Goal: Task Accomplishment & Management: Use online tool/utility

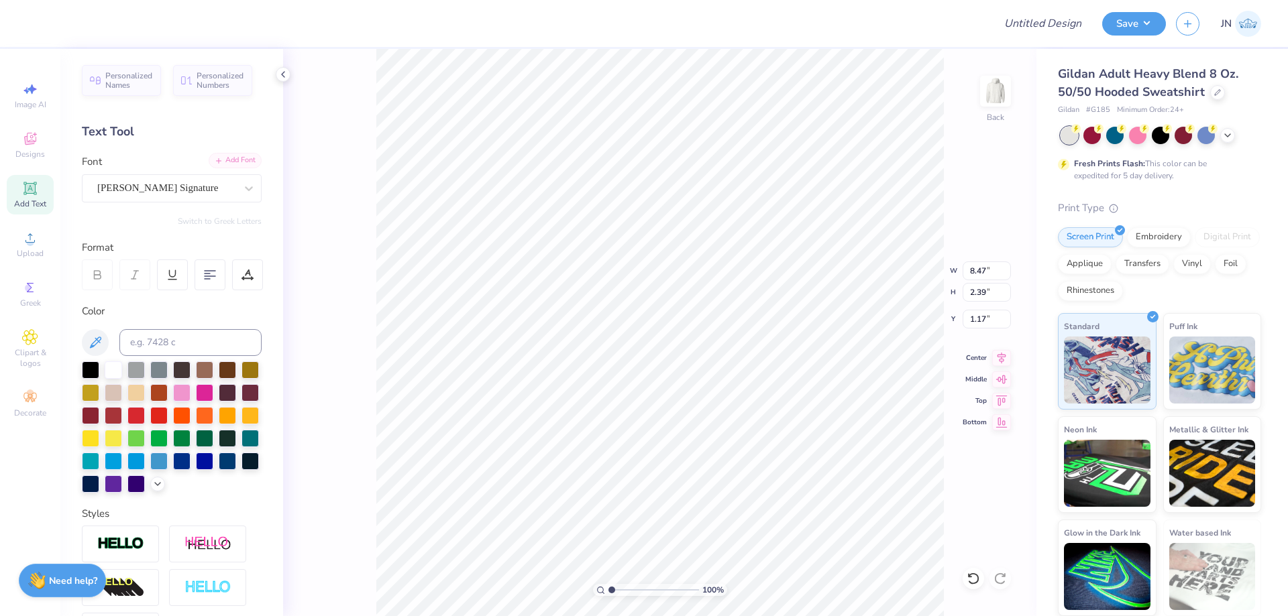
click at [247, 167] on div "Add Font" at bounding box center [235, 160] width 53 height 15
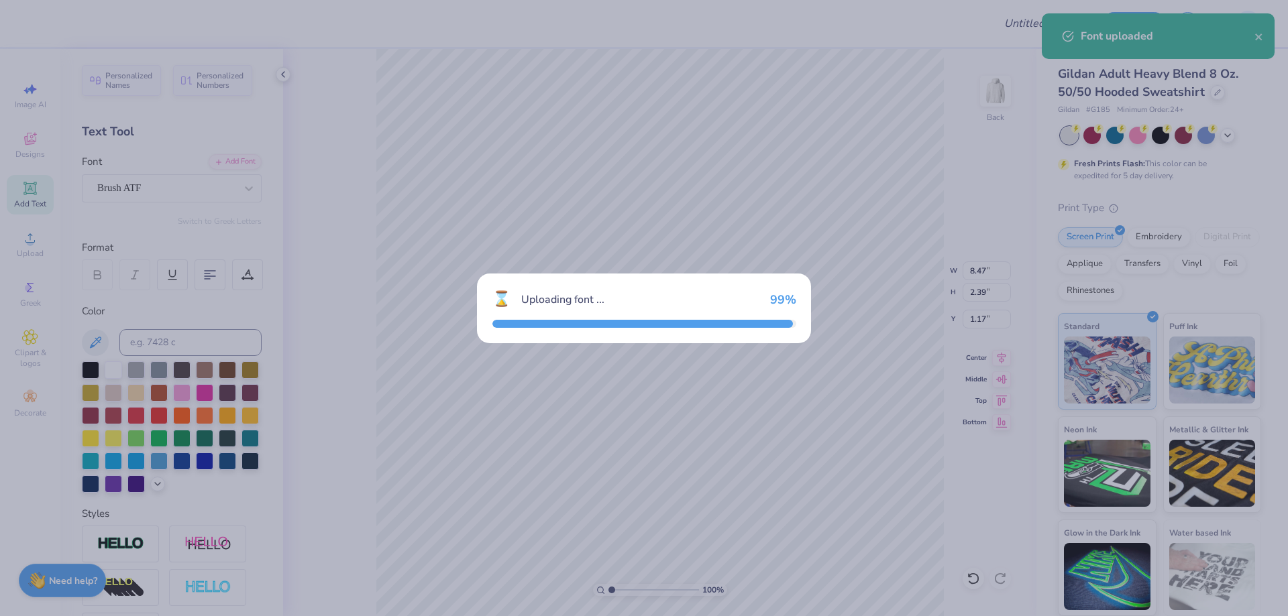
type input "4.79"
type input "0.85"
type input "1.93"
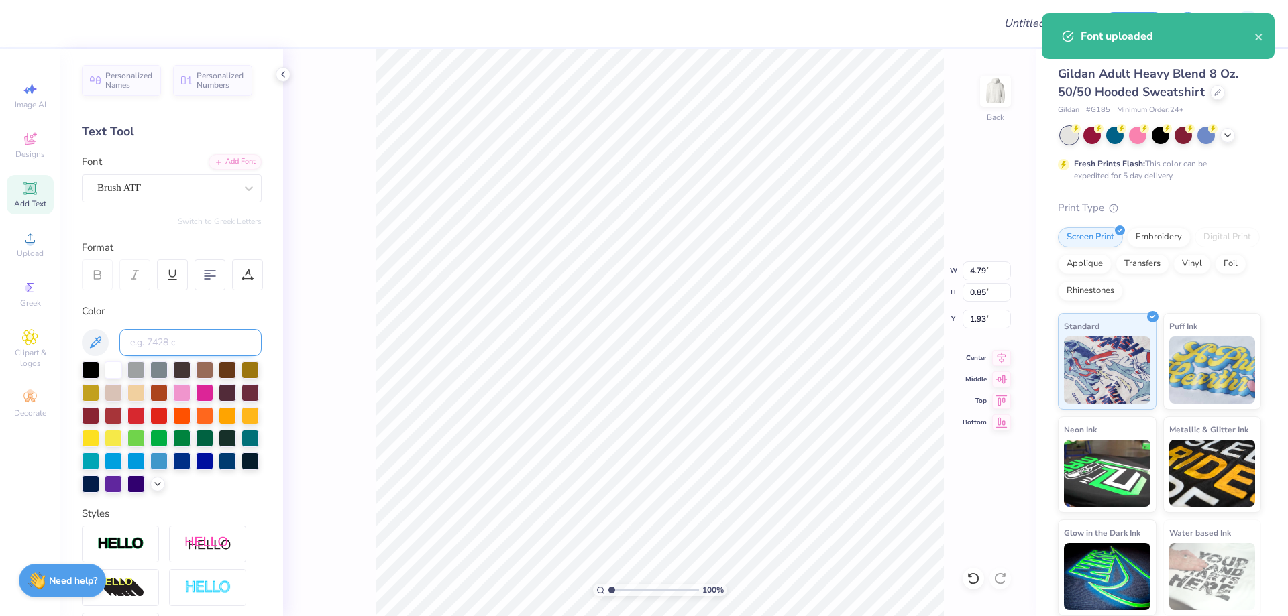
click at [179, 352] on input at bounding box center [190, 342] width 142 height 27
type input "541"
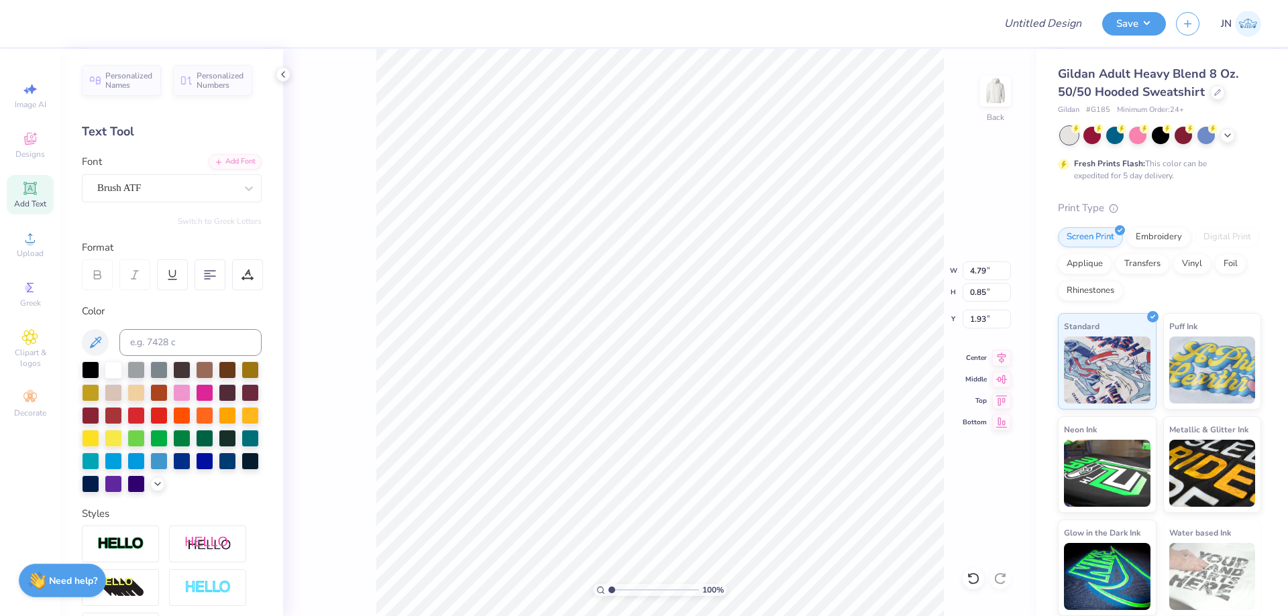
paste textarea "Exceptional leaders. Uncommon opportunities."
type textarea "Oak Exceptional Leaders. Uncommon opportunities."
type input "10.40"
type input "2.44"
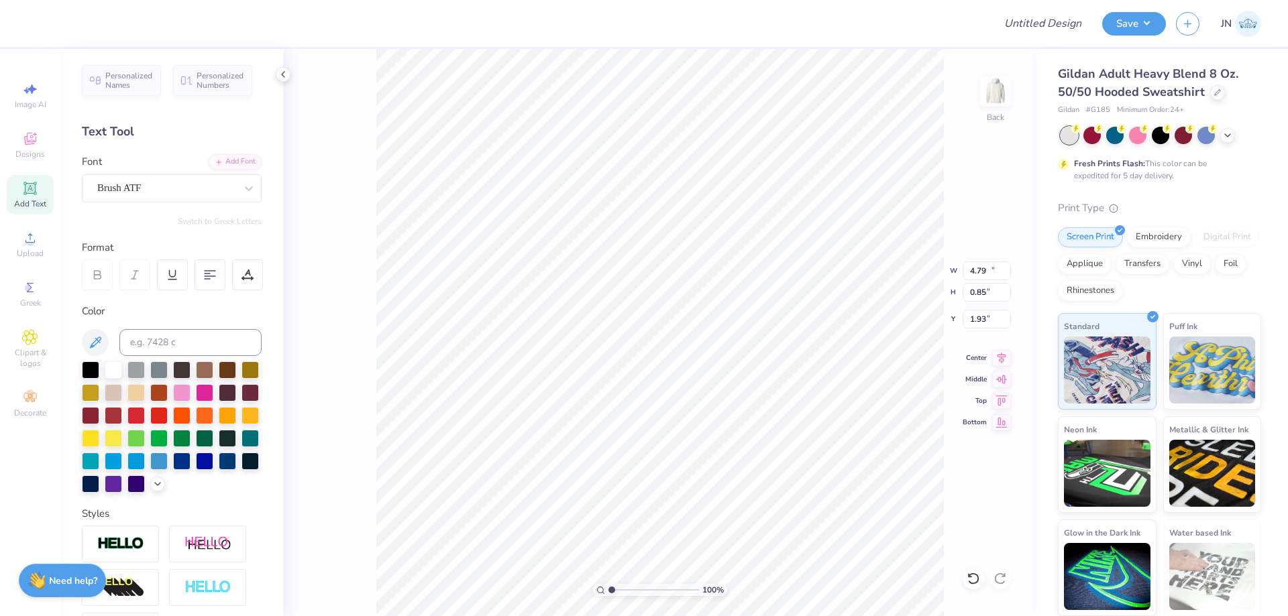
type input "1.14"
type textarea "Oak Exceptional Leaders. Uncommon Opportunities."
type textarea "Exceptional Leaders. Uncommon Opportunities."
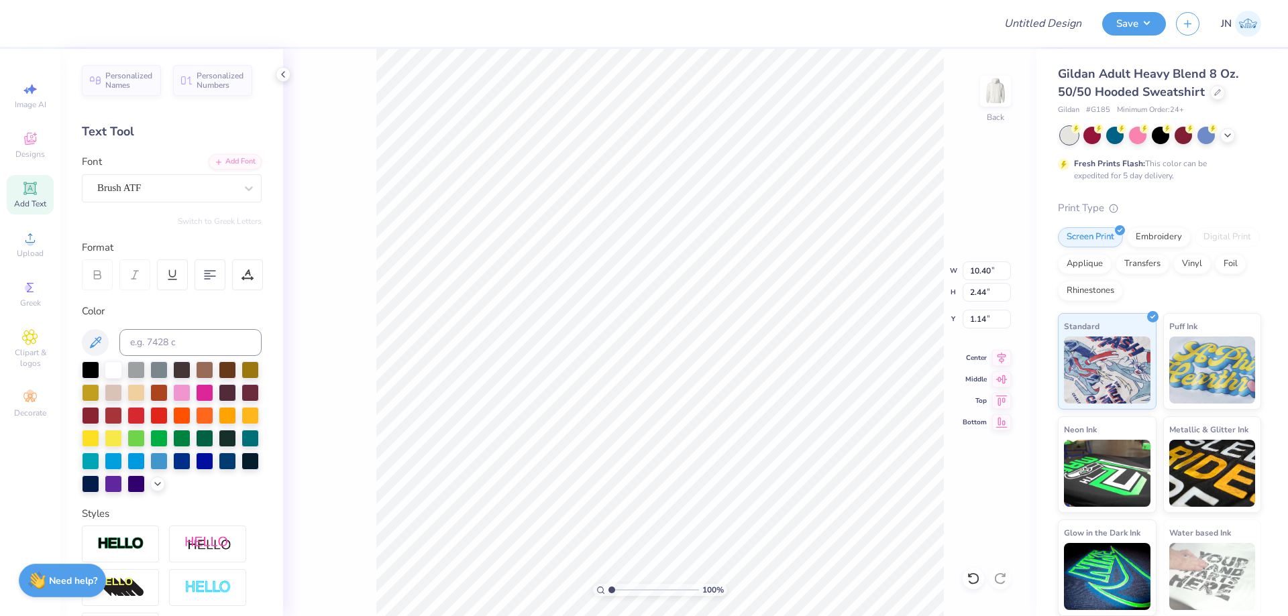
scroll to position [11, 2]
click at [203, 274] on div at bounding box center [210, 275] width 31 height 31
type input "5.61"
type input "1.32"
click at [982, 268] on input "5.61" at bounding box center [987, 271] width 48 height 19
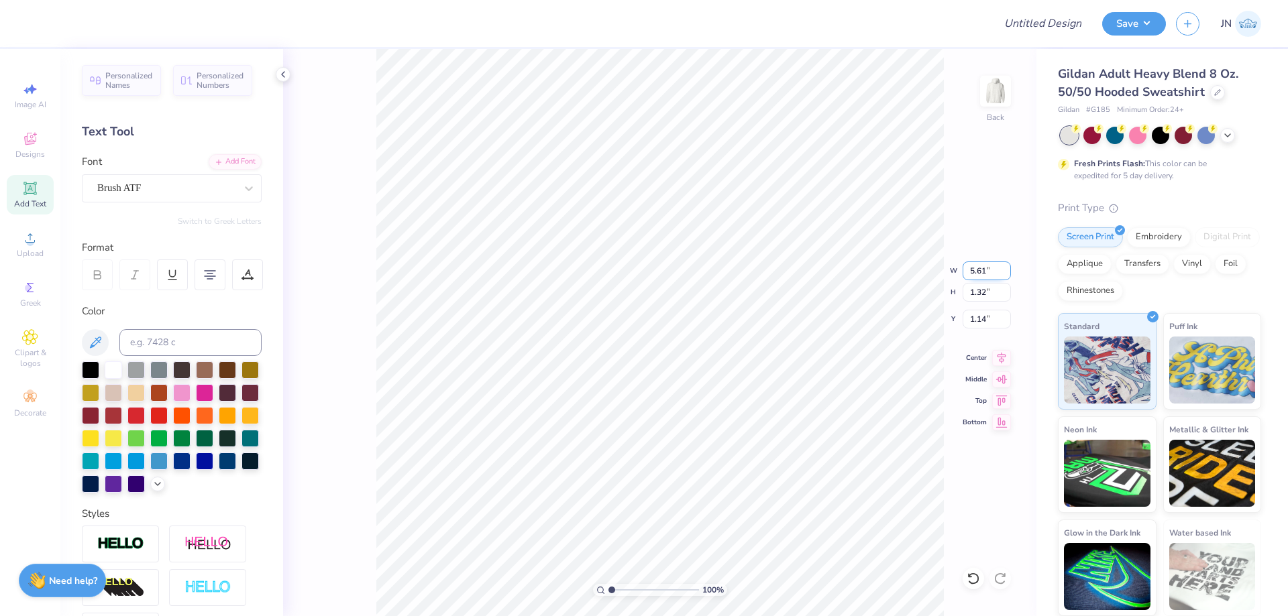
click at [982, 267] on input "5.61" at bounding box center [987, 271] width 48 height 19
type input "4.00"
type input "0.94"
click at [983, 310] on input "1.33" at bounding box center [987, 319] width 48 height 19
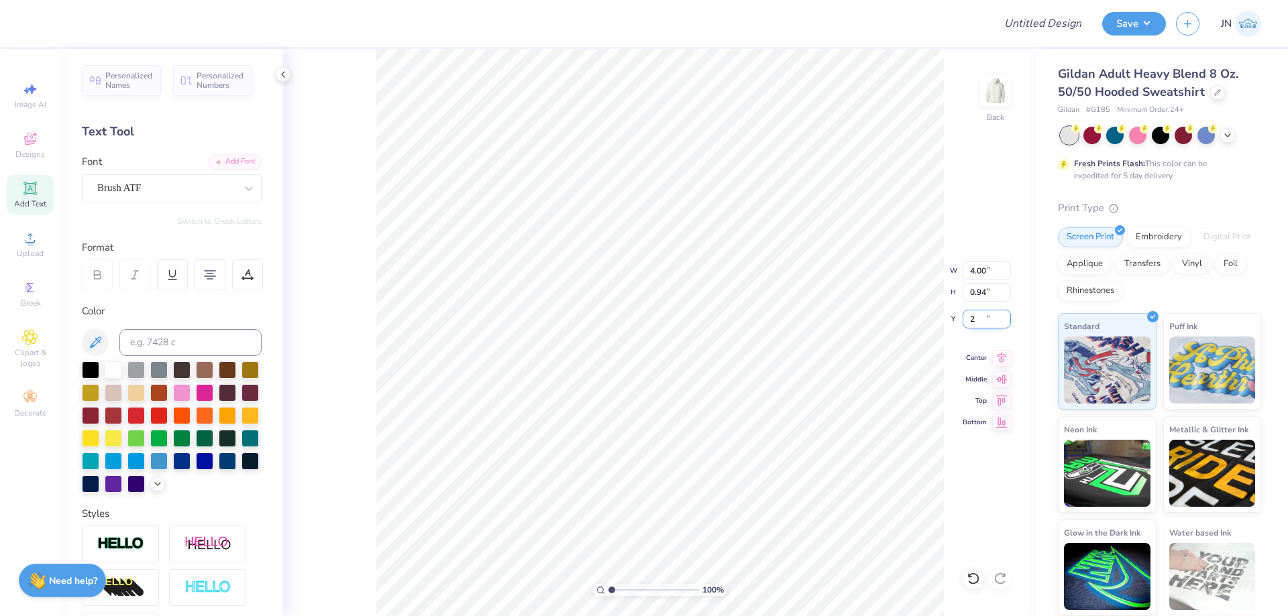
type input "2.00"
click at [976, 266] on input "4.00" at bounding box center [987, 271] width 48 height 19
type input "5.00"
type input "1.17"
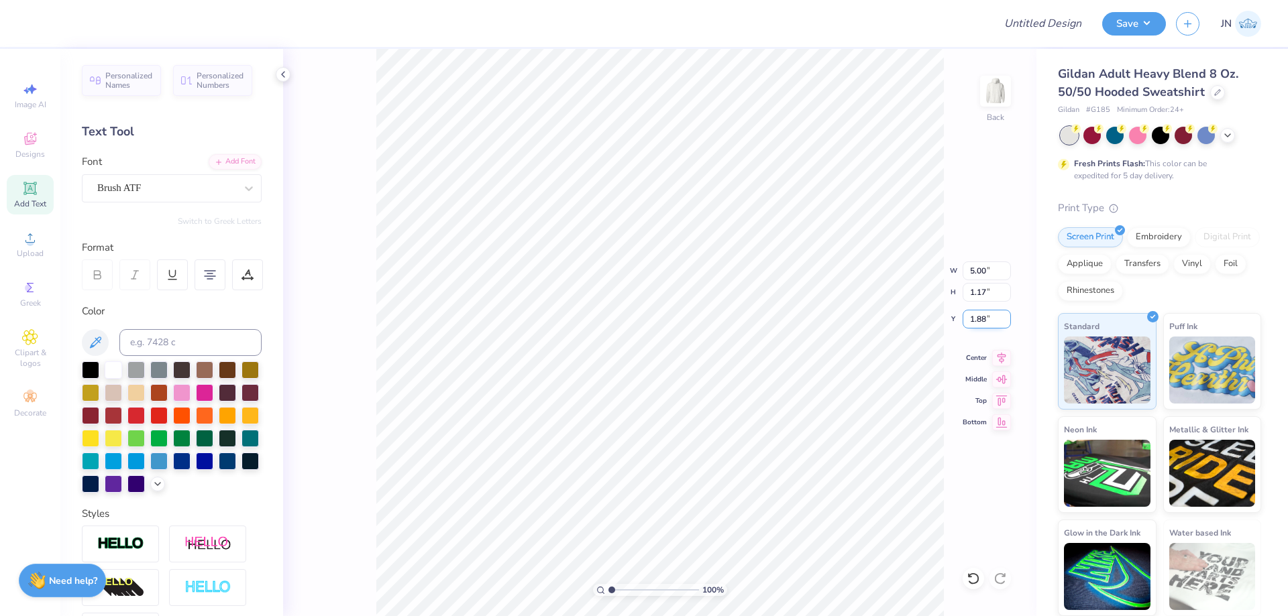
click at [978, 317] on input "1.88" at bounding box center [987, 319] width 48 height 19
click at [978, 317] on input "2" at bounding box center [987, 319] width 48 height 19
type input "2.00"
click at [31, 203] on span "Add Text" at bounding box center [30, 204] width 32 height 11
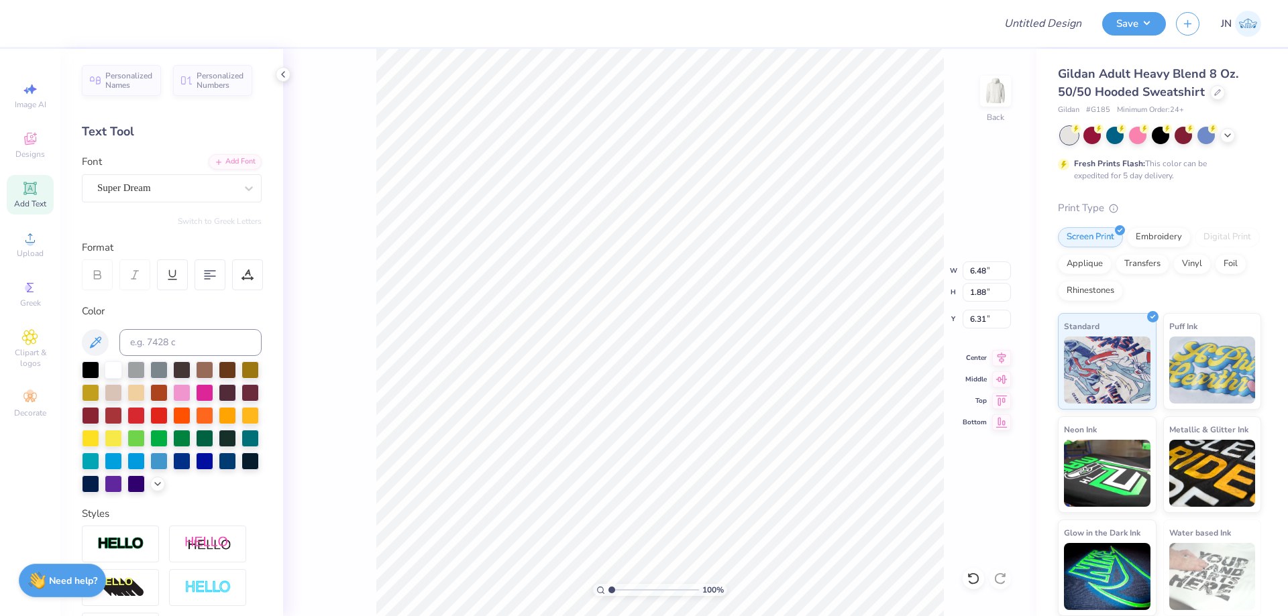
scroll to position [11, 1]
type textarea "pkf"
type input "4.14"
type input "2.48"
type input "6.01"
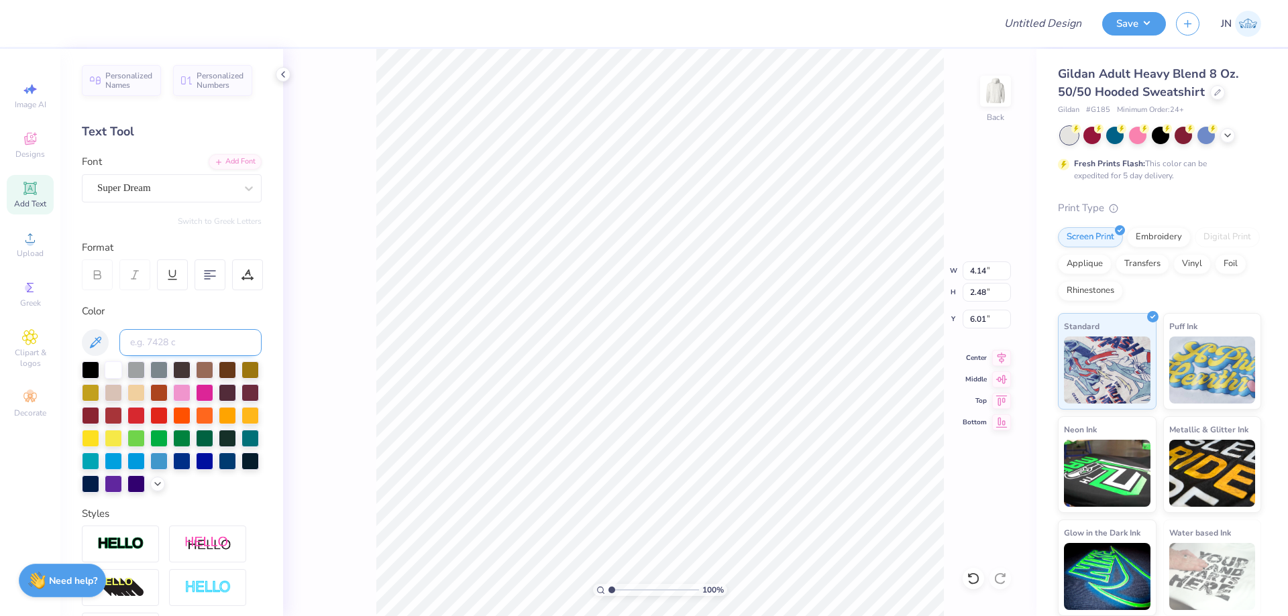
click at [161, 333] on input at bounding box center [190, 342] width 142 height 27
type input "241"
click at [190, 345] on input at bounding box center [190, 342] width 142 height 27
type input "541"
click at [217, 160] on div "Add Font" at bounding box center [235, 160] width 53 height 15
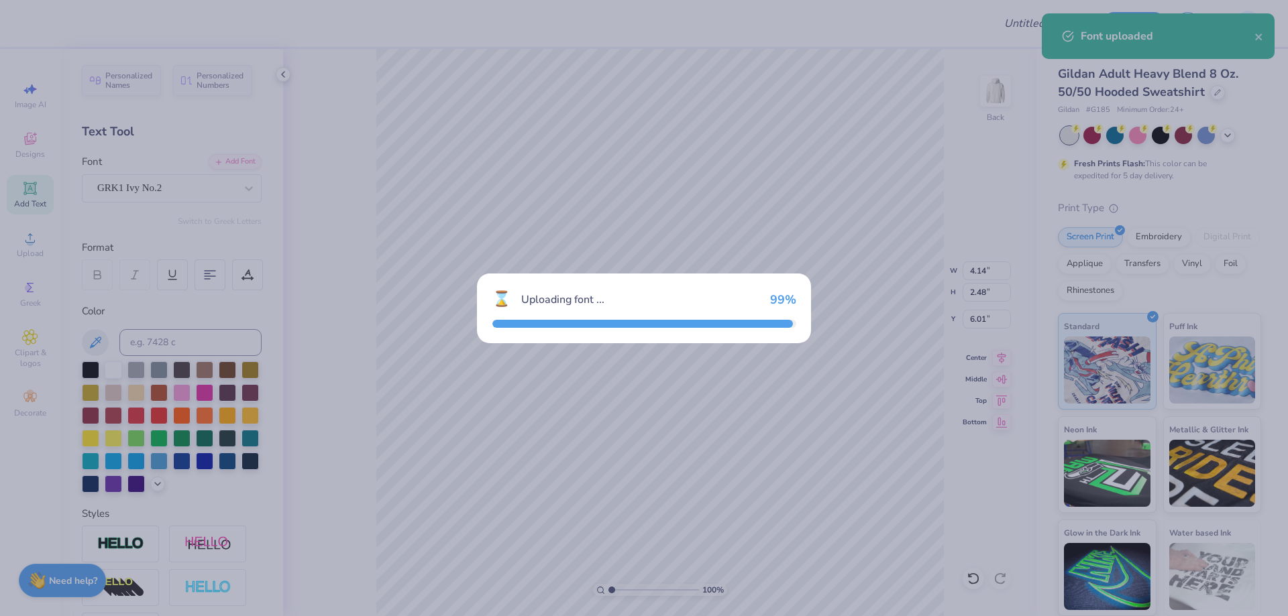
type input "4.95"
type input "1.95"
type input "6.28"
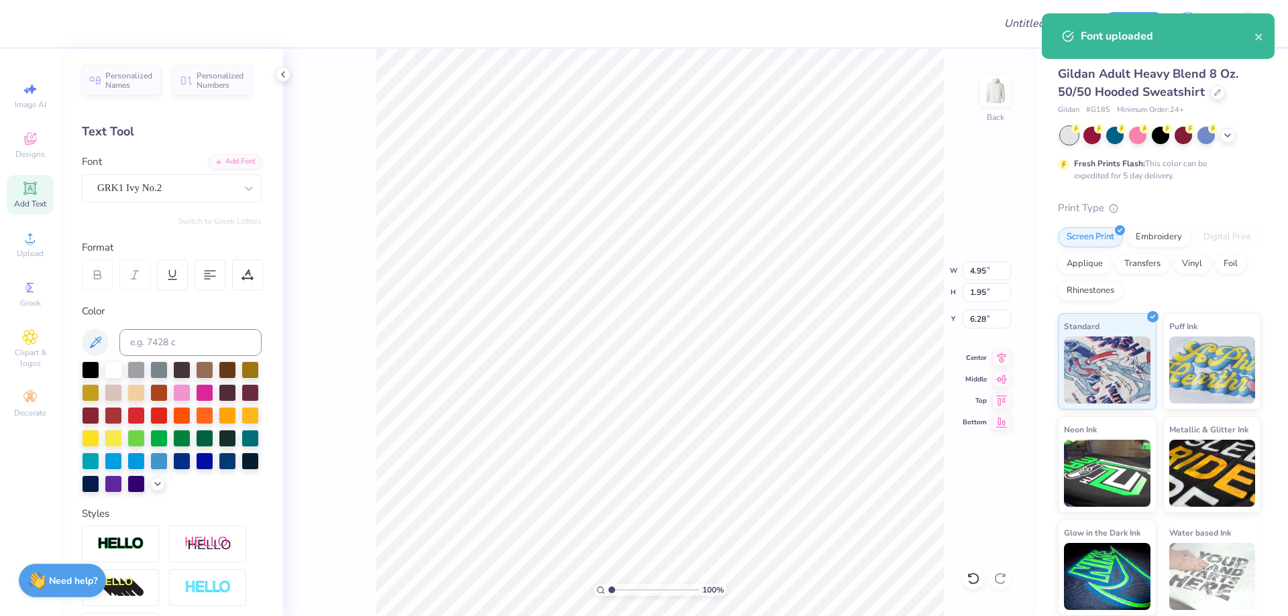
type textarea "PKF"
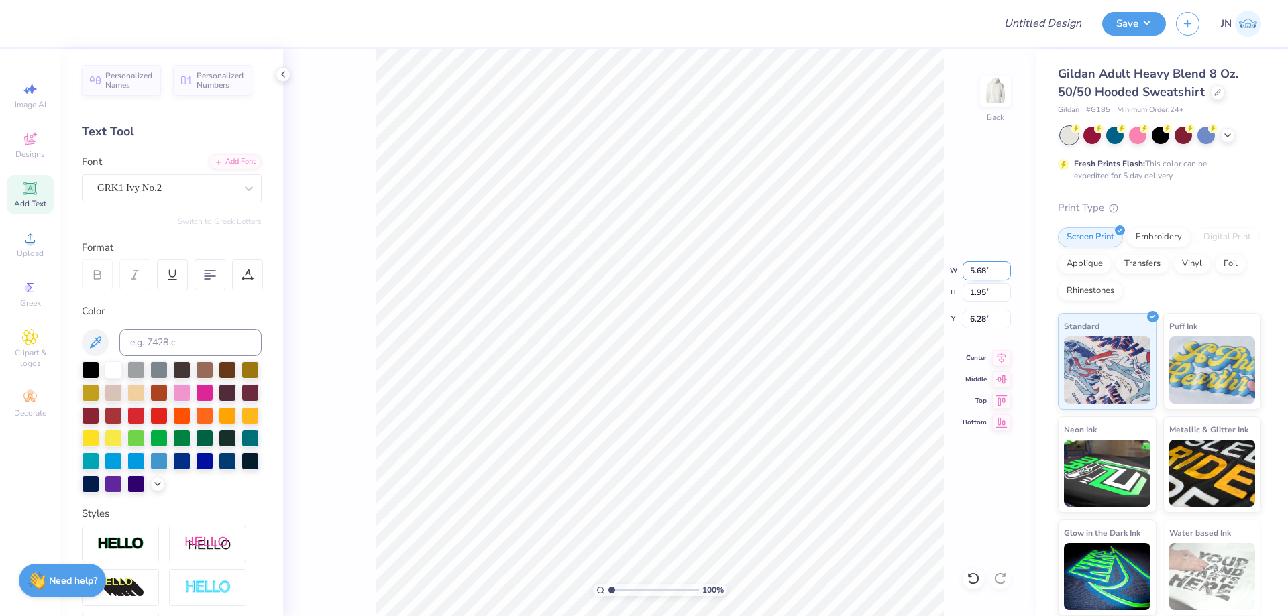
click at [973, 264] on input "5.68" at bounding box center [987, 271] width 48 height 19
click at [973, 327] on input "6.28" at bounding box center [987, 319] width 48 height 19
type input "4.00"
type input "1.37"
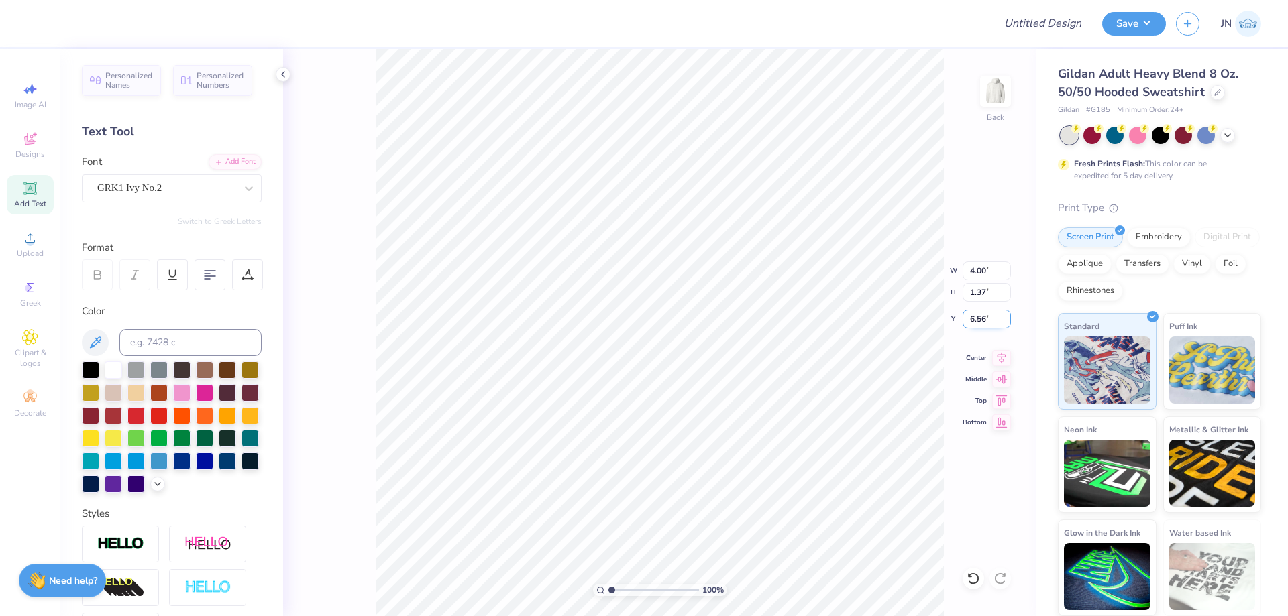
click at [981, 312] on input "6.56" at bounding box center [987, 319] width 48 height 19
type input "1.90"
click at [986, 319] on input "1.90" at bounding box center [987, 319] width 48 height 19
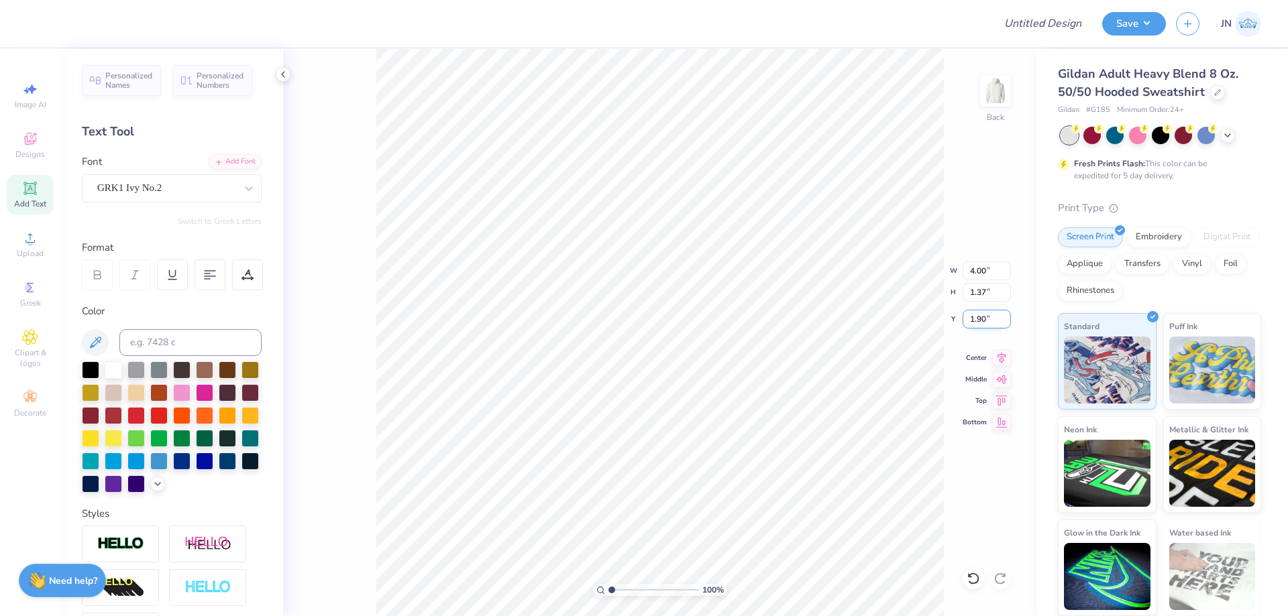
click at [986, 319] on input "1.90" at bounding box center [987, 319] width 48 height 19
click at [992, 313] on input "1.902" at bounding box center [987, 319] width 48 height 19
type input "2.00"
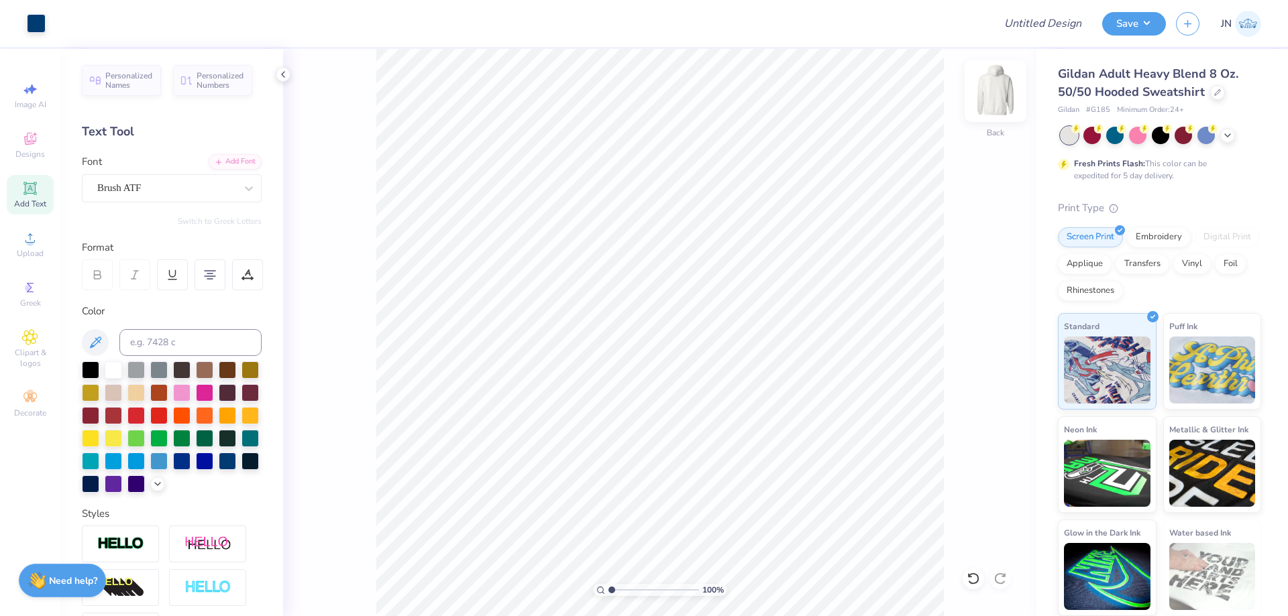
click at [983, 105] on img at bounding box center [996, 91] width 54 height 54
click at [21, 253] on span "Upload" at bounding box center [30, 253] width 27 height 11
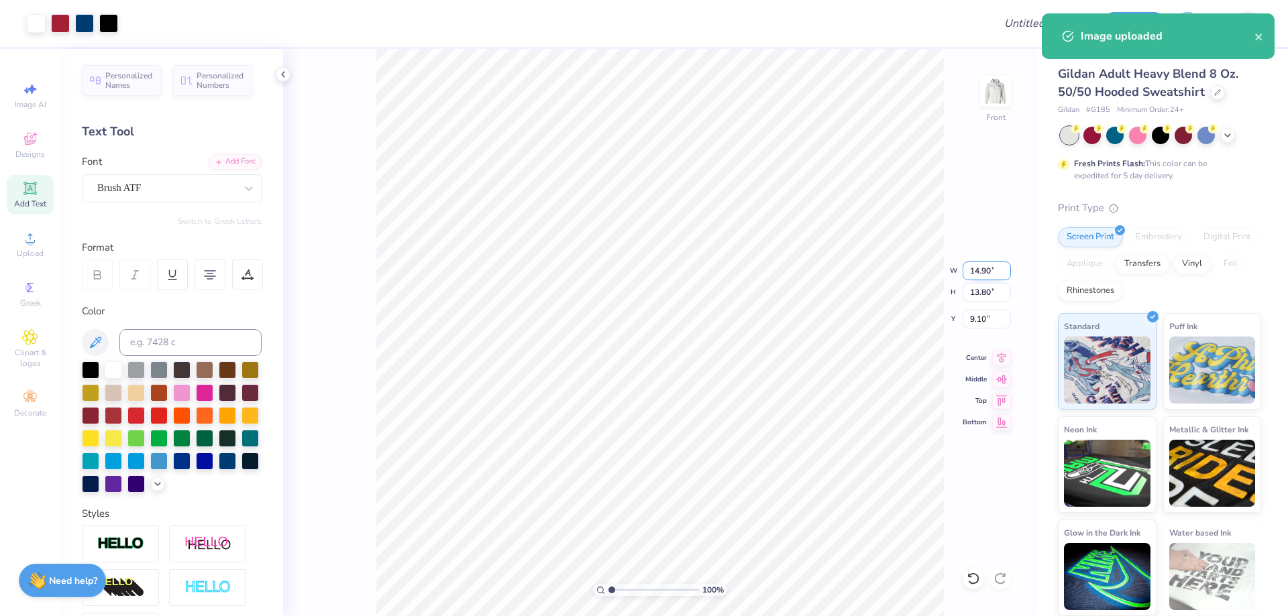
click at [967, 268] on input "14.90" at bounding box center [987, 271] width 48 height 19
type input "10.00"
type input "9.26"
type input "11.37"
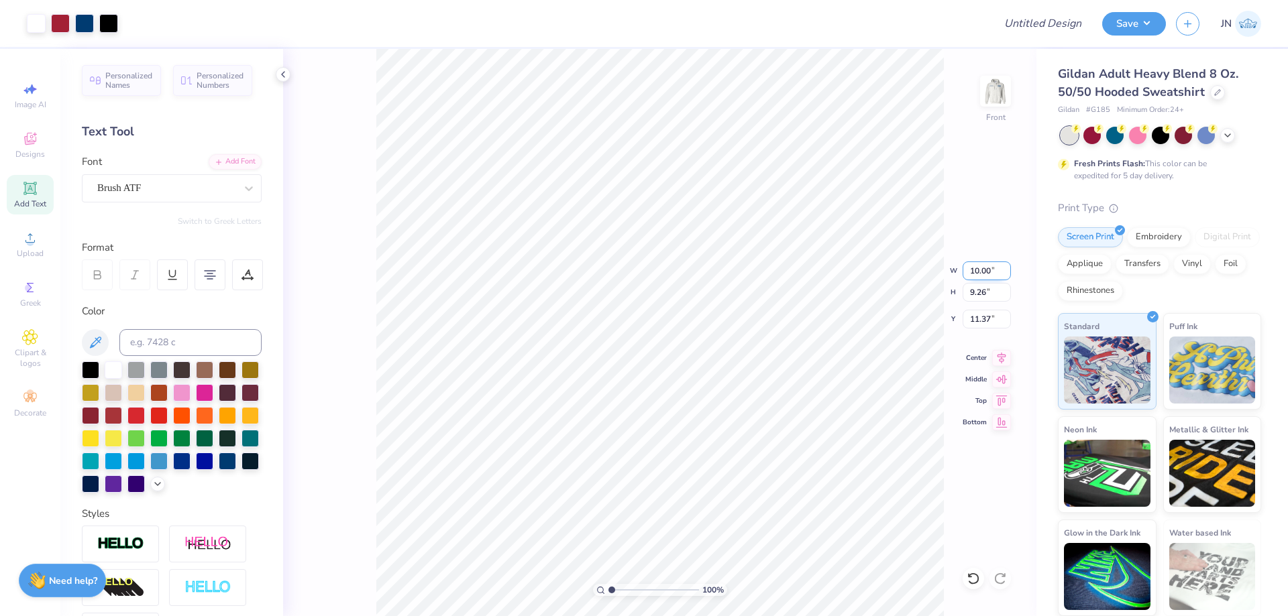
click at [971, 275] on input "10.00" at bounding box center [987, 271] width 48 height 19
type input "8.00"
type input "7.41"
type input "12.30"
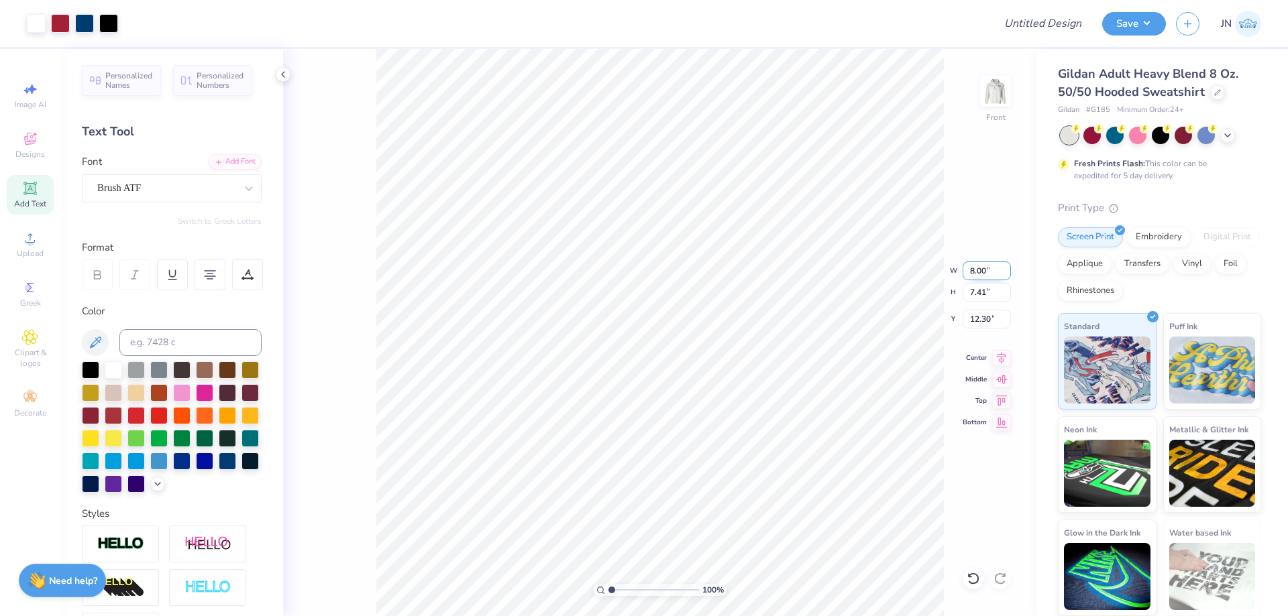
click at [985, 278] on input "8.00" at bounding box center [987, 271] width 48 height 19
click at [983, 268] on input "8.00" at bounding box center [987, 271] width 48 height 19
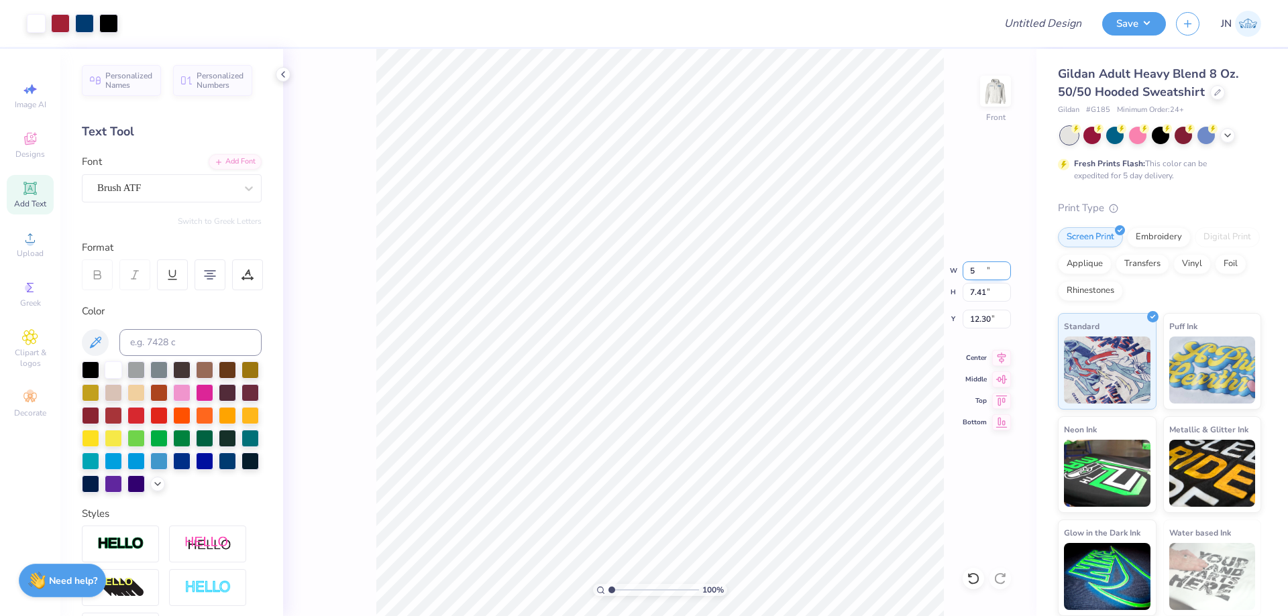
type input "5.00"
type input "4.63"
click at [979, 319] on input "13.68" at bounding box center [987, 319] width 48 height 19
drag, startPoint x: 981, startPoint y: 321, endPoint x: 959, endPoint y: 321, distance: 22.1
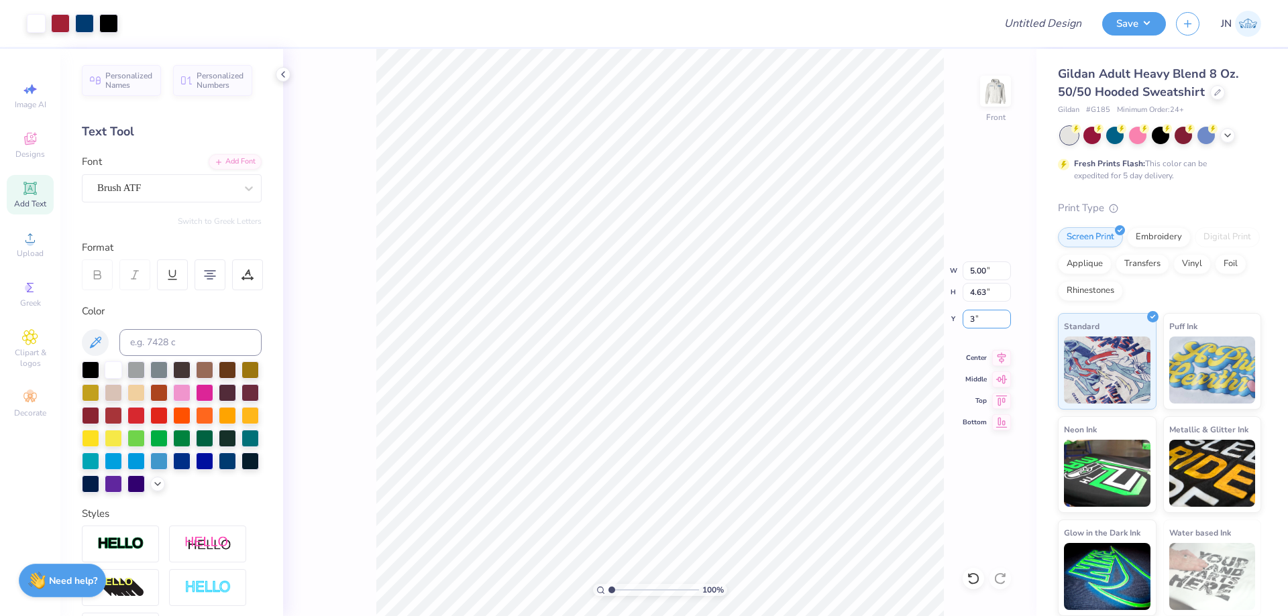
click at [959, 321] on div "100 % Front W 5.00 5.00 " H 4.63 4.63 " Y 3 3 " Center Middle Top Bottom" at bounding box center [659, 333] width 753 height 568
type input "3"
type input "10.13"
click at [43, 232] on div "Upload" at bounding box center [30, 245] width 47 height 40
click at [41, 198] on div "Add Text" at bounding box center [30, 195] width 47 height 40
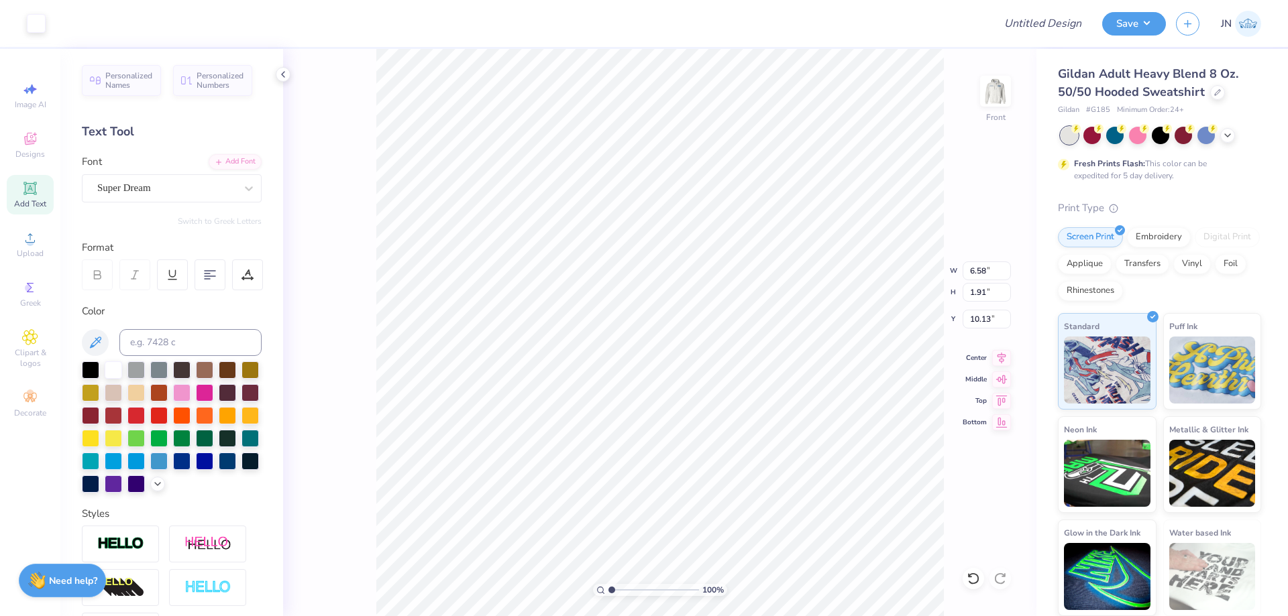
type input "6.58"
type input "1.91"
type input "15.05"
click at [213, 160] on div "Add Font" at bounding box center [235, 160] width 53 height 15
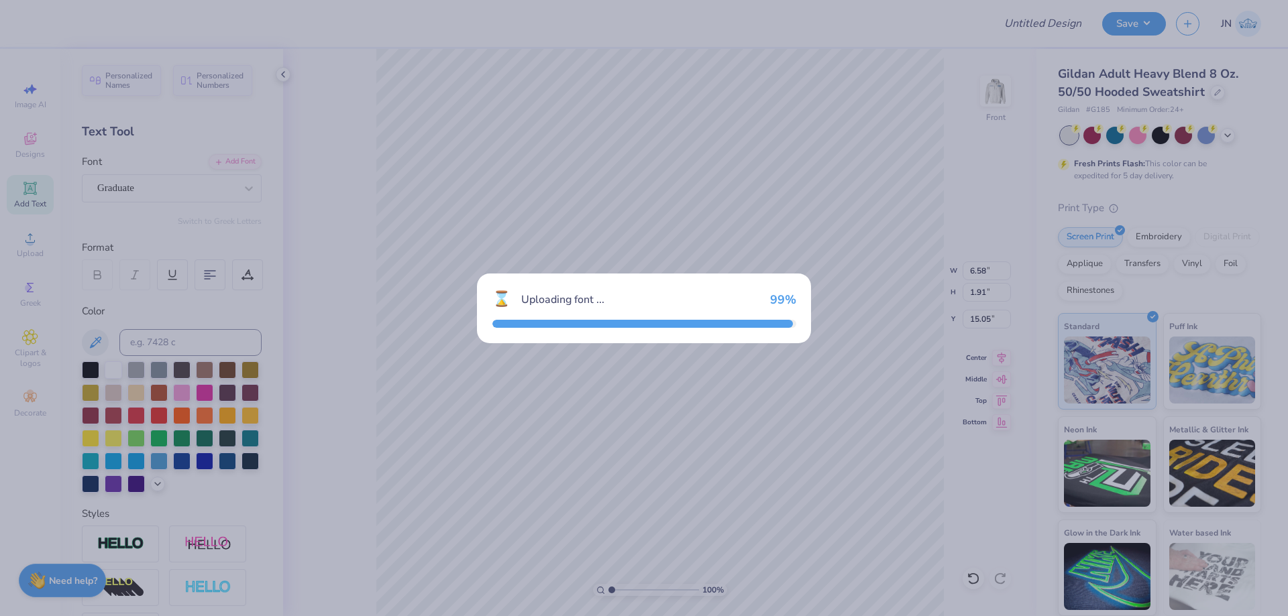
type input "6.54"
type input "2.04"
type input "14.98"
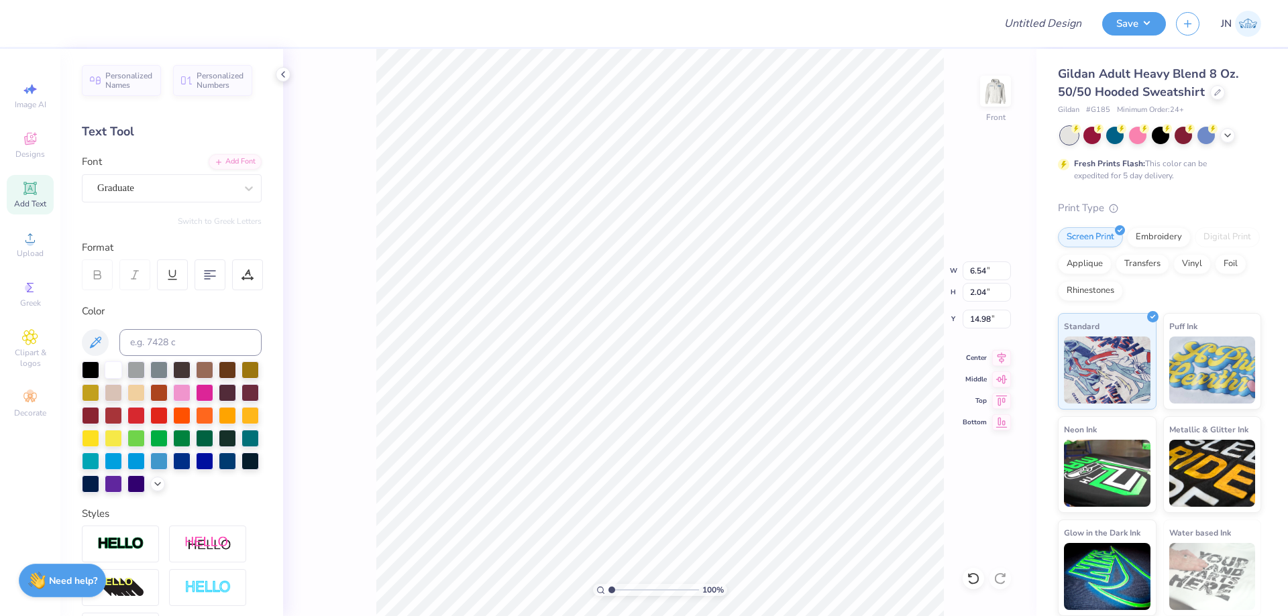
click at [169, 325] on div "Color" at bounding box center [172, 398] width 180 height 189
click at [176, 344] on input at bounding box center [190, 342] width 142 height 27
type input "541"
type textarea "EST. 1904"
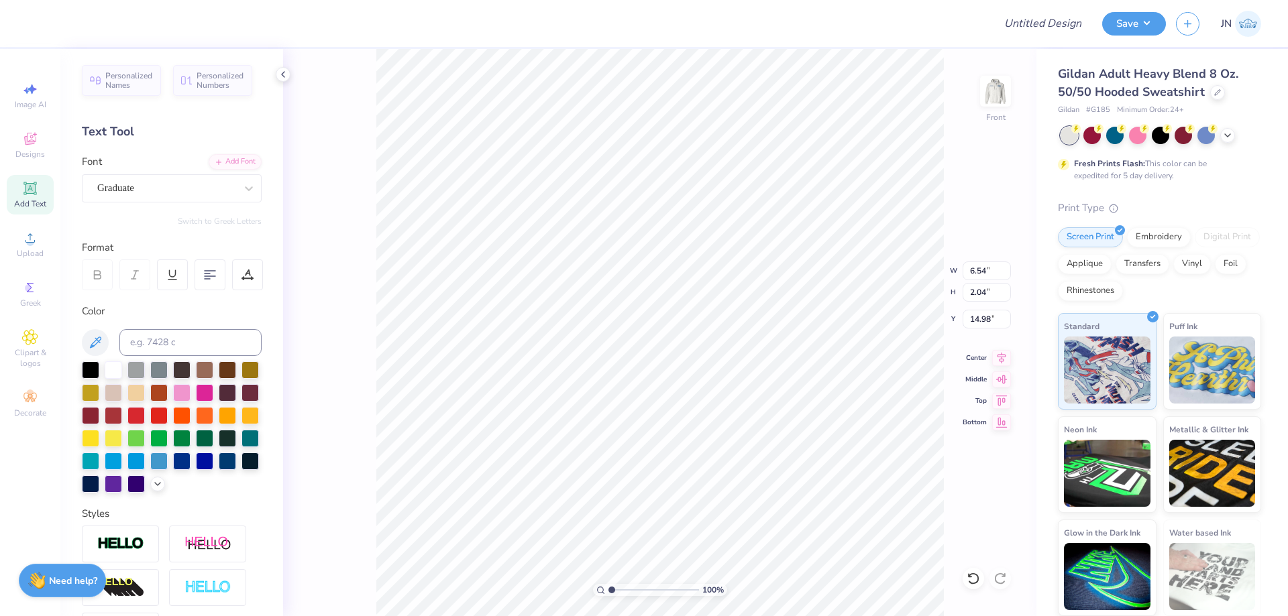
scroll to position [11, 3]
type input "8.21"
type input "1.29"
click at [256, 280] on div at bounding box center [247, 275] width 31 height 31
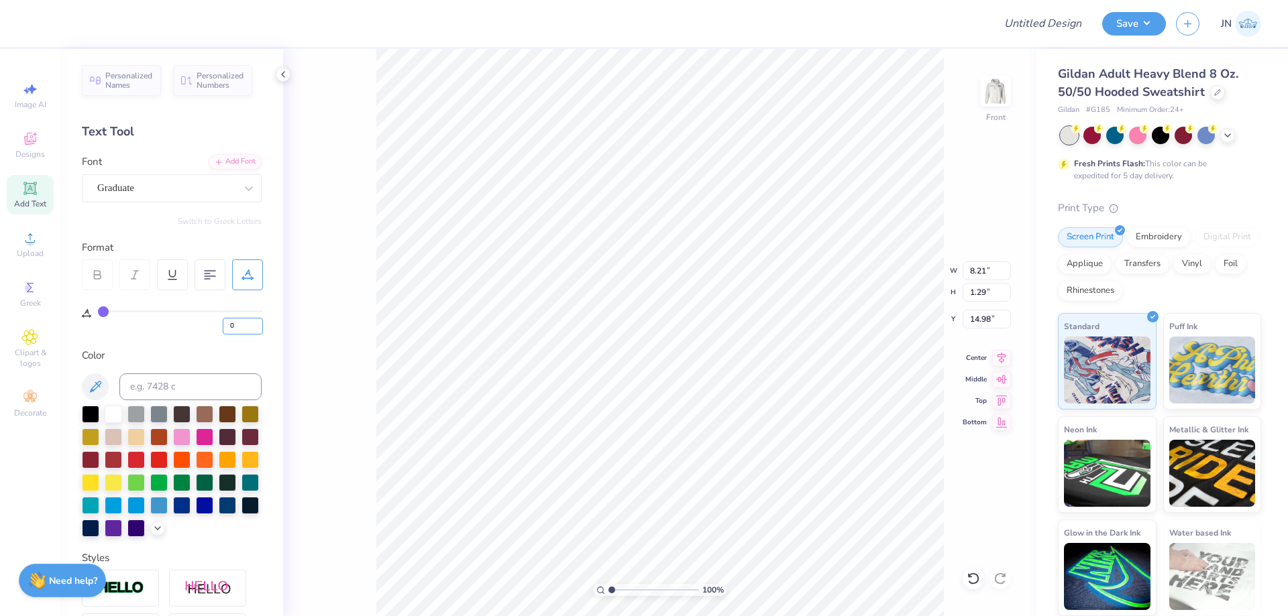
drag, startPoint x: 235, startPoint y: 329, endPoint x: 191, endPoint y: 324, distance: 45.2
click at [207, 327] on div "0" at bounding box center [180, 323] width 165 height 24
type input "10"
click at [1002, 359] on icon at bounding box center [1002, 355] width 9 height 11
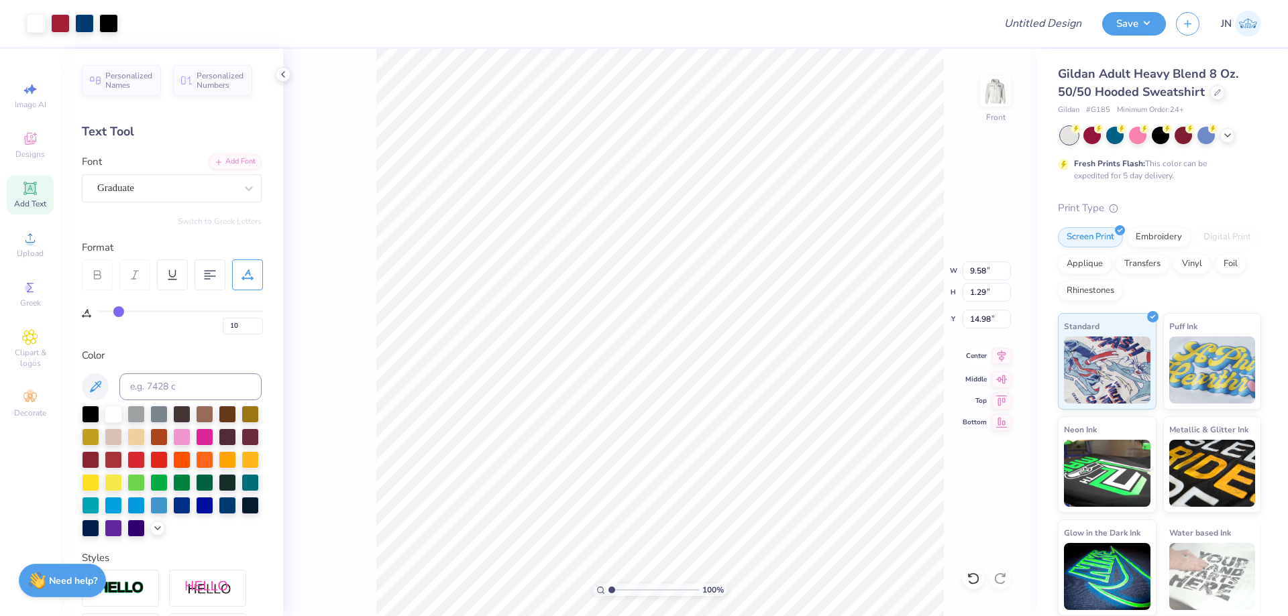
type input "5.00"
type input "4.63"
type input "9.71"
type input "9.58"
type input "1.29"
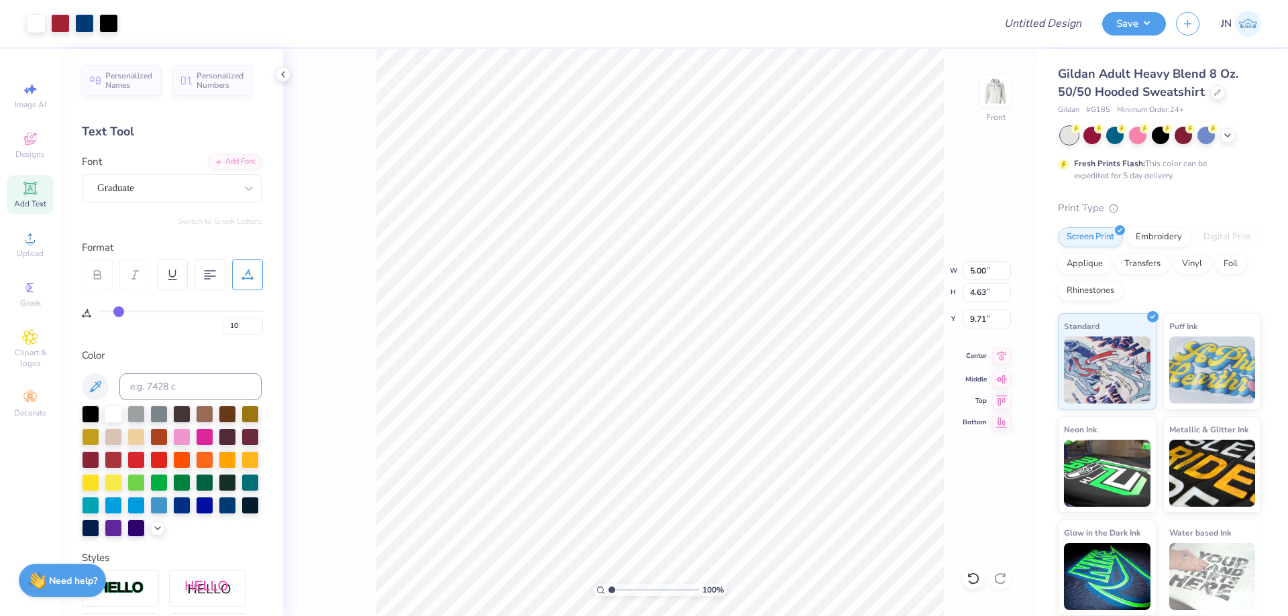
type input "14.98"
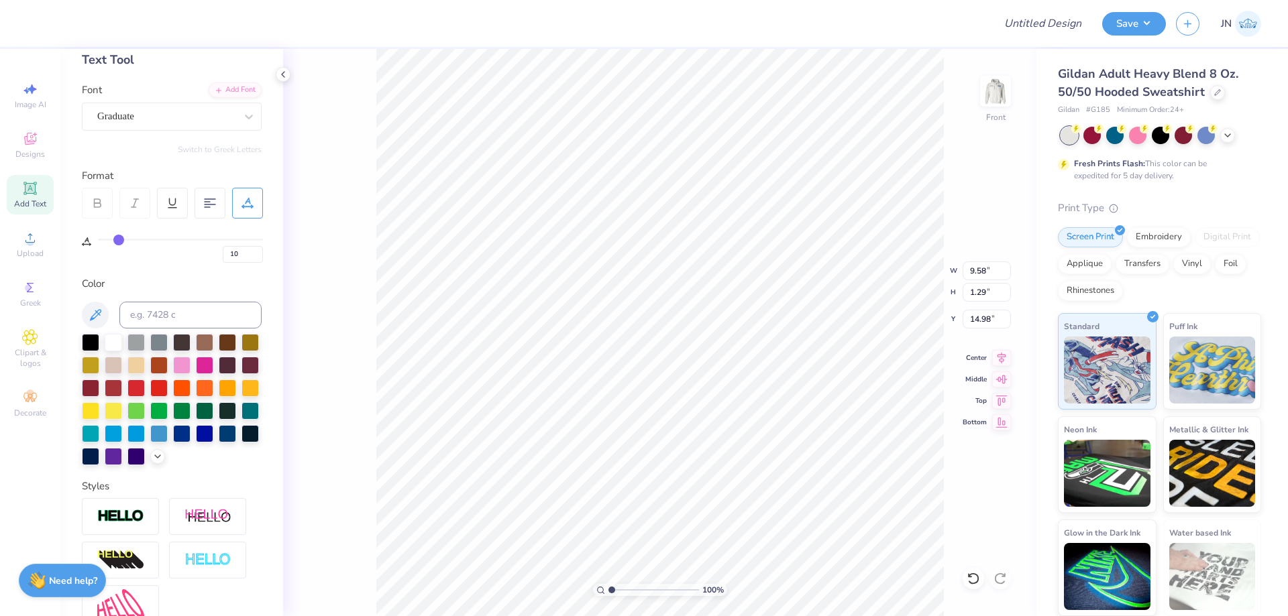
scroll to position [201, 0]
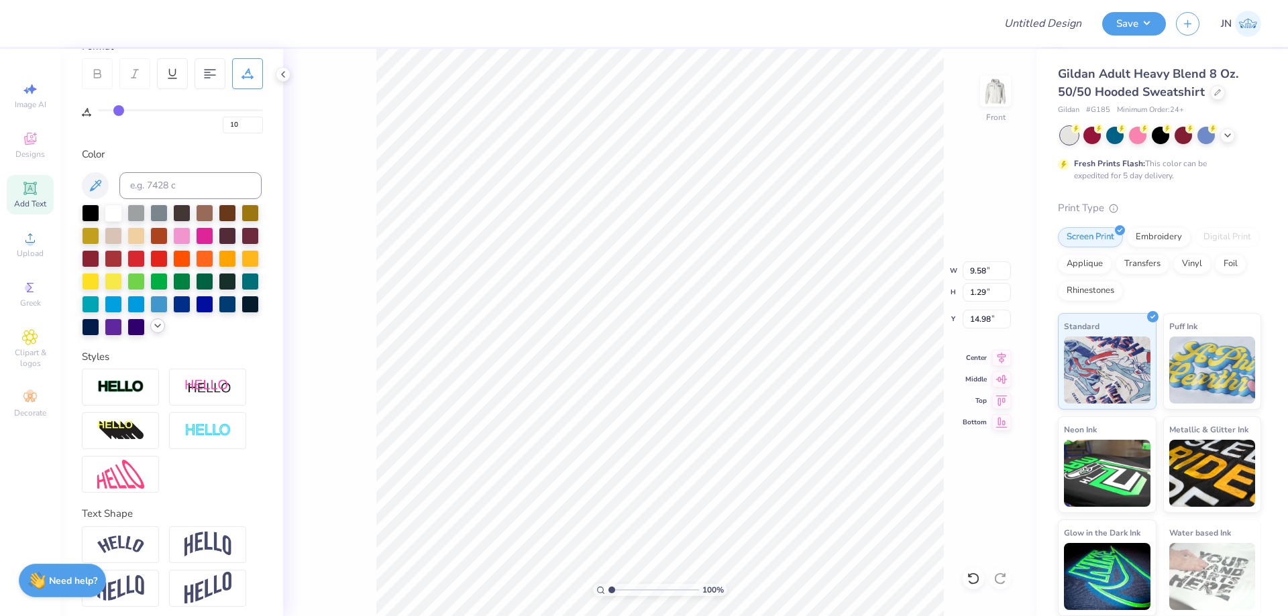
click at [152, 331] on icon at bounding box center [157, 326] width 11 height 11
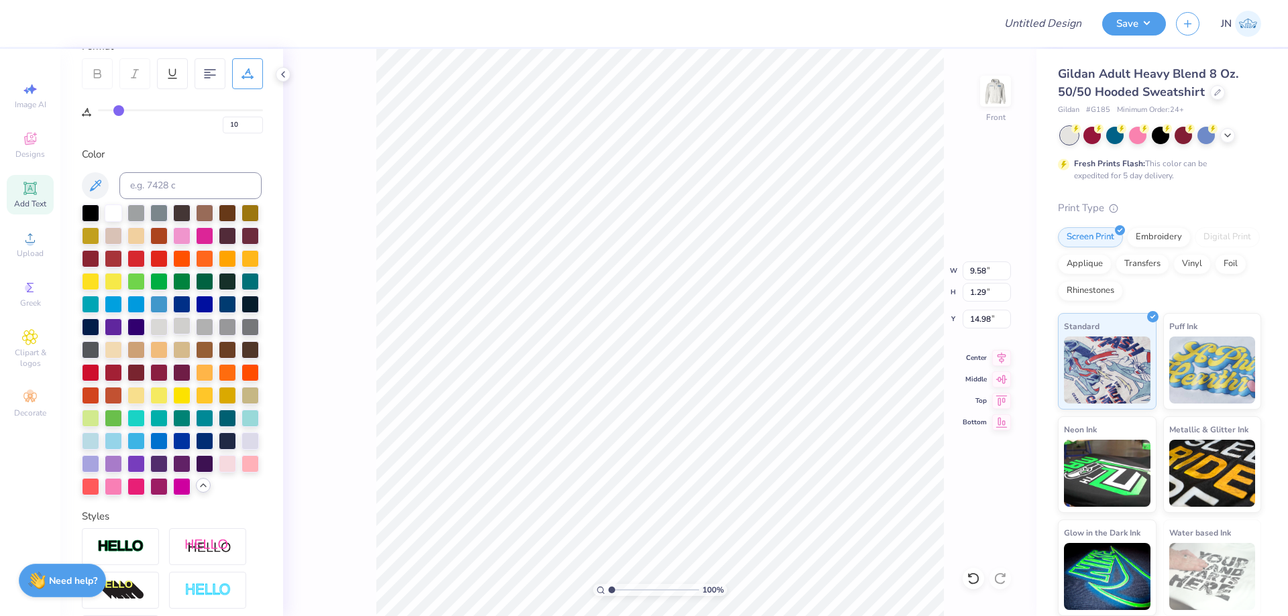
click at [173, 335] on div at bounding box center [181, 325] width 17 height 17
click at [975, 576] on icon at bounding box center [973, 578] width 13 height 13
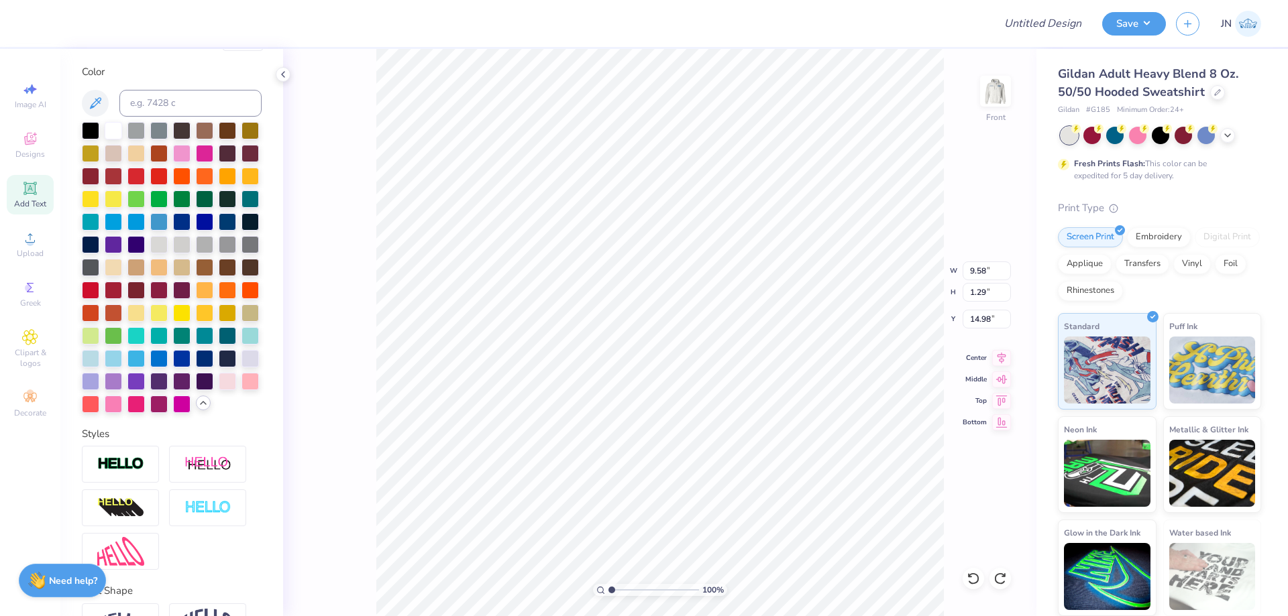
scroll to position [413, 0]
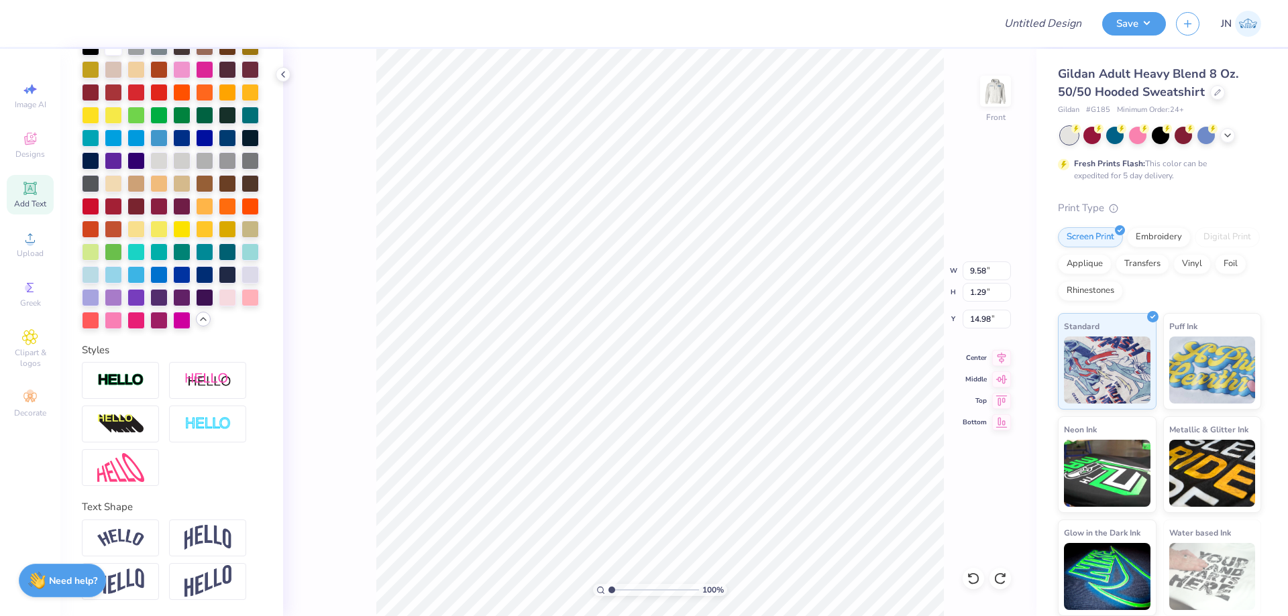
click at [127, 400] on div at bounding box center [172, 424] width 180 height 124
click at [131, 388] on img at bounding box center [120, 380] width 47 height 15
type input "9.60"
type input "1.31"
type input "14.97"
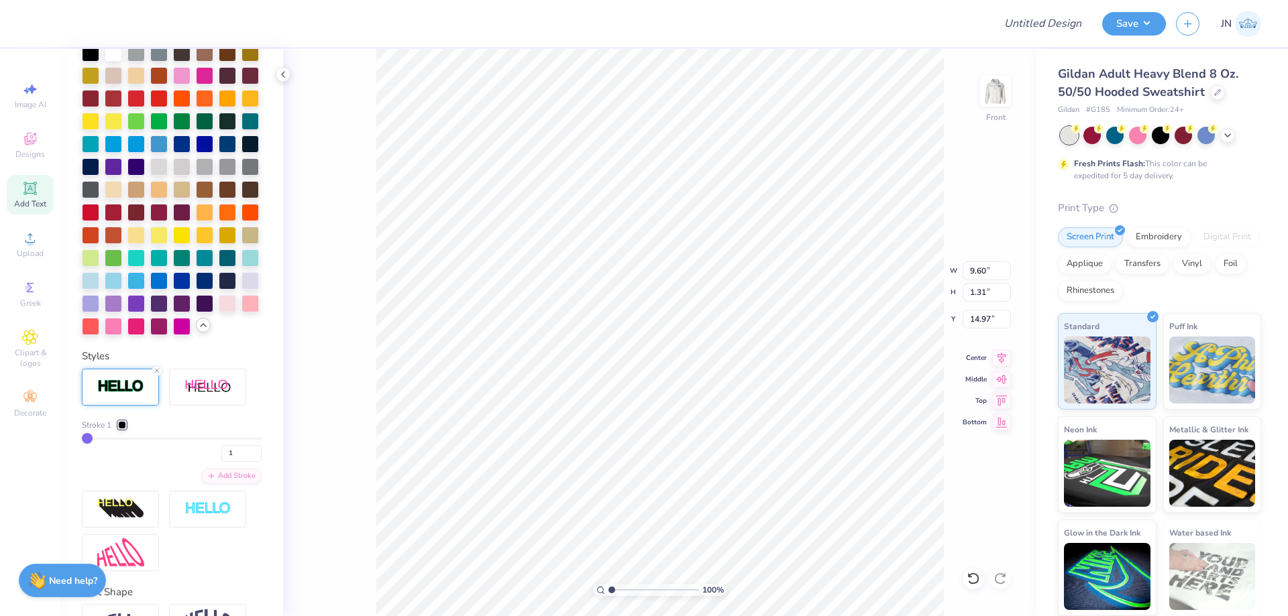
scroll to position [465, 0]
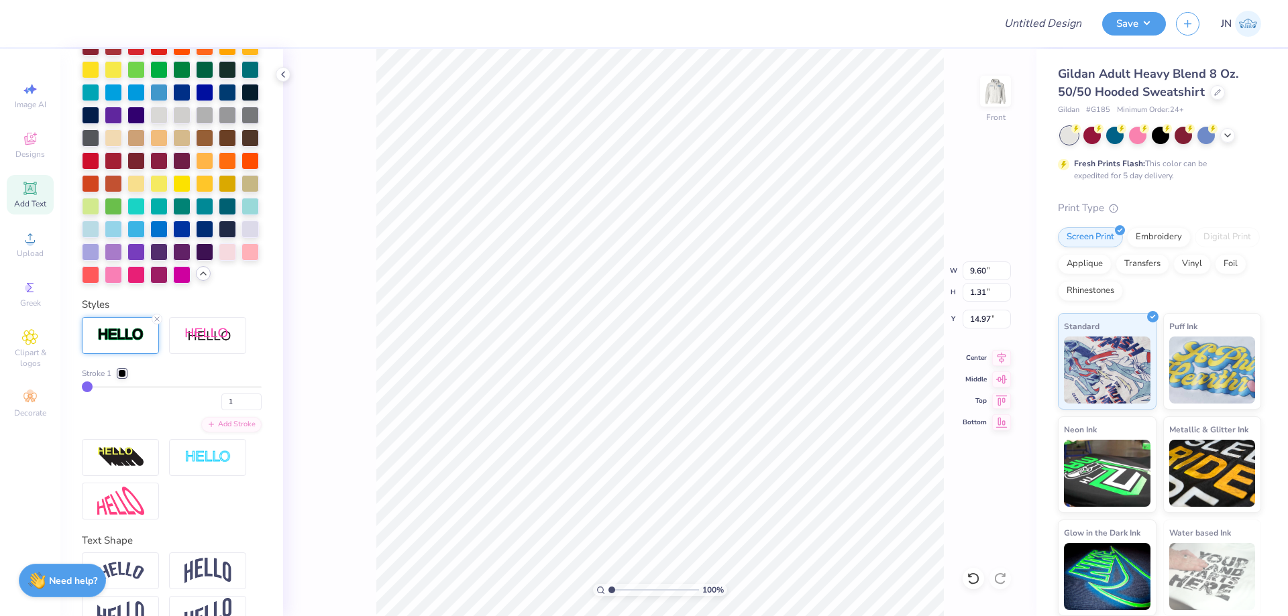
click at [125, 378] on div at bounding box center [122, 374] width 8 height 8
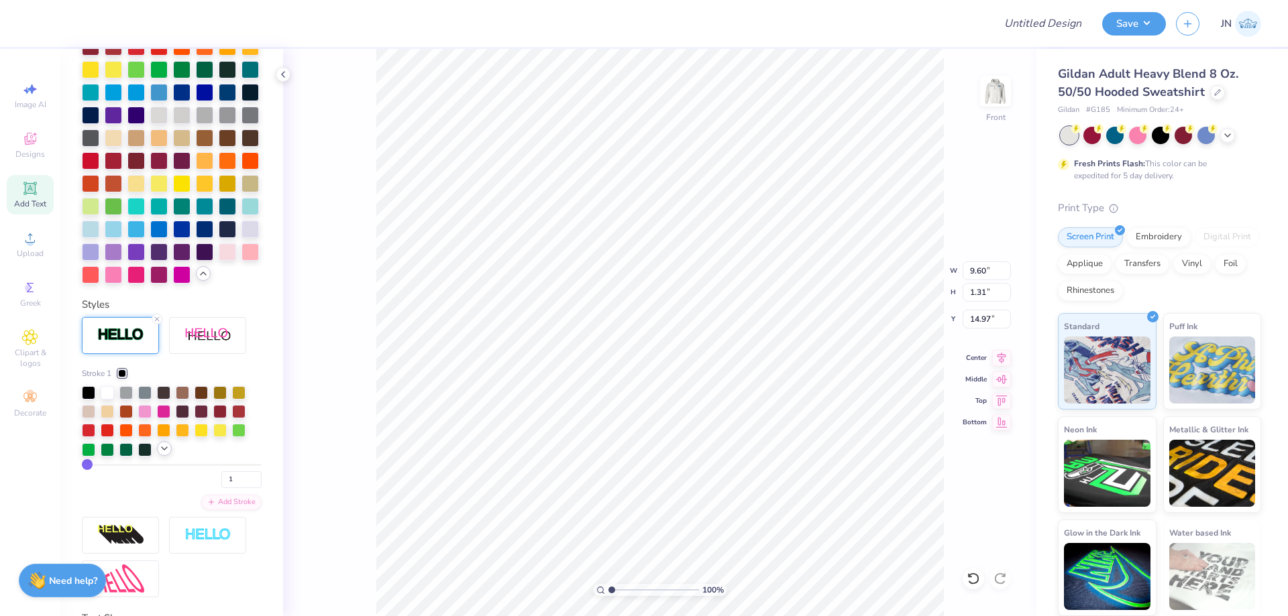
click at [160, 454] on icon at bounding box center [164, 448] width 11 height 11
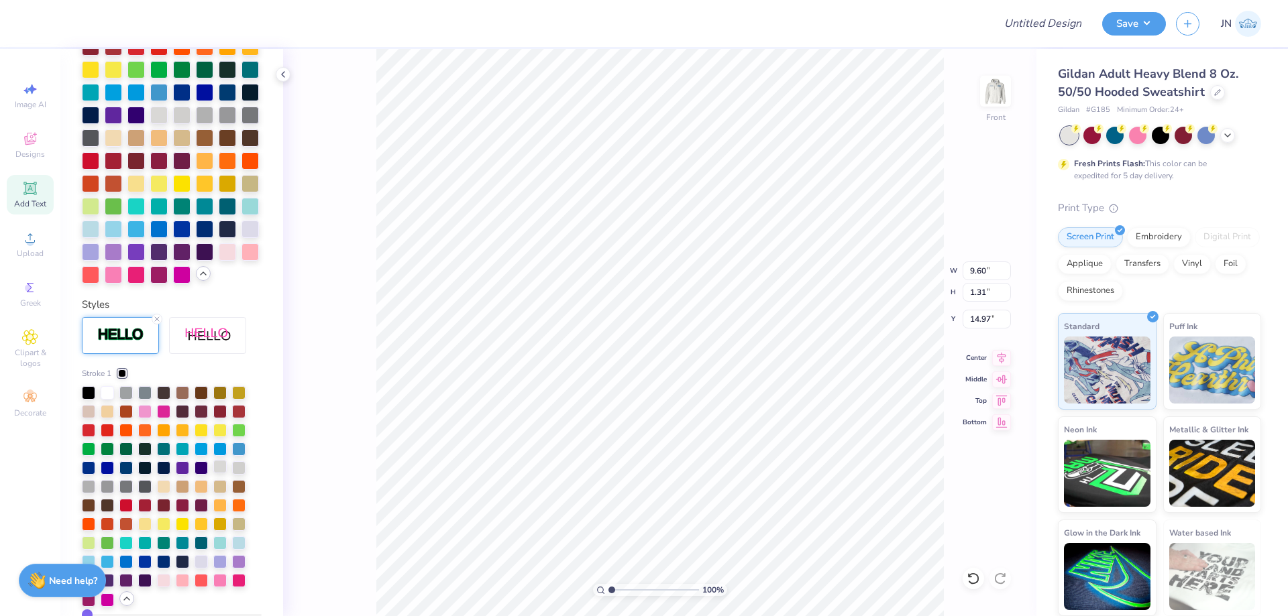
click at [223, 474] on div at bounding box center [219, 466] width 13 height 13
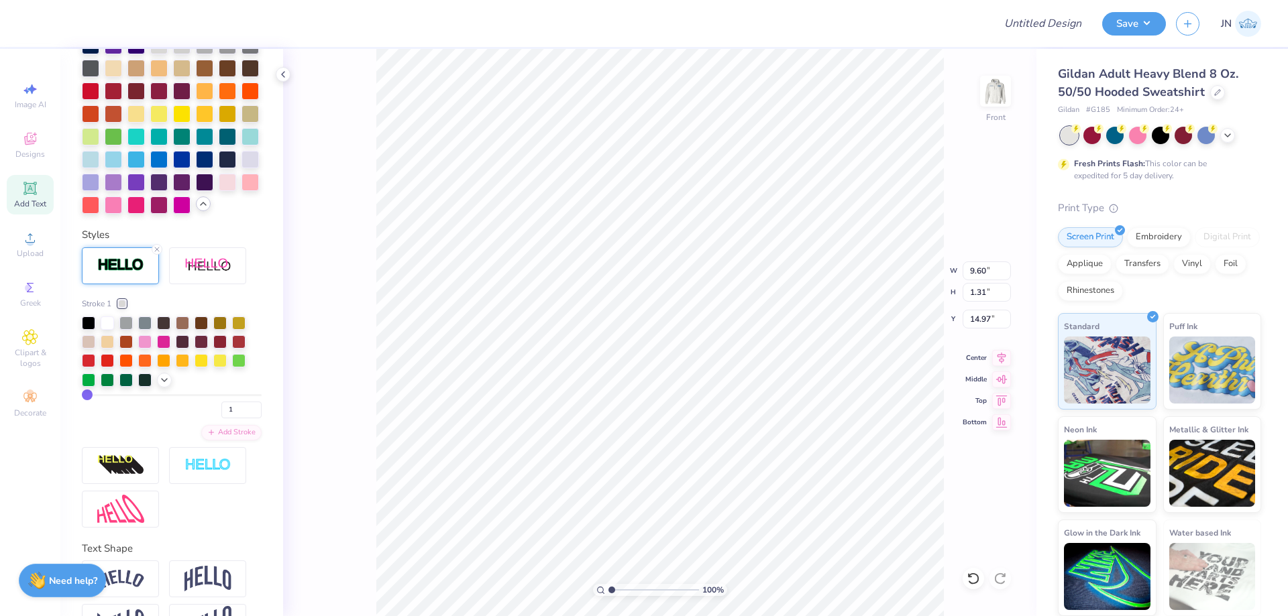
scroll to position [621, 0]
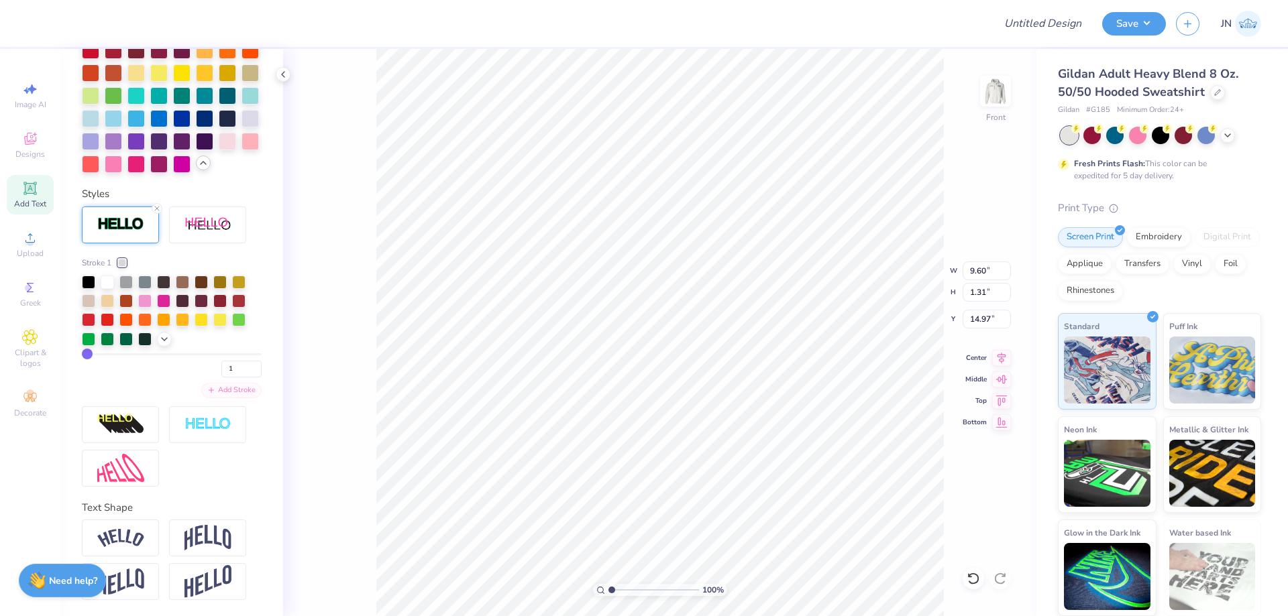
click at [217, 388] on div "Add Stroke" at bounding box center [231, 390] width 60 height 15
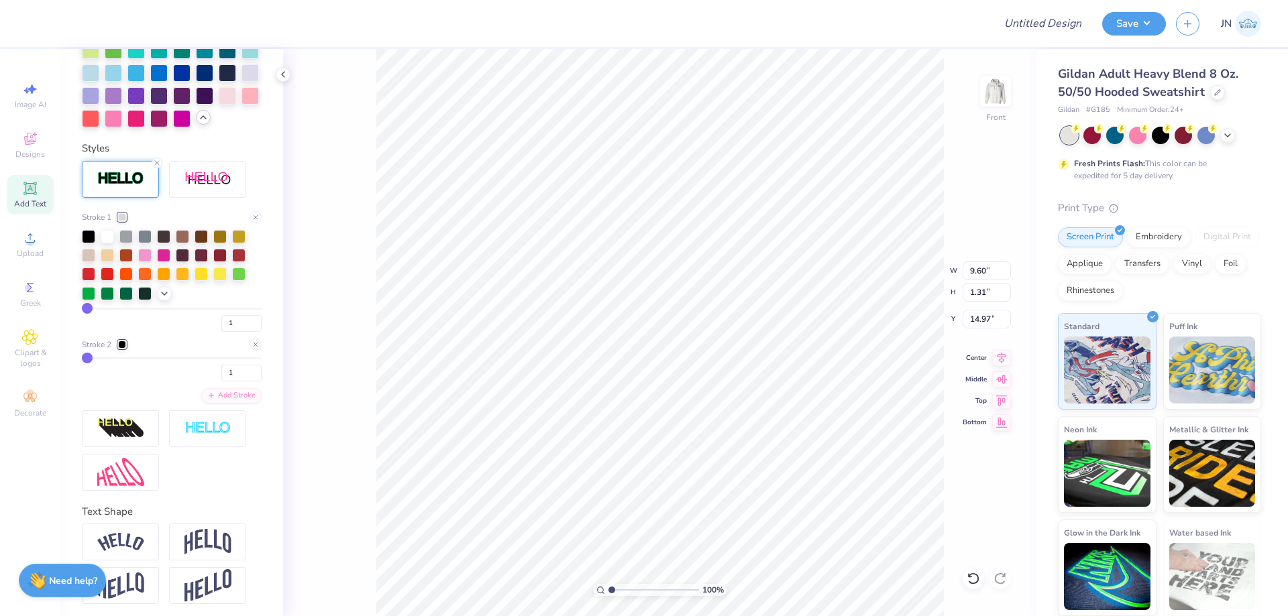
click at [126, 349] on div at bounding box center [122, 345] width 8 height 8
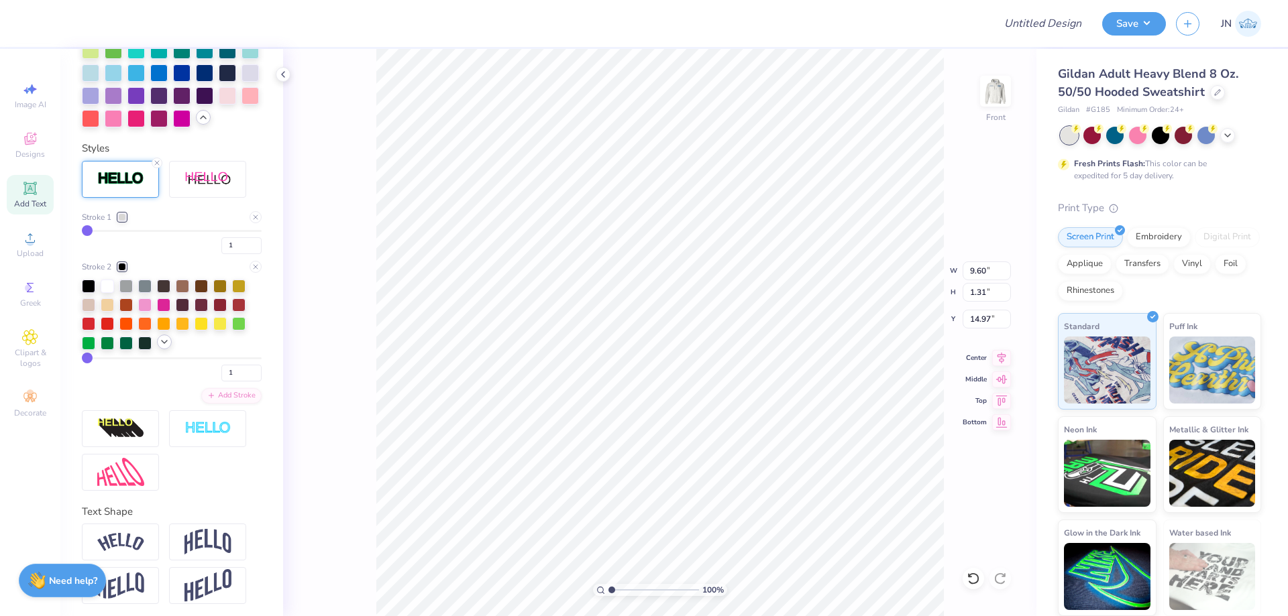
click at [160, 347] on icon at bounding box center [164, 342] width 11 height 11
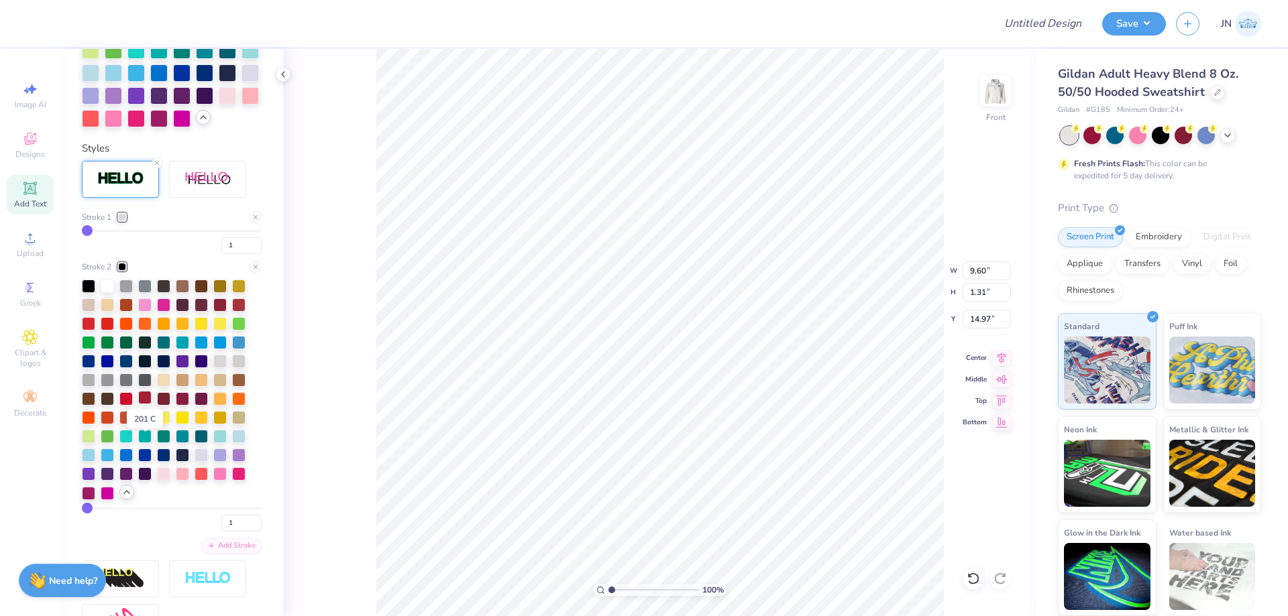
click at [146, 405] on div at bounding box center [144, 397] width 13 height 13
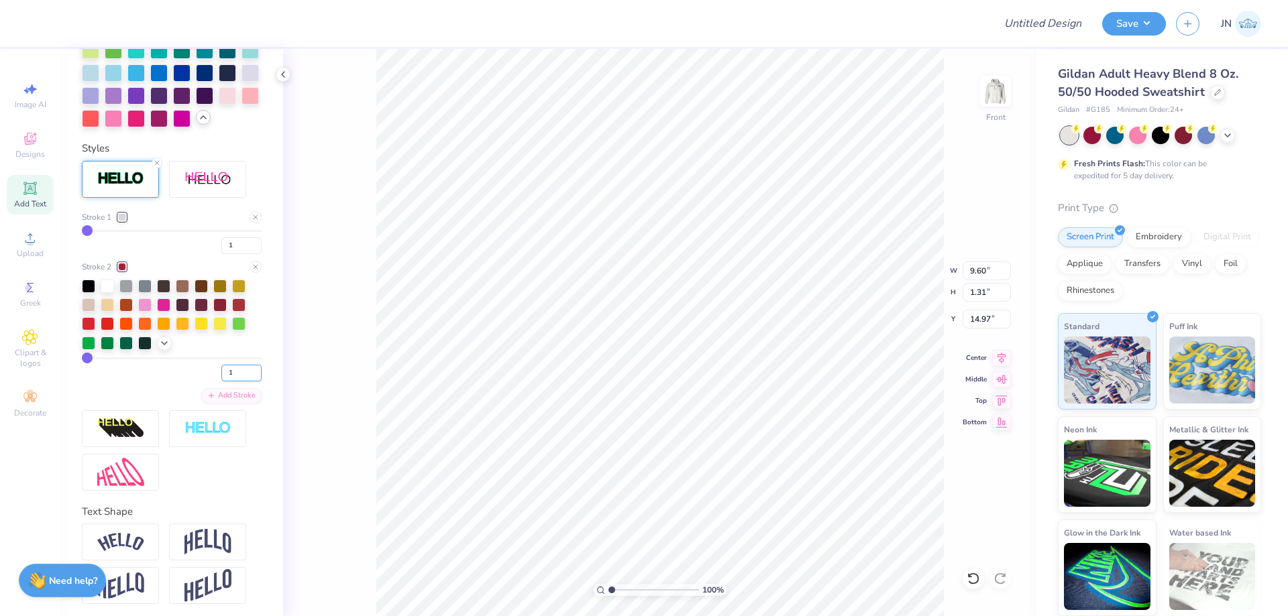
drag, startPoint x: 231, startPoint y: 425, endPoint x: 216, endPoint y: 425, distance: 15.4
click at [221, 382] on input "1" at bounding box center [241, 373] width 40 height 17
type input "3"
click at [361, 435] on div "100 % Front W 9.60 9.60 " H 1.31 1.31 " Y 14.97 14.97 " Center Middle Top Bottom" at bounding box center [659, 333] width 753 height 568
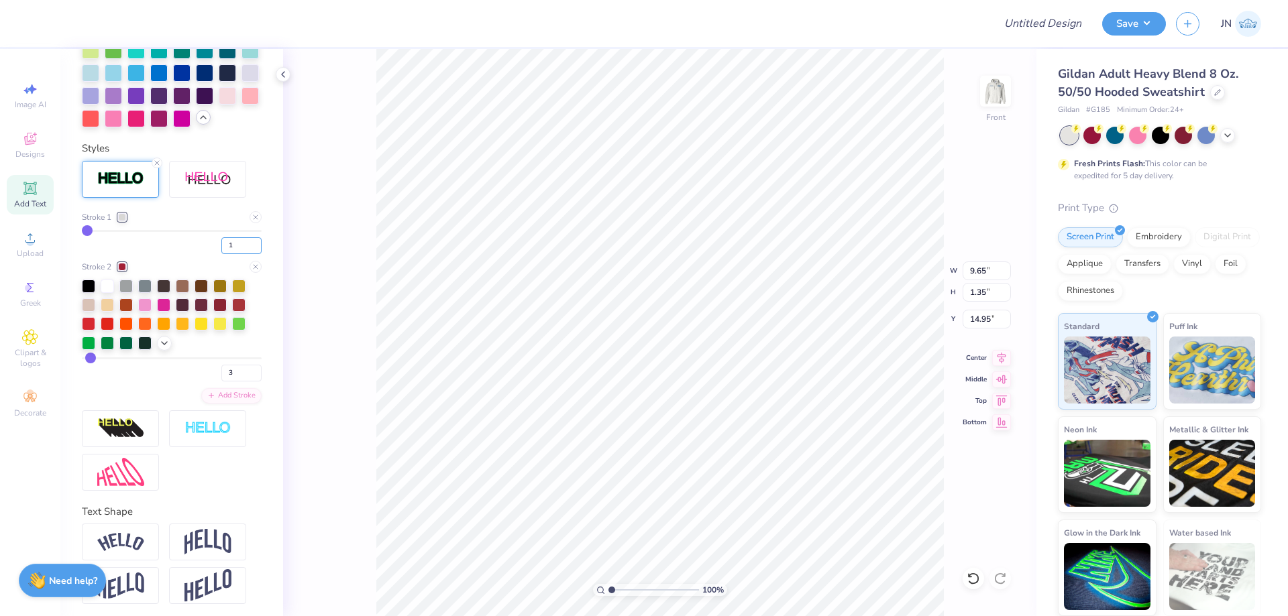
drag, startPoint x: 223, startPoint y: 290, endPoint x: 207, endPoint y: 292, distance: 16.2
click at [207, 254] on div "1" at bounding box center [172, 242] width 180 height 24
type input "2"
drag, startPoint x: 222, startPoint y: 413, endPoint x: 211, endPoint y: 413, distance: 10.7
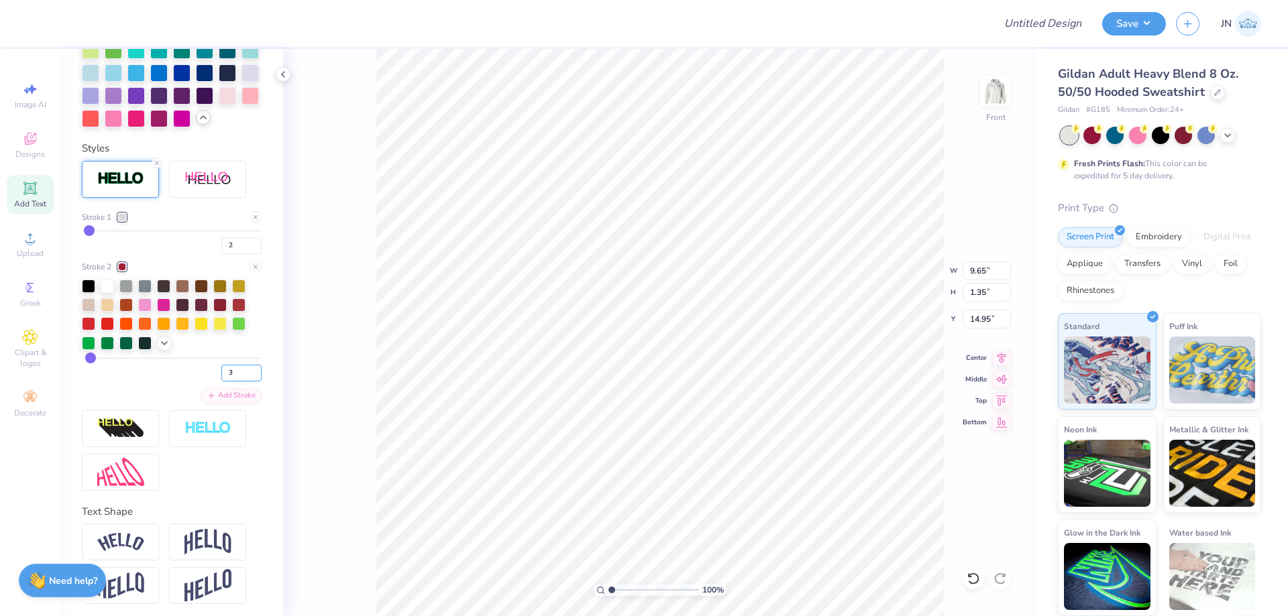
click at [221, 382] on input "3" at bounding box center [241, 373] width 40 height 17
type input "4"
type input "9.67"
type input "1.38"
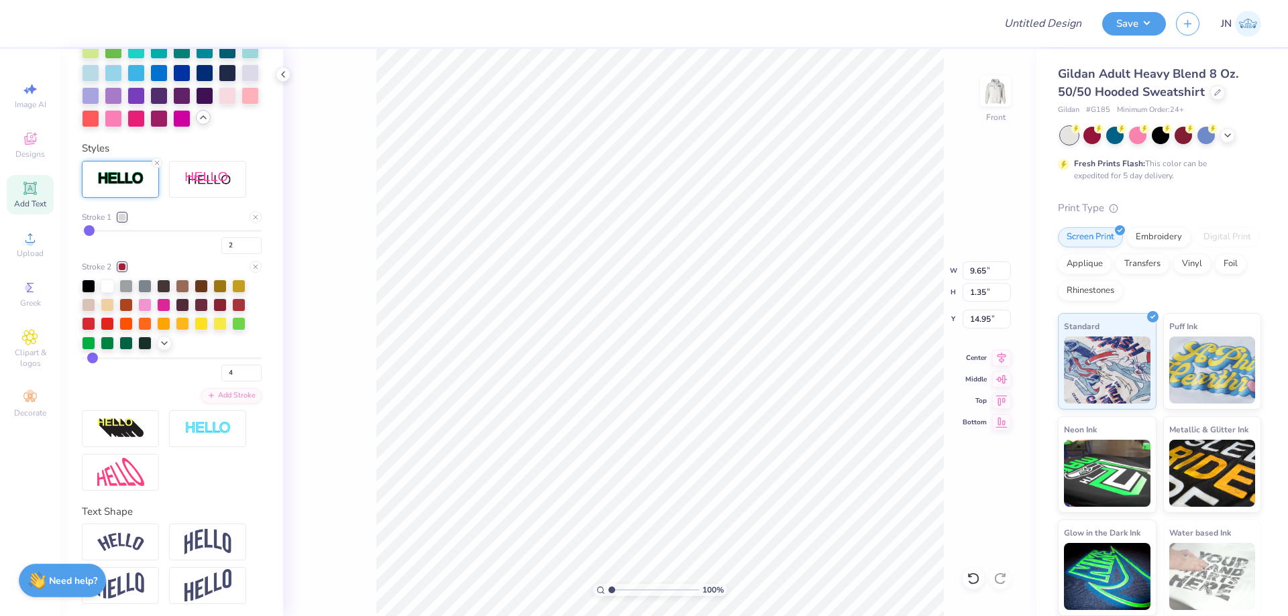
type input "14.94"
drag, startPoint x: 226, startPoint y: 419, endPoint x: 203, endPoint y: 415, distance: 23.8
click at [211, 382] on div "4" at bounding box center [172, 370] width 180 height 24
type input "5"
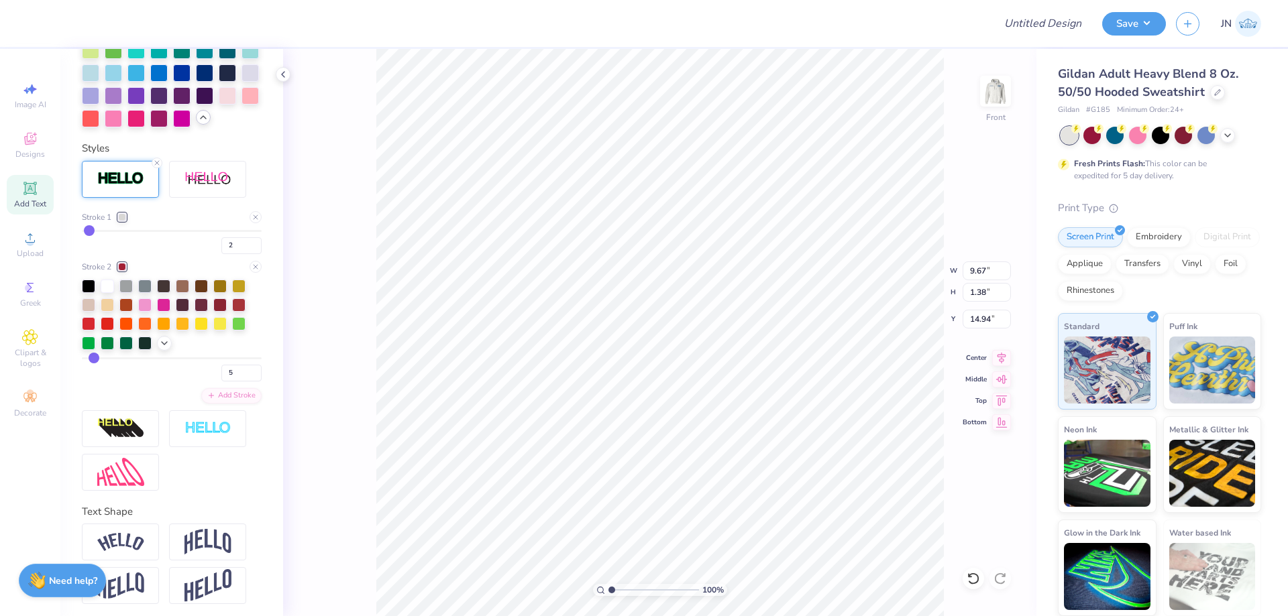
type input "9.69"
type input "1.40"
type input "14.92"
click at [635, 587] on input "range" at bounding box center [653, 590] width 91 height 12
drag, startPoint x: 633, startPoint y: 588, endPoint x: 618, endPoint y: 588, distance: 14.8
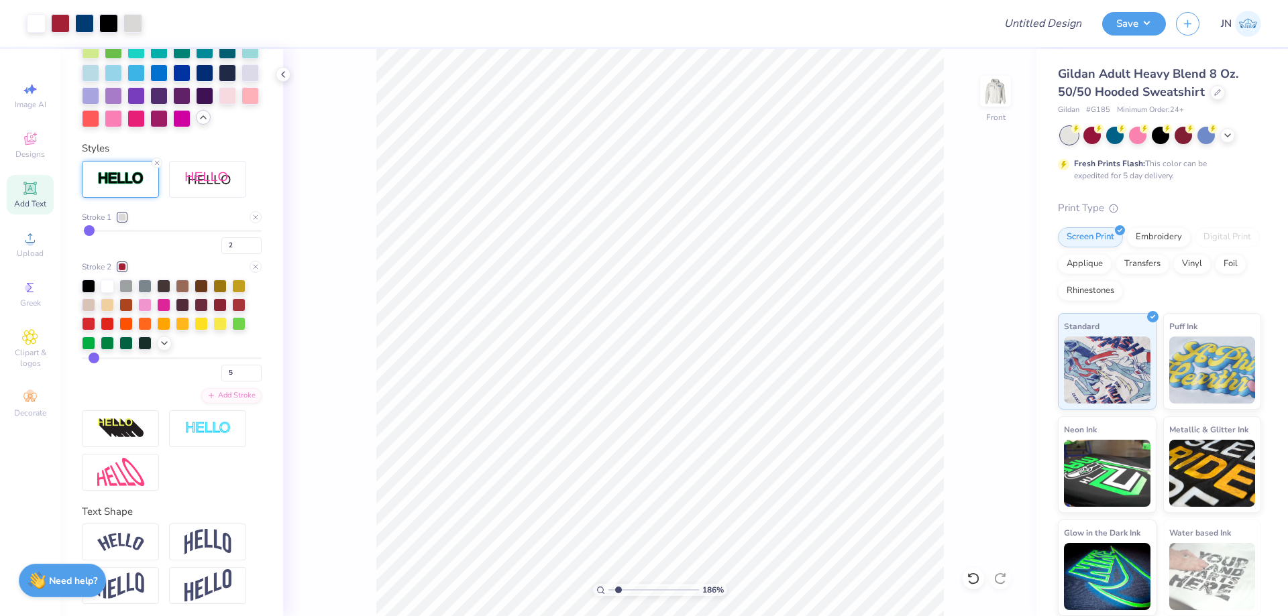
type input "1.78"
click at [618, 588] on input "range" at bounding box center [653, 590] width 91 height 12
drag, startPoint x: 230, startPoint y: 413, endPoint x: 220, endPoint y: 416, distance: 10.6
click at [221, 382] on input "5" at bounding box center [241, 373] width 40 height 17
type input "4"
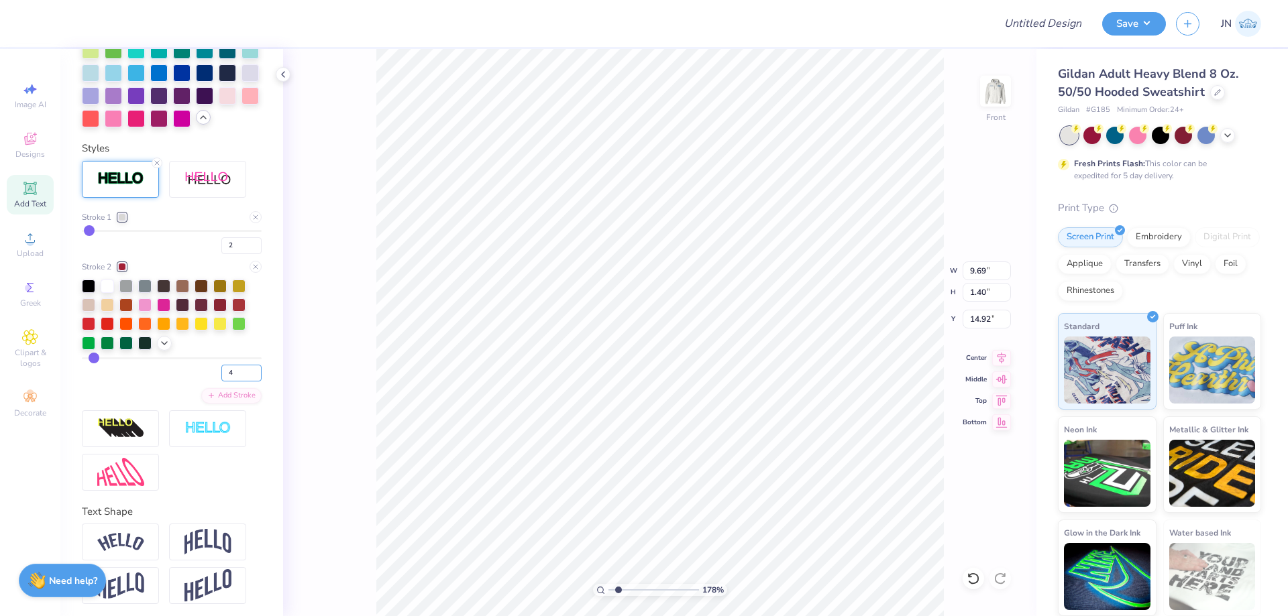
type input "4"
type input "9.67"
type input "1.38"
type input "14.94"
click at [19, 252] on span "Upload" at bounding box center [30, 253] width 27 height 11
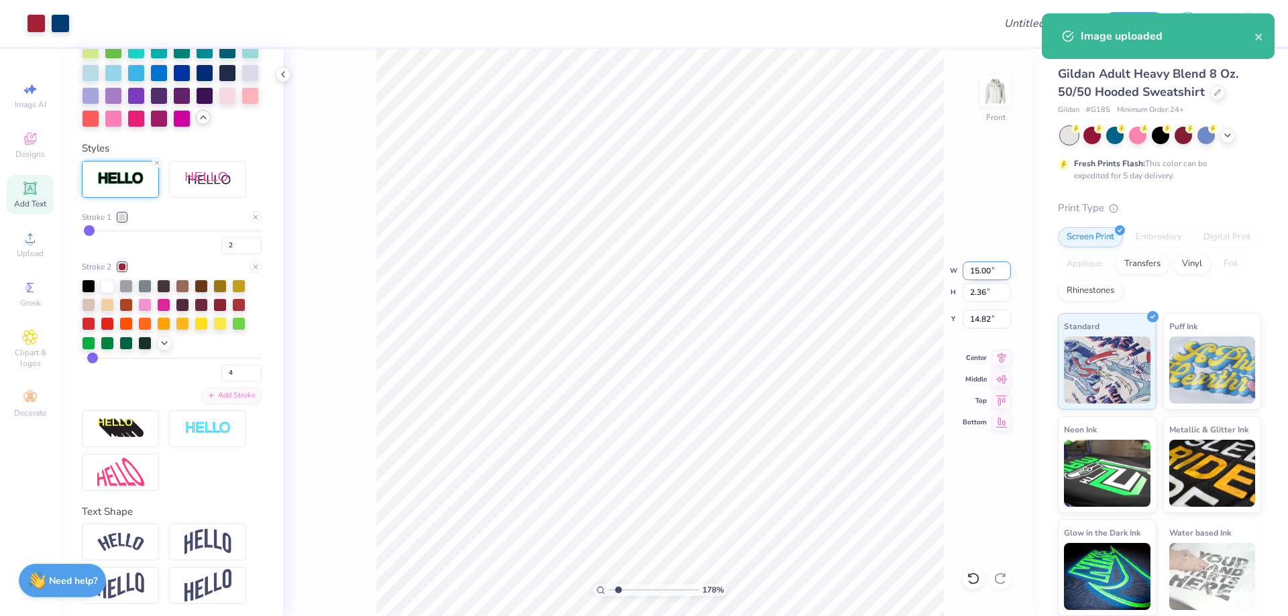
click at [987, 266] on input "15.00" at bounding box center [987, 271] width 48 height 19
type input "10.00"
type input "1.57"
type input "15.21"
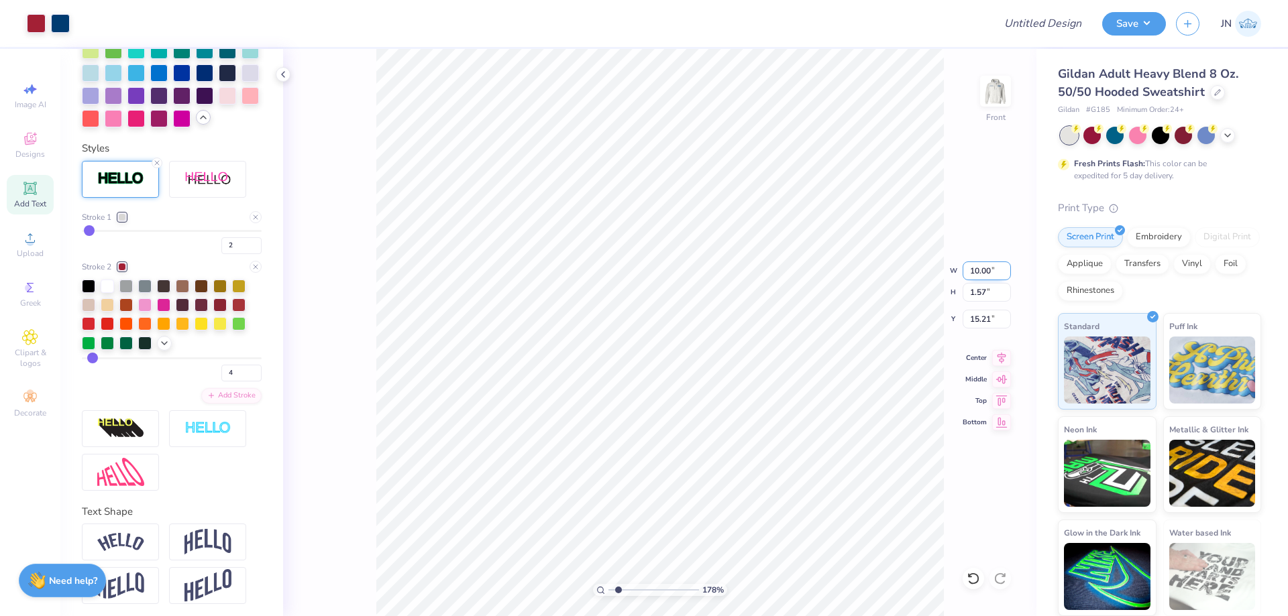
type input "5.00"
type input "4.63"
type input "10.42"
type input "5.81"
type input "5.38"
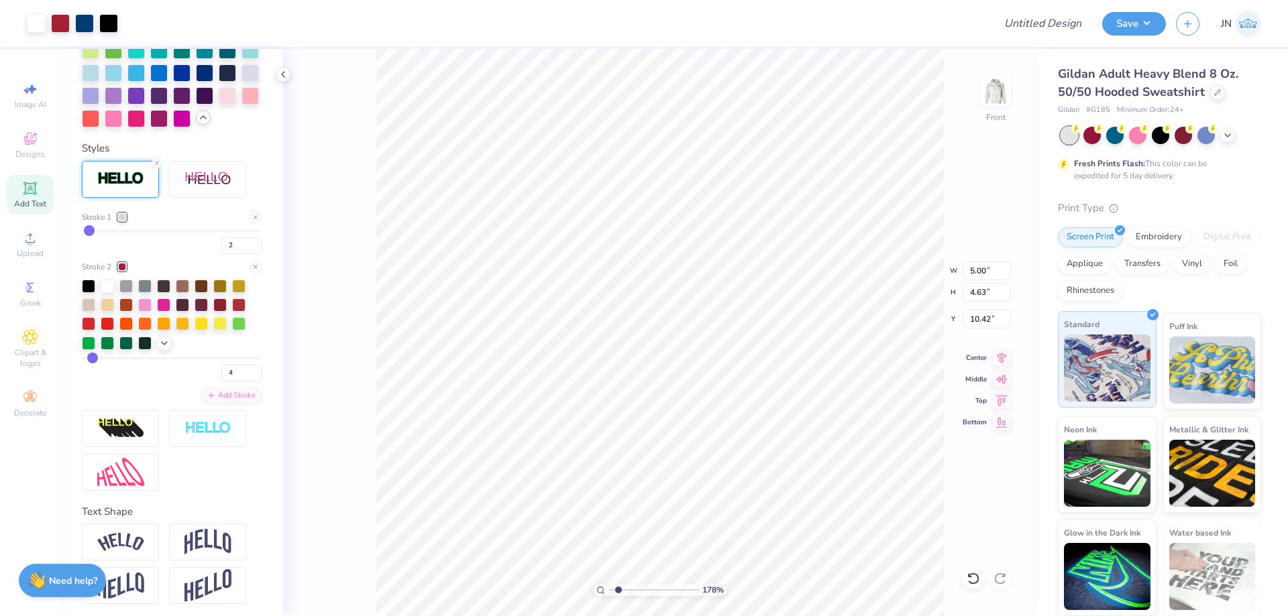
type input "9.67"
click at [999, 364] on icon at bounding box center [1001, 356] width 19 height 16
type input "6.30"
type input "5.84"
type input "9.22"
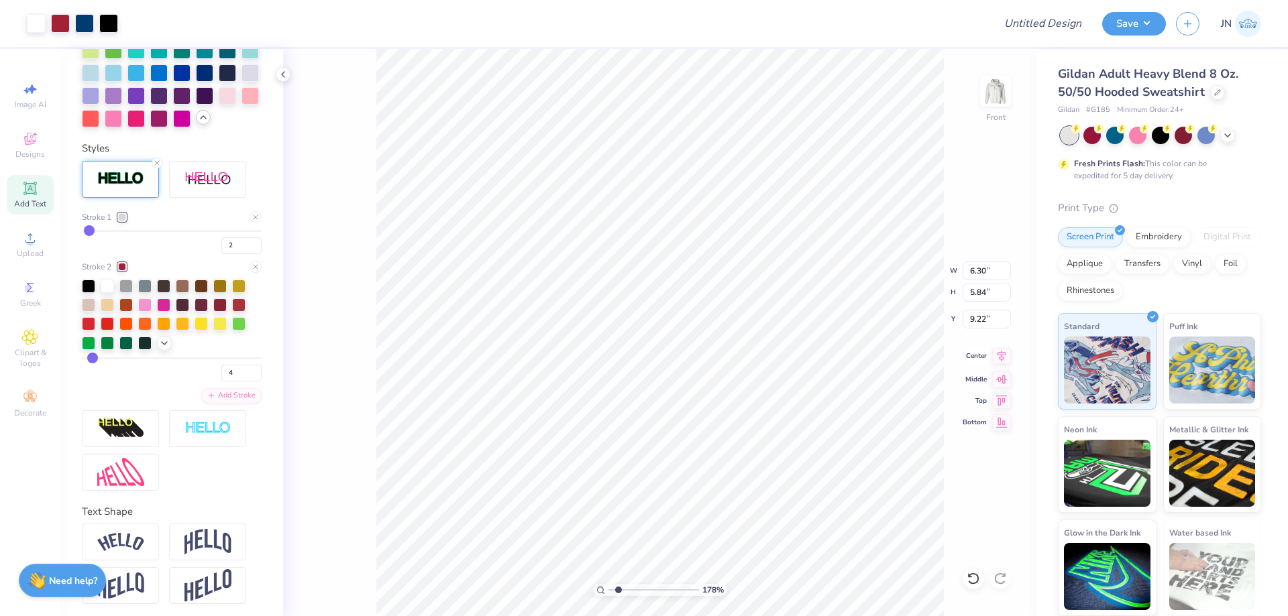
click at [998, 350] on icon at bounding box center [1001, 356] width 19 height 16
type input "10.00"
type input "1.57"
type input "15.21"
click at [993, 351] on icon at bounding box center [1001, 356] width 19 height 16
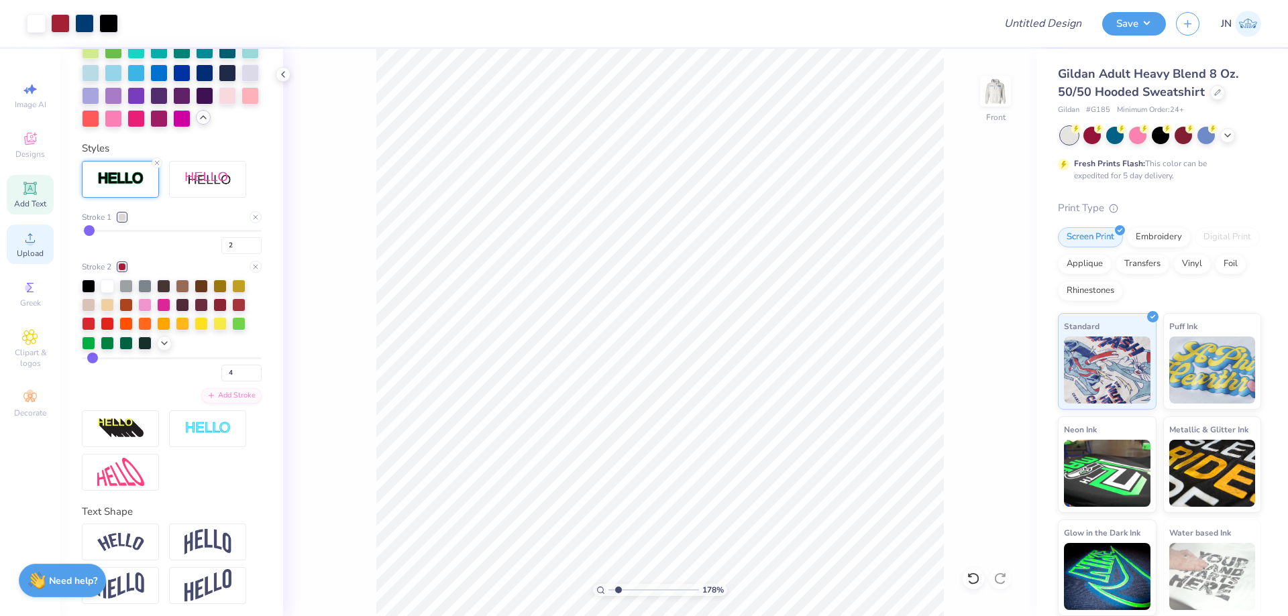
click at [32, 246] on circle at bounding box center [29, 242] width 7 height 7
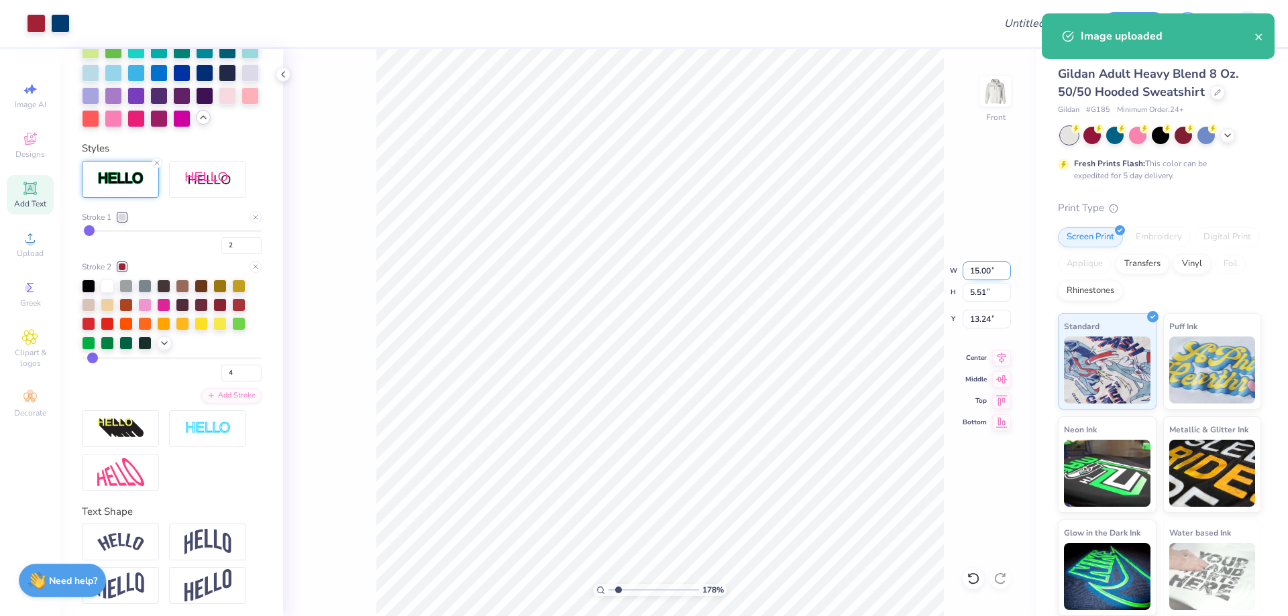
click at [990, 272] on input "15.00" at bounding box center [987, 271] width 48 height 19
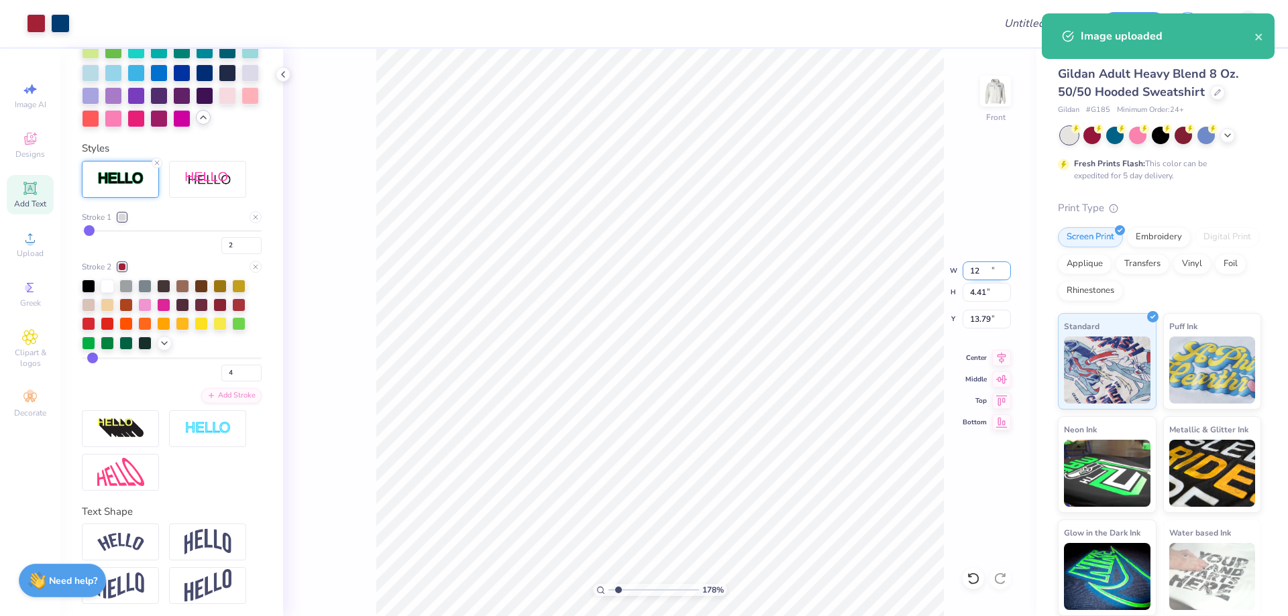
type input "12.00"
type input "4.41"
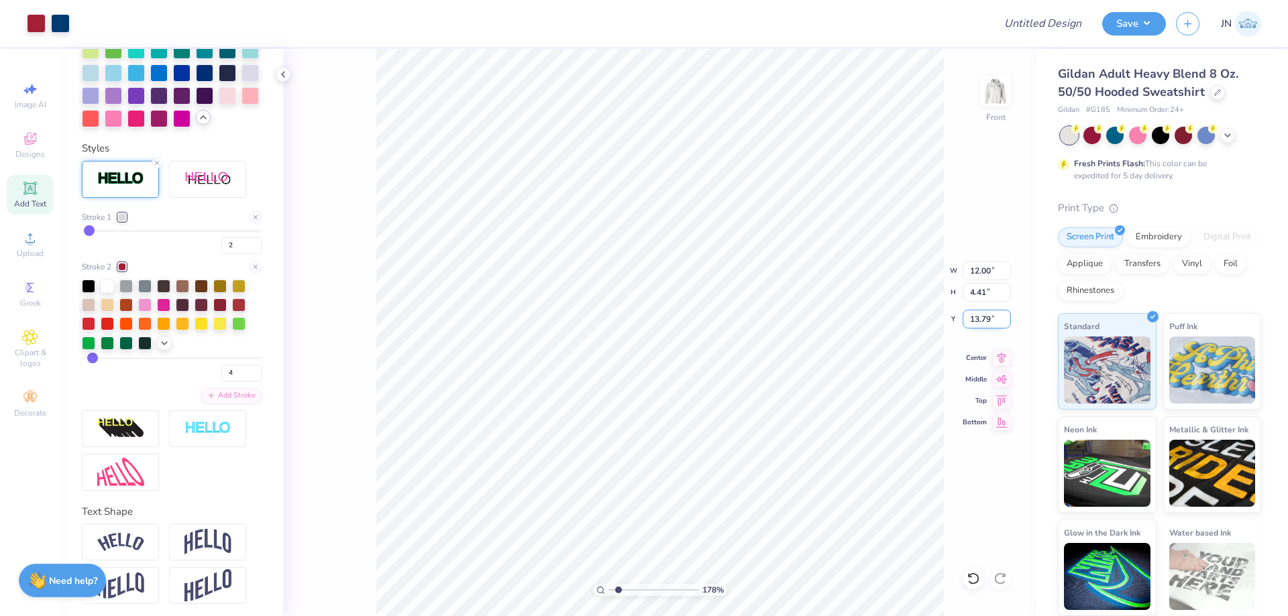
click at [979, 315] on input "13.79" at bounding box center [987, 319] width 48 height 19
type input "6.00"
click at [994, 355] on icon at bounding box center [1001, 356] width 19 height 16
type input "6.30"
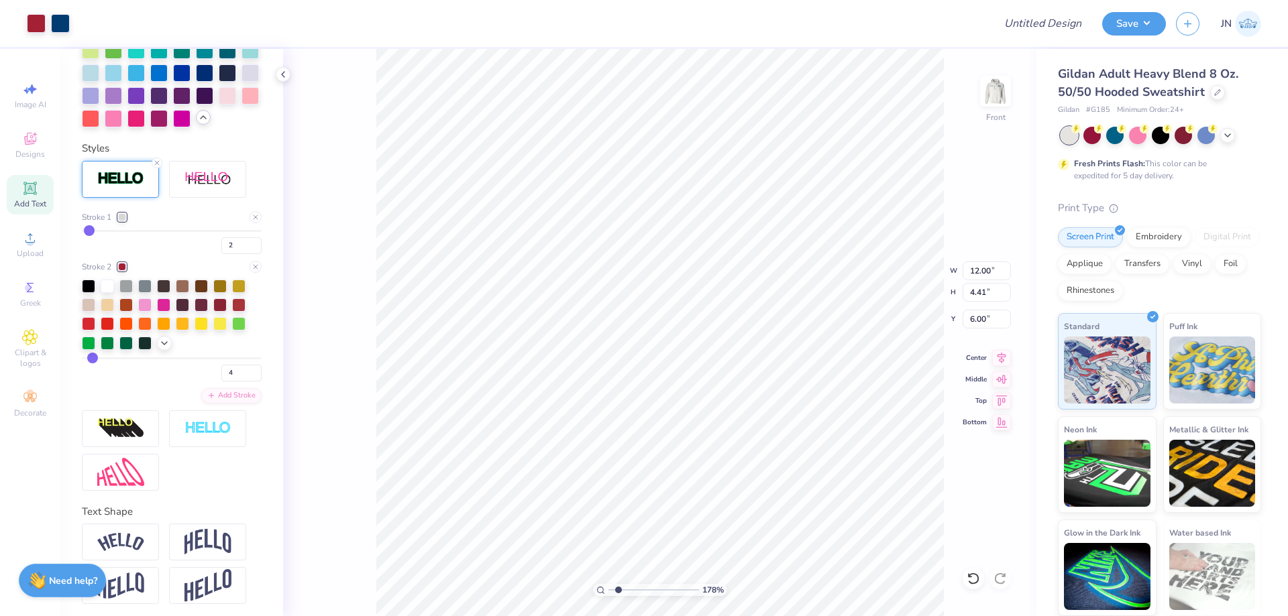
type input "5.84"
type input "8.21"
type input "10.00"
type input "1.57"
type input "14.22"
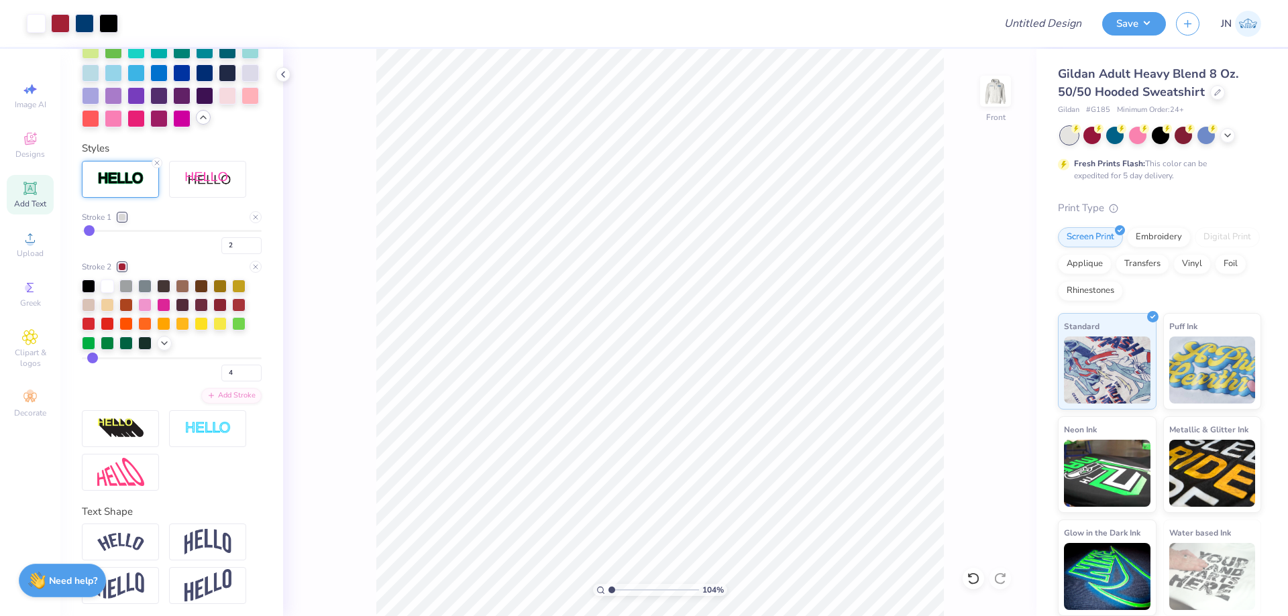
drag, startPoint x: 614, startPoint y: 586, endPoint x: 600, endPoint y: 585, distance: 14.8
type input "1"
click at [608, 585] on input "range" at bounding box center [653, 590] width 91 height 12
click at [987, 358] on div "Center" at bounding box center [987, 356] width 48 height 16
click at [999, 356] on icon at bounding box center [1001, 356] width 19 height 16
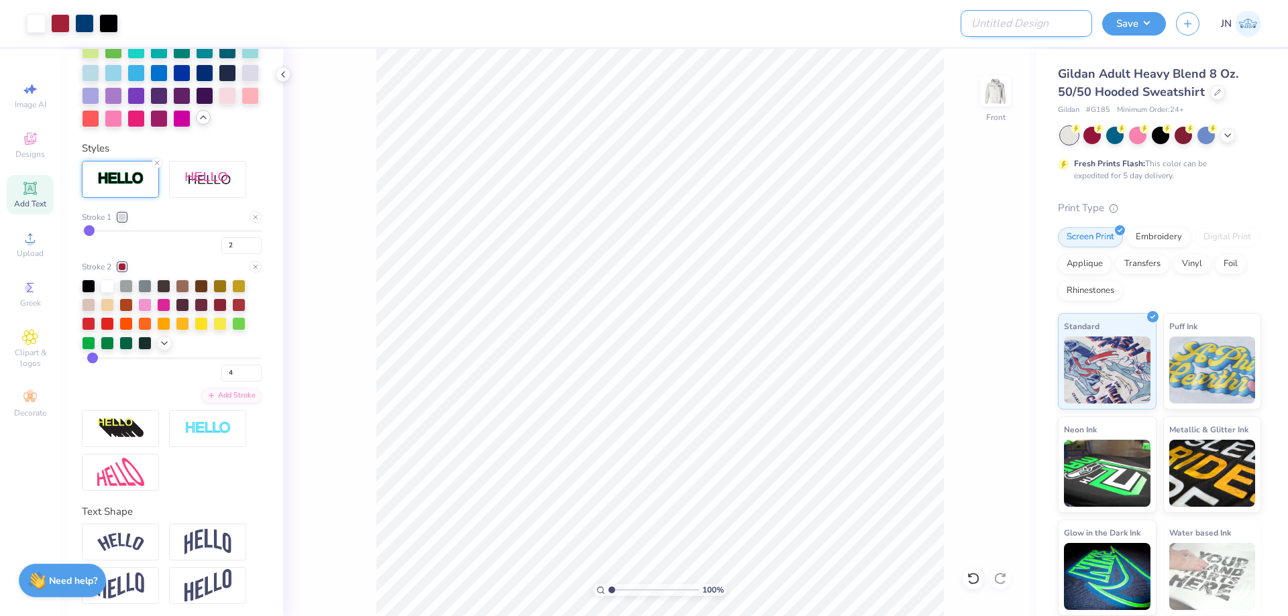
click at [1066, 13] on input "Design Title" at bounding box center [1026, 23] width 131 height 27
paste input "FPS239353"
type input "FPS239353"
click at [1107, 20] on button "Save" at bounding box center [1134, 21] width 64 height 23
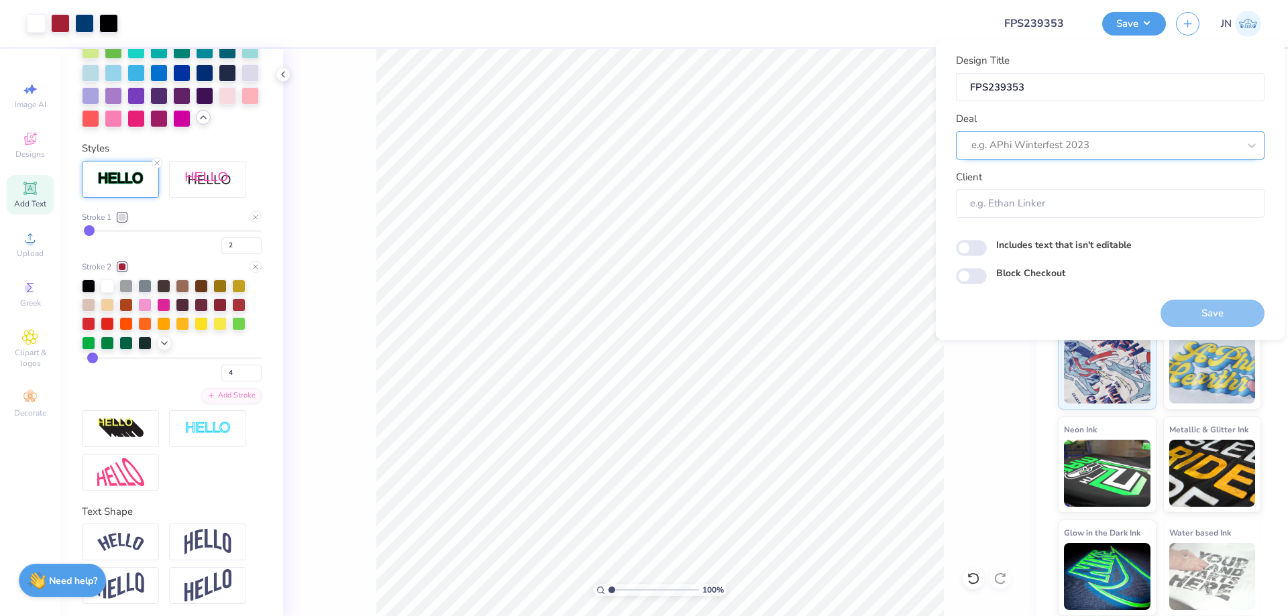
click at [1105, 139] on div at bounding box center [1104, 145] width 267 height 18
type input "DESIGN TOOL GA"
click at [1060, 183] on div "Client" at bounding box center [1110, 194] width 309 height 48
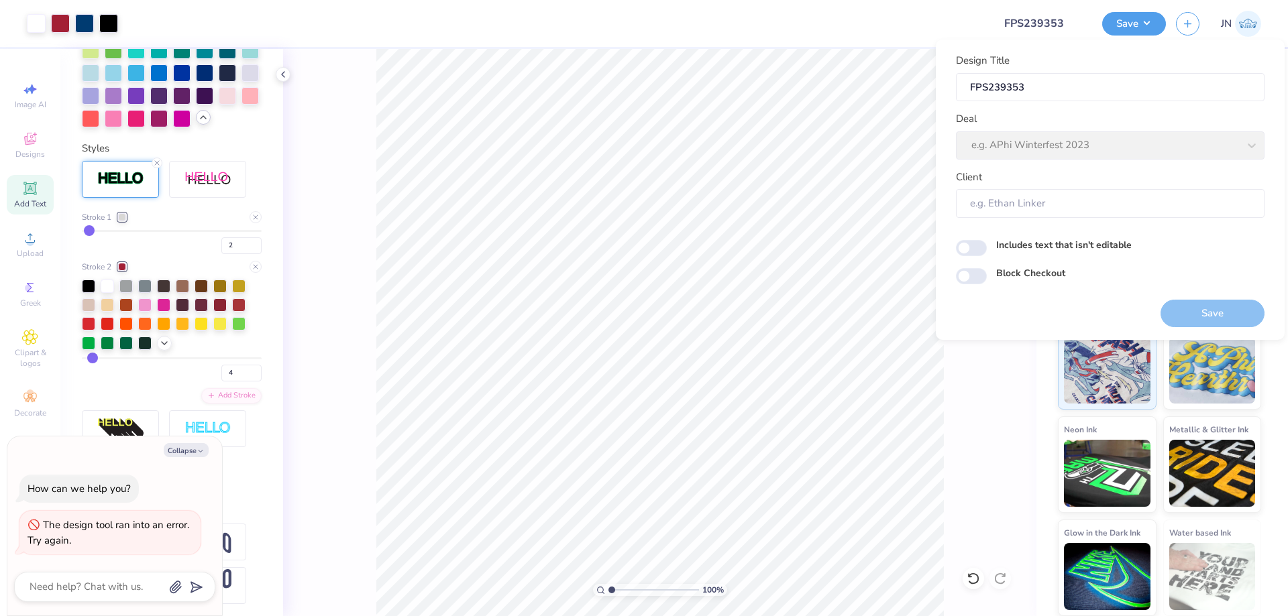
click at [1197, 313] on div "Save" at bounding box center [1213, 314] width 104 height 28
click at [1113, 154] on div "Deal e.g. APhi Winterfest 2023" at bounding box center [1110, 135] width 309 height 48
click at [1093, 86] on input "FPS239353" at bounding box center [1110, 87] width 309 height 29
click at [1152, 21] on button "Save" at bounding box center [1134, 21] width 64 height 23
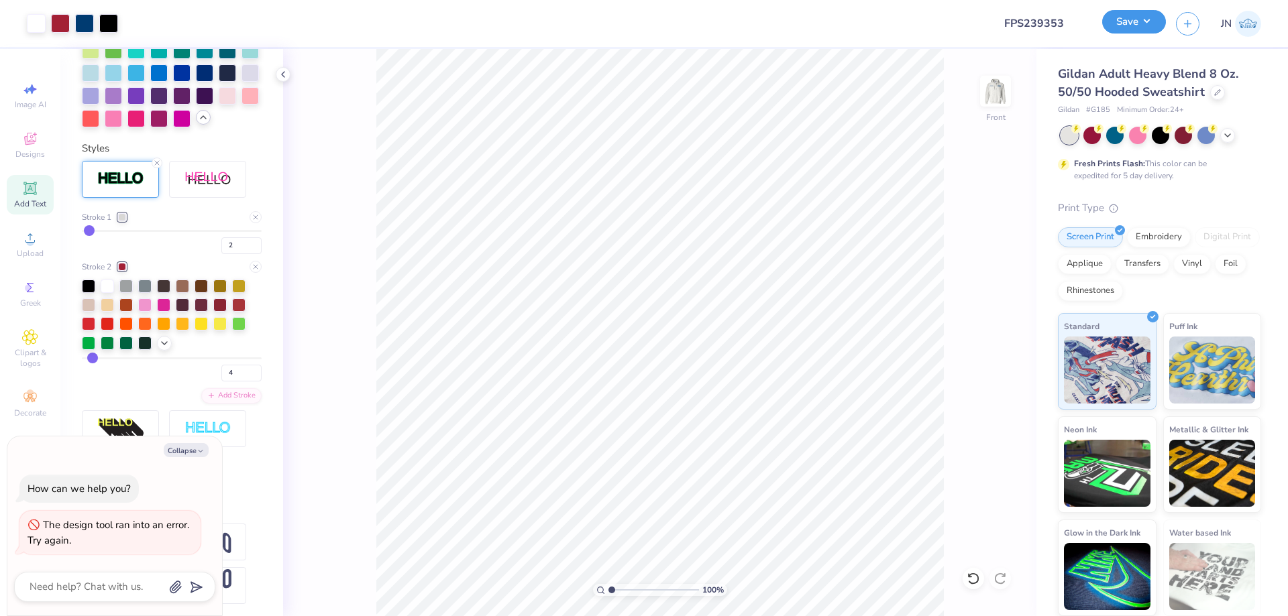
click at [1130, 17] on button "Save" at bounding box center [1134, 21] width 64 height 23
type textarea "x"
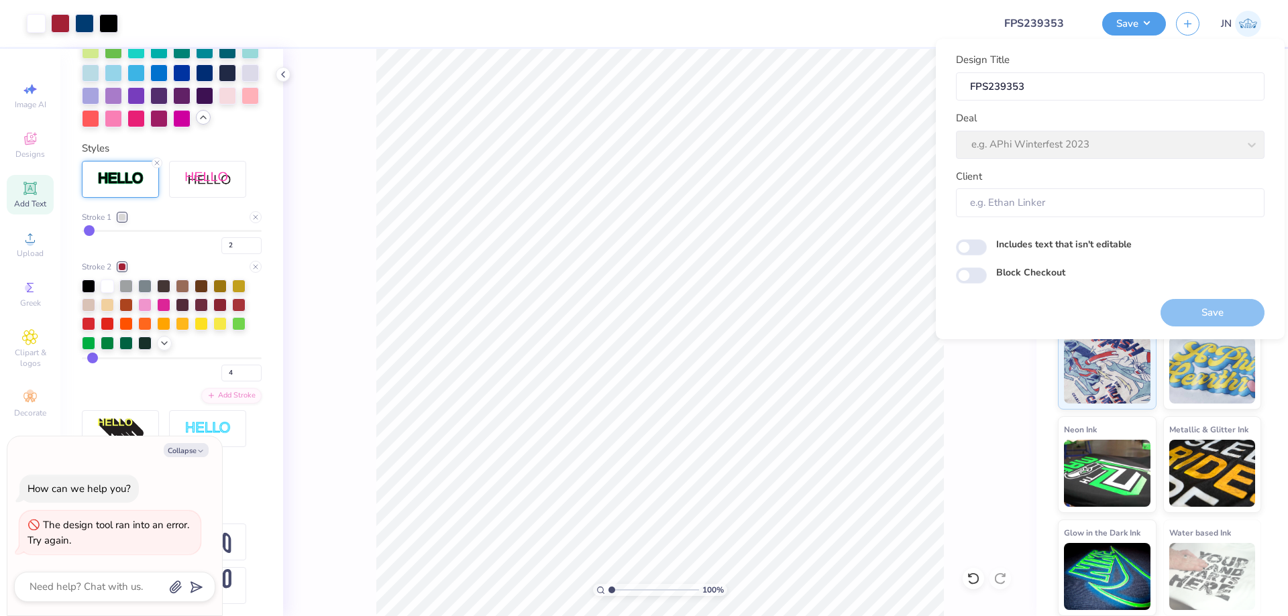
click at [1077, 115] on div "Deal e.g. APhi Winterfest 2023" at bounding box center [1110, 135] width 309 height 48
click at [1182, 156] on div "Deal e.g. APhi Winterfest 2023" at bounding box center [1110, 135] width 309 height 48
drag, startPoint x: 1197, startPoint y: 142, endPoint x: 1188, endPoint y: 137, distance: 10.8
click at [1193, 139] on div "Deal e.g. APhi Winterfest 2023" at bounding box center [1110, 135] width 309 height 48
click at [1071, 88] on input "FPS239353" at bounding box center [1110, 86] width 309 height 29
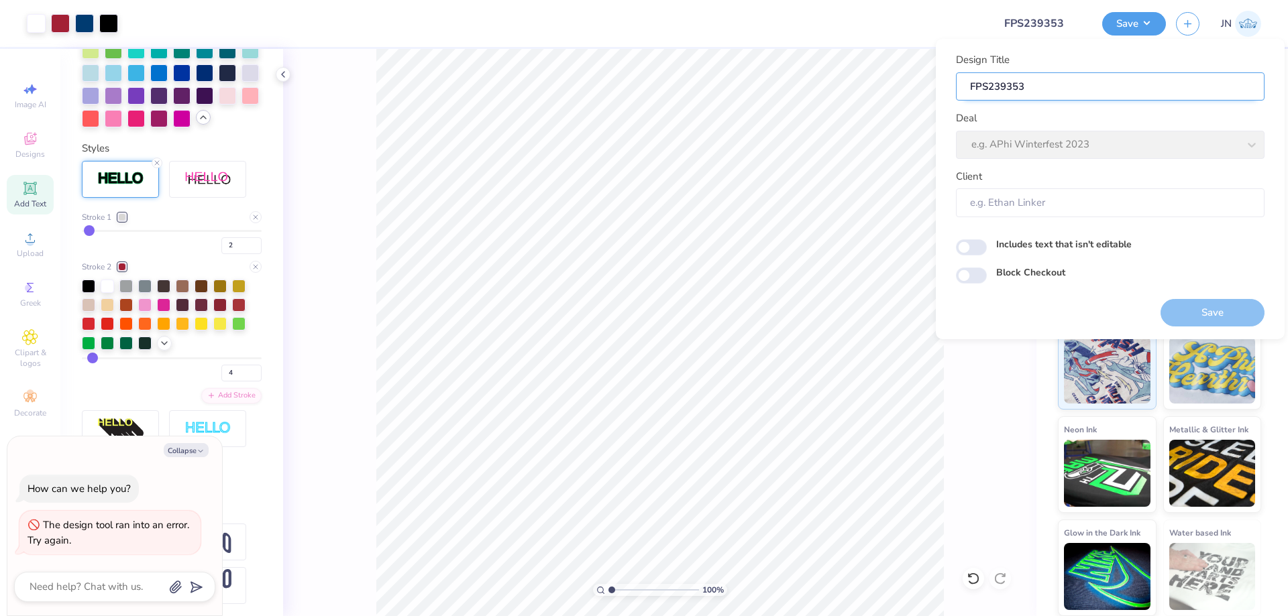
type input "FPS23935"
type textarea "x"
type input "FPS239353"
type textarea "x"
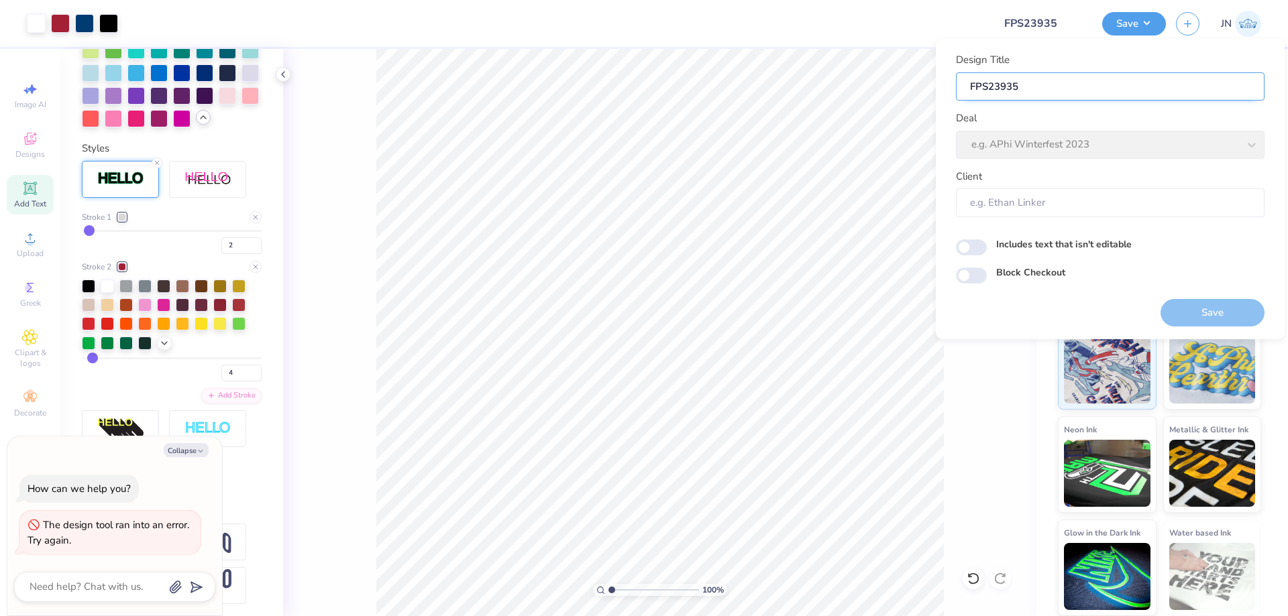
type input "FPS239353"
click at [803, 44] on div at bounding box center [555, 23] width 855 height 47
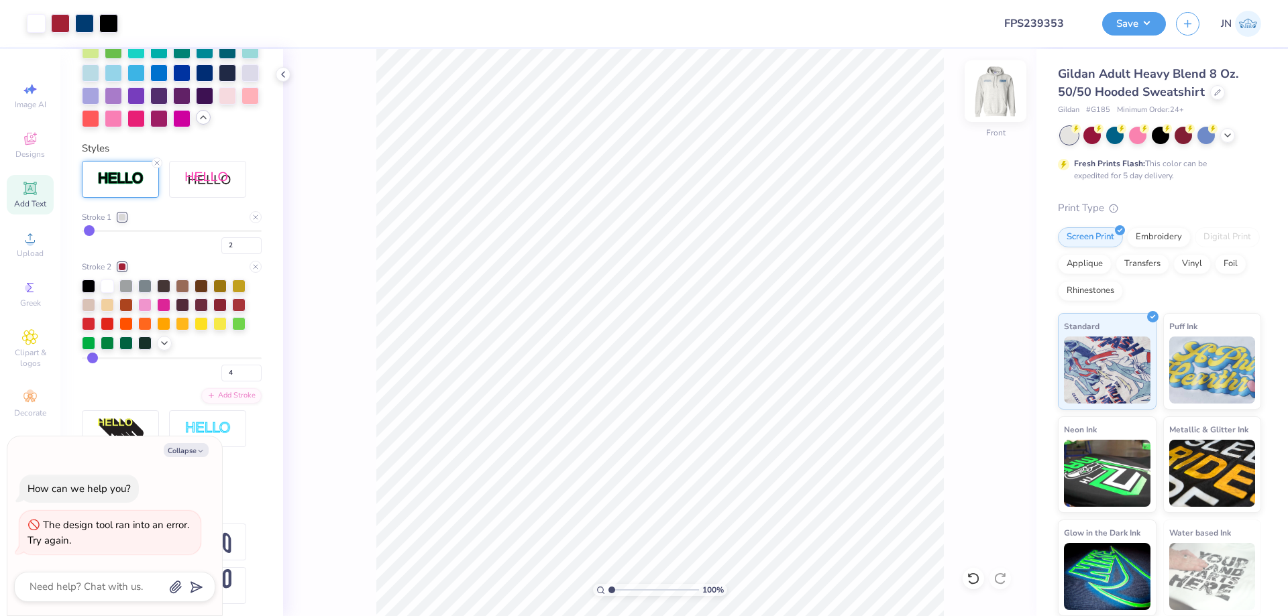
click at [1001, 91] on img at bounding box center [996, 91] width 54 height 54
click at [1128, 24] on button "Save" at bounding box center [1134, 21] width 64 height 23
type textarea "x"
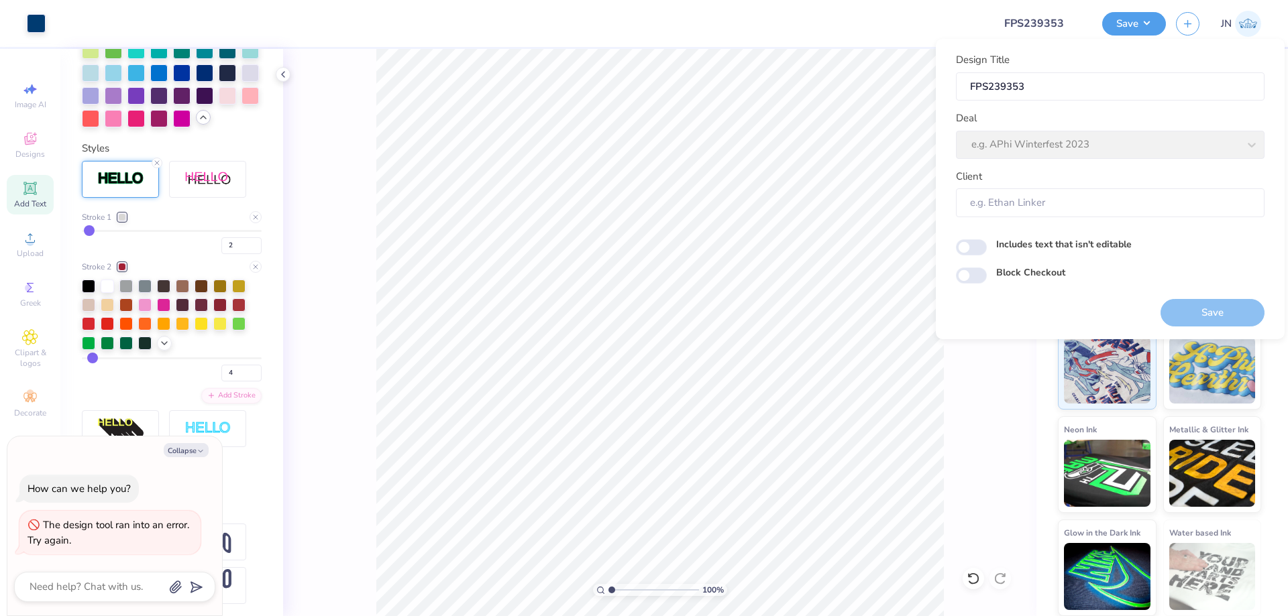
click at [1101, 137] on div "Deal e.g. APhi Winterfest 2023" at bounding box center [1110, 135] width 309 height 48
click at [1057, 213] on input "Client" at bounding box center [1110, 203] width 309 height 29
drag, startPoint x: 1057, startPoint y: 213, endPoint x: 1033, endPoint y: 248, distance: 41.5
click at [1055, 213] on input "Client" at bounding box center [1110, 203] width 309 height 29
click at [983, 233] on div "Design Title FPS239353 Deal e.g. APhi Winterfest 2023 Client Includes text that…" at bounding box center [1110, 167] width 309 height 231
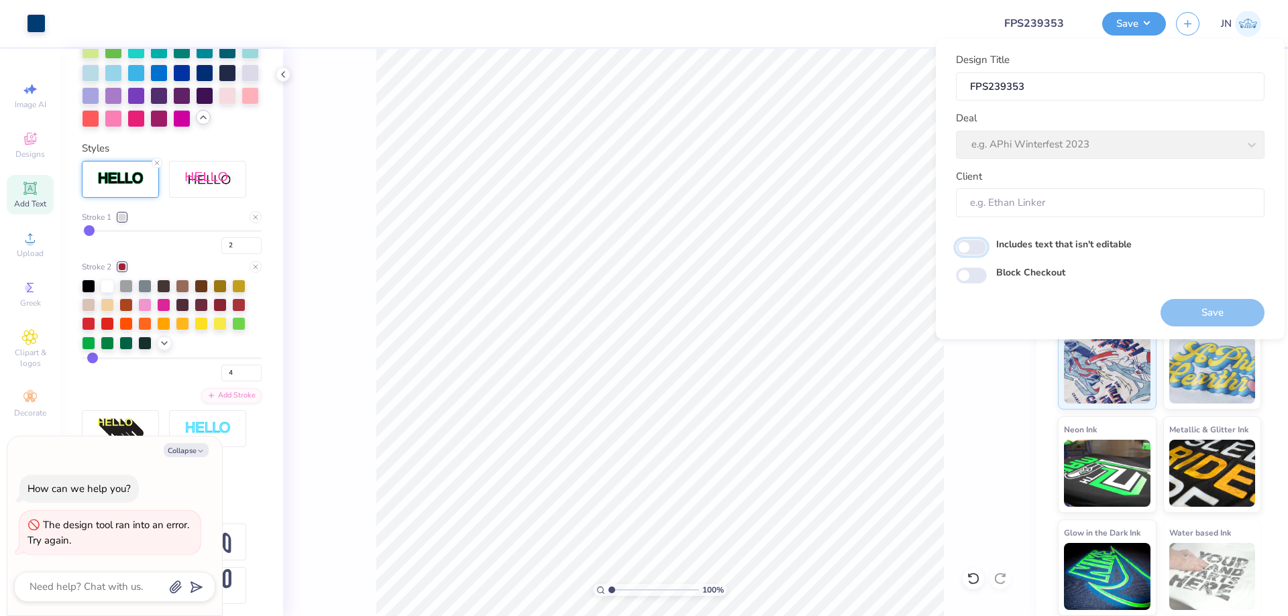
click at [963, 255] on input "Includes text that isn't editable" at bounding box center [971, 247] width 31 height 16
checkbox input "true"
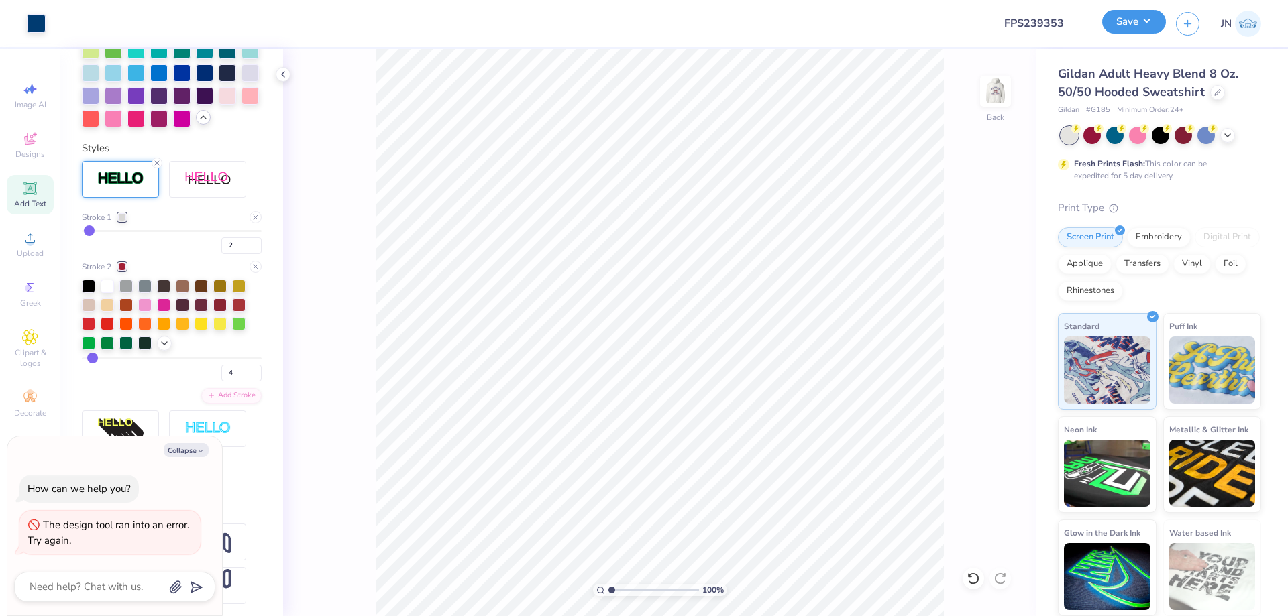
click at [1122, 33] on button "Save" at bounding box center [1134, 21] width 64 height 23
type textarea "x"
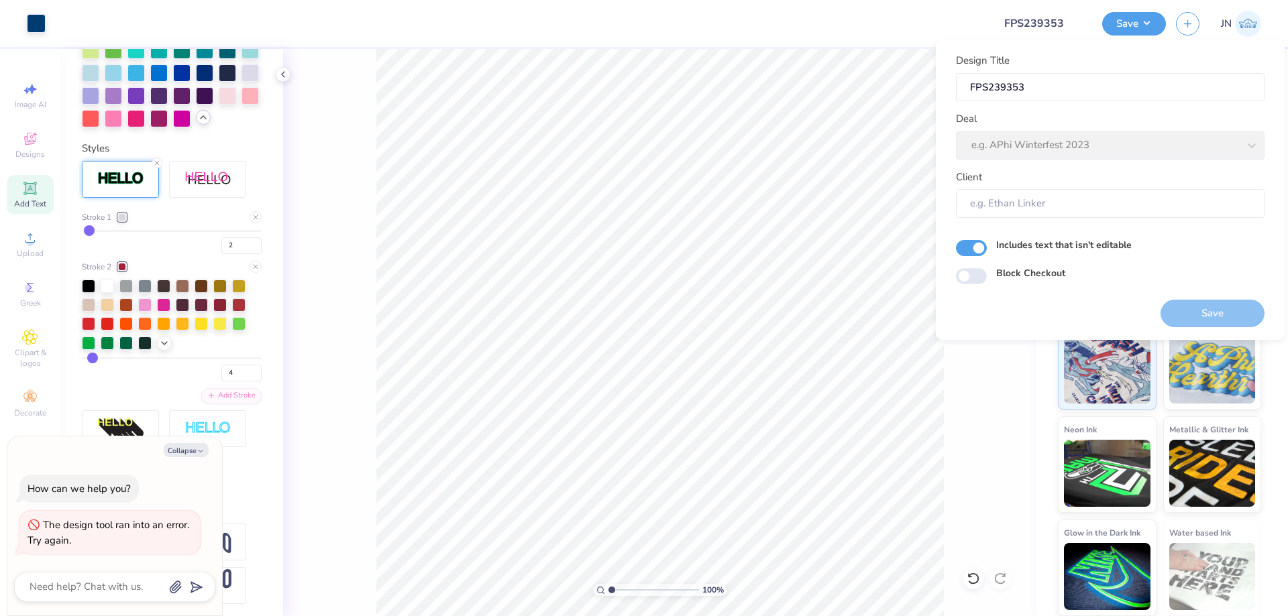
click at [1032, 150] on div "Deal e.g. APhi Winterfest 2023" at bounding box center [1110, 135] width 309 height 48
click at [1051, 77] on input "FPS239353" at bounding box center [1110, 87] width 309 height 29
type input "FPS23935"
type textarea "x"
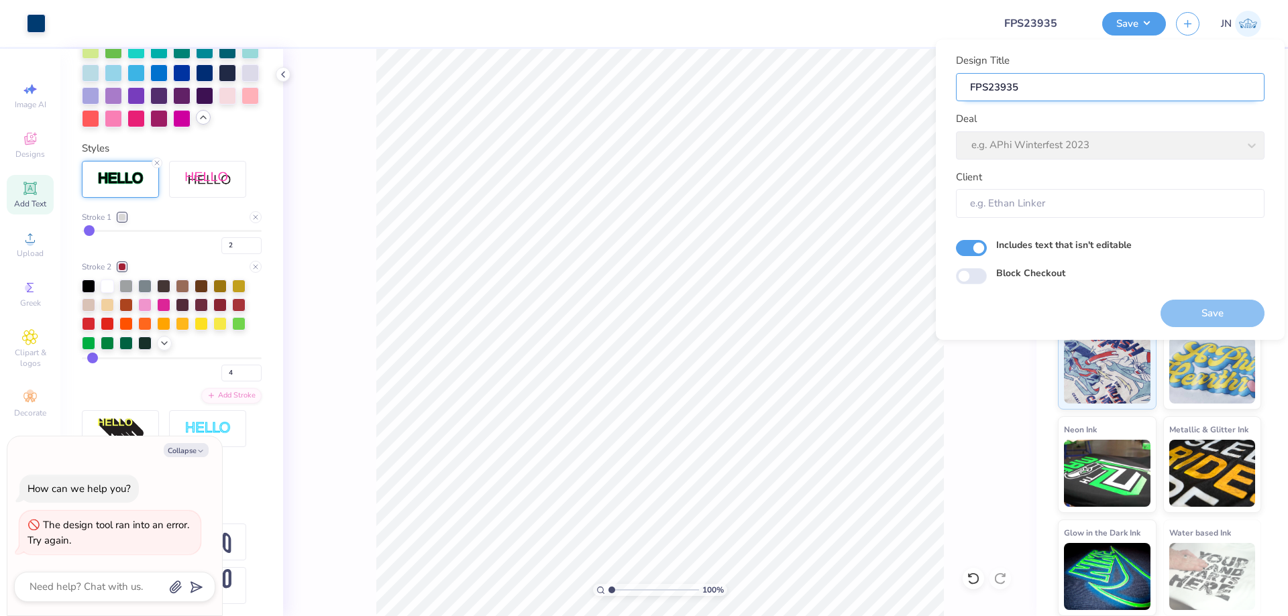
type input "FPS2393"
type textarea "x"
type input "FPS2393"
type input "FPS239"
type textarea "x"
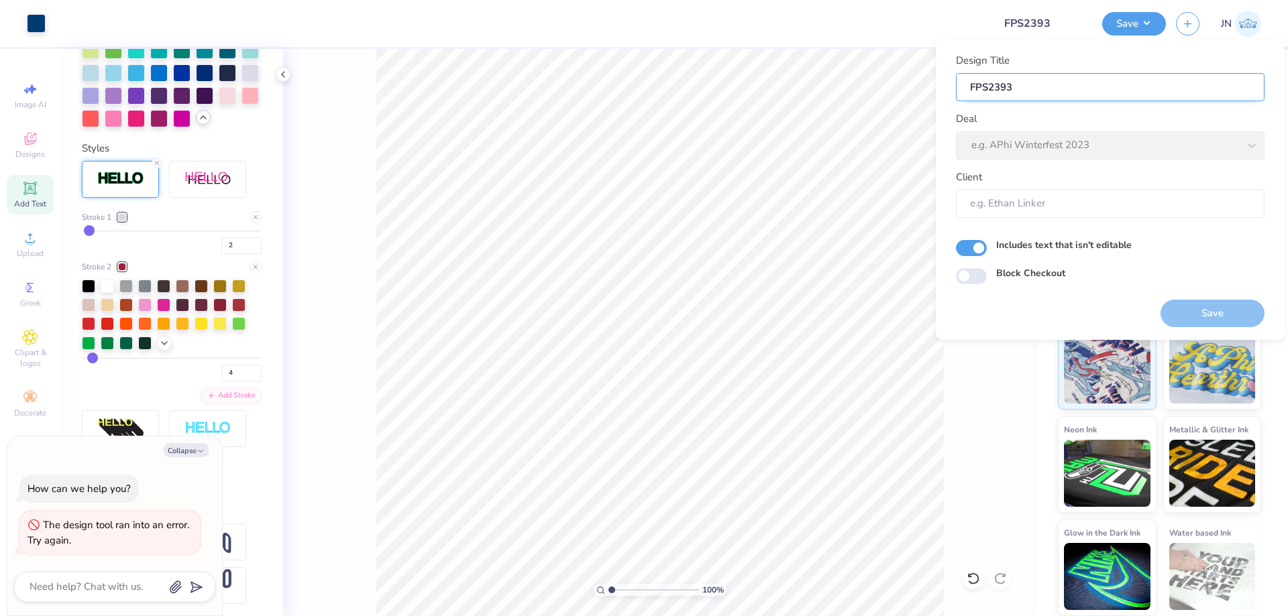
type input "FPS239"
type input "FPS2395"
type textarea "x"
type input "FPS2395"
type input "FPS23953"
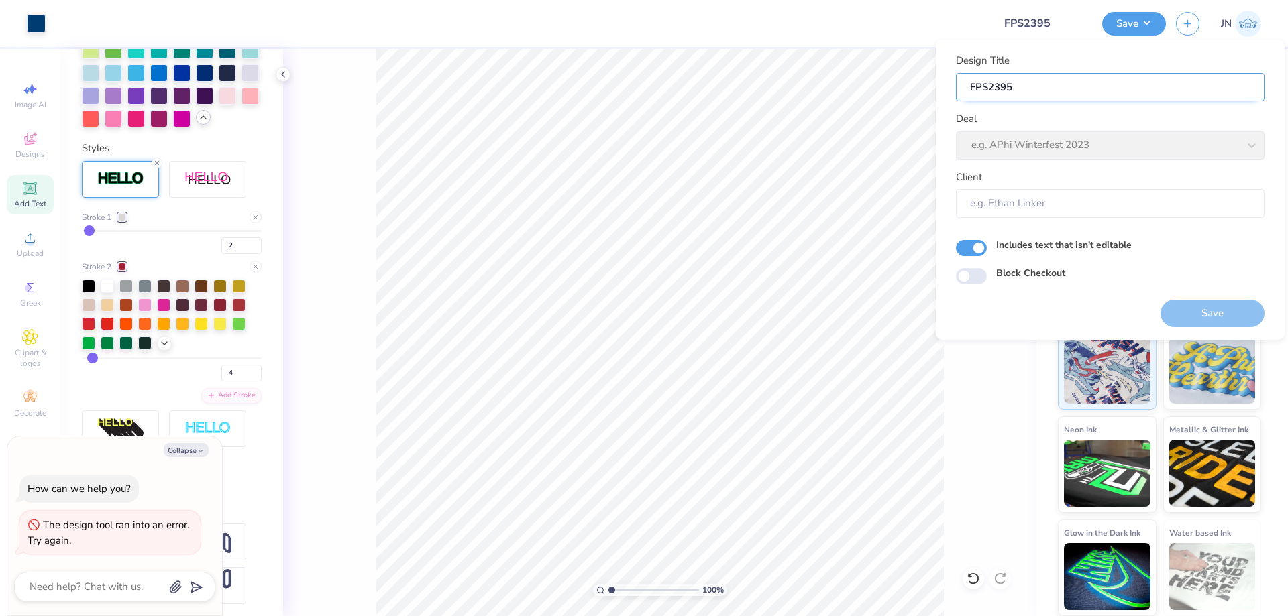
type textarea "x"
type input "FPS23953"
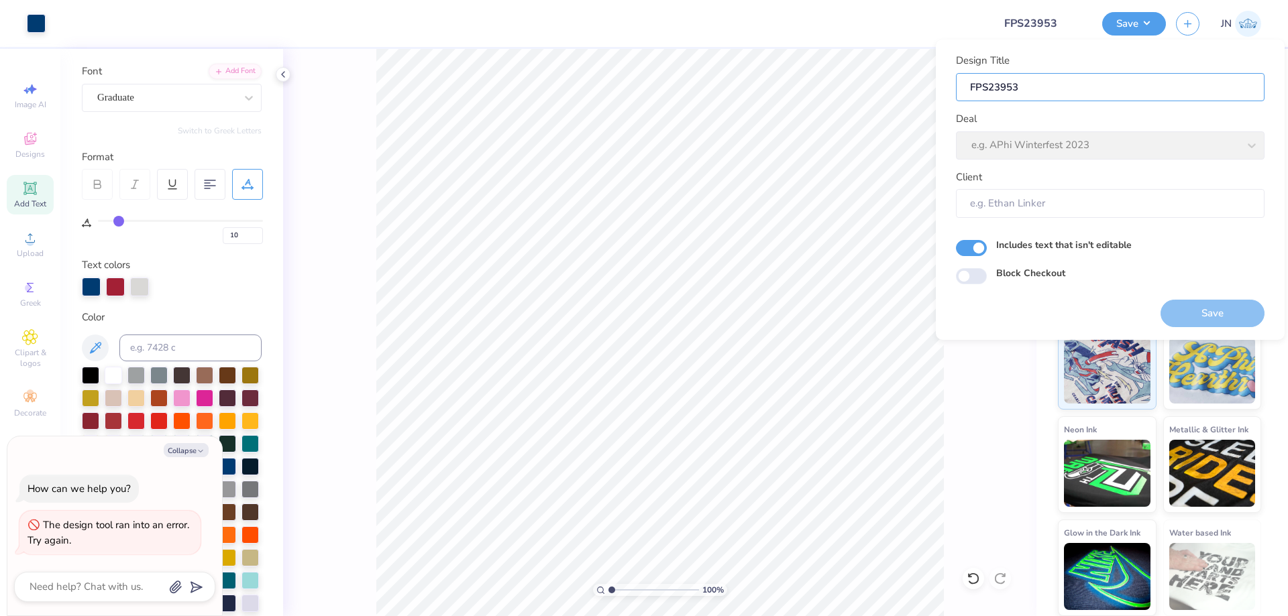
scroll to position [0, 0]
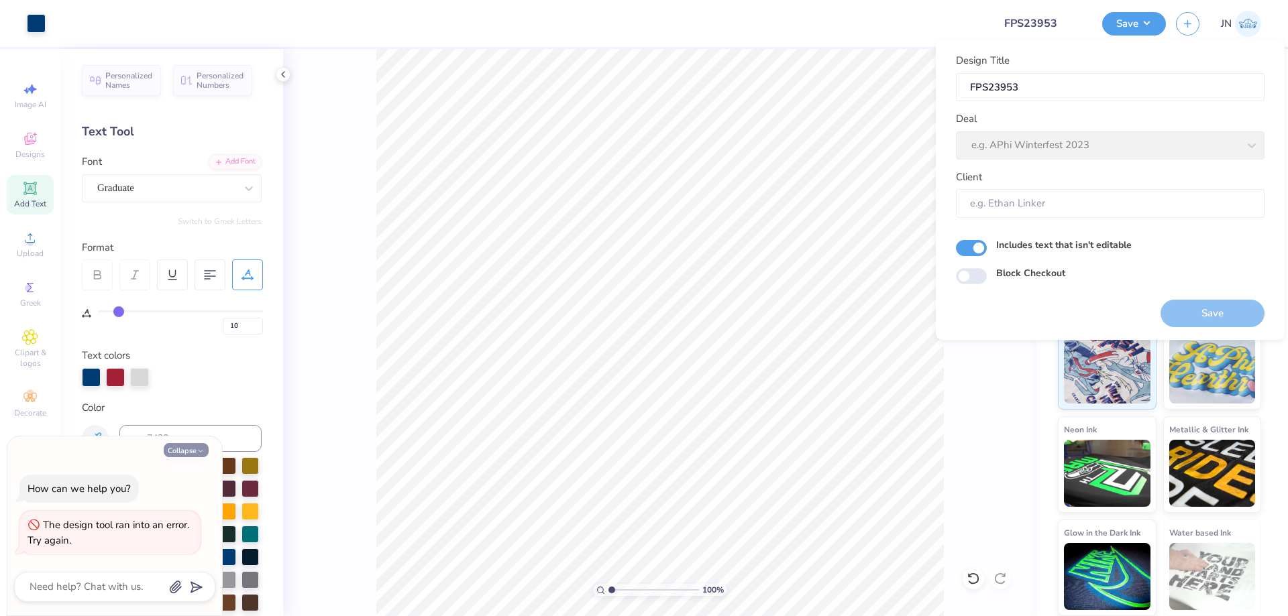
click at [170, 443] on button "Collapse" at bounding box center [186, 450] width 45 height 14
type textarea "x"
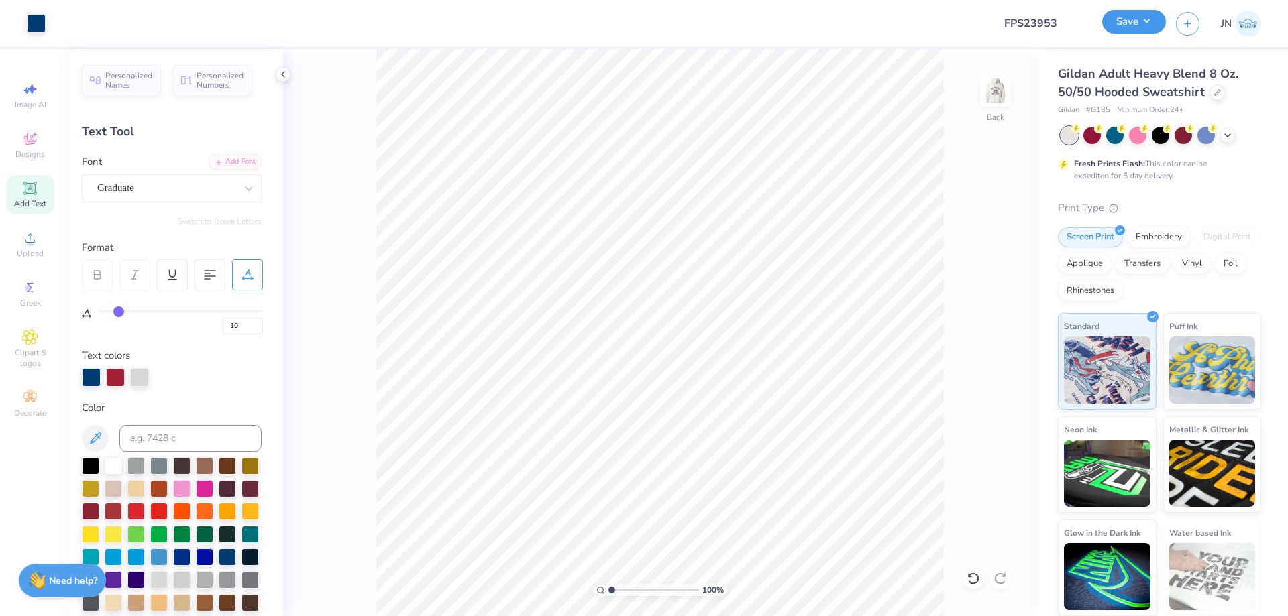
click at [1137, 28] on button "Save" at bounding box center [1134, 21] width 64 height 23
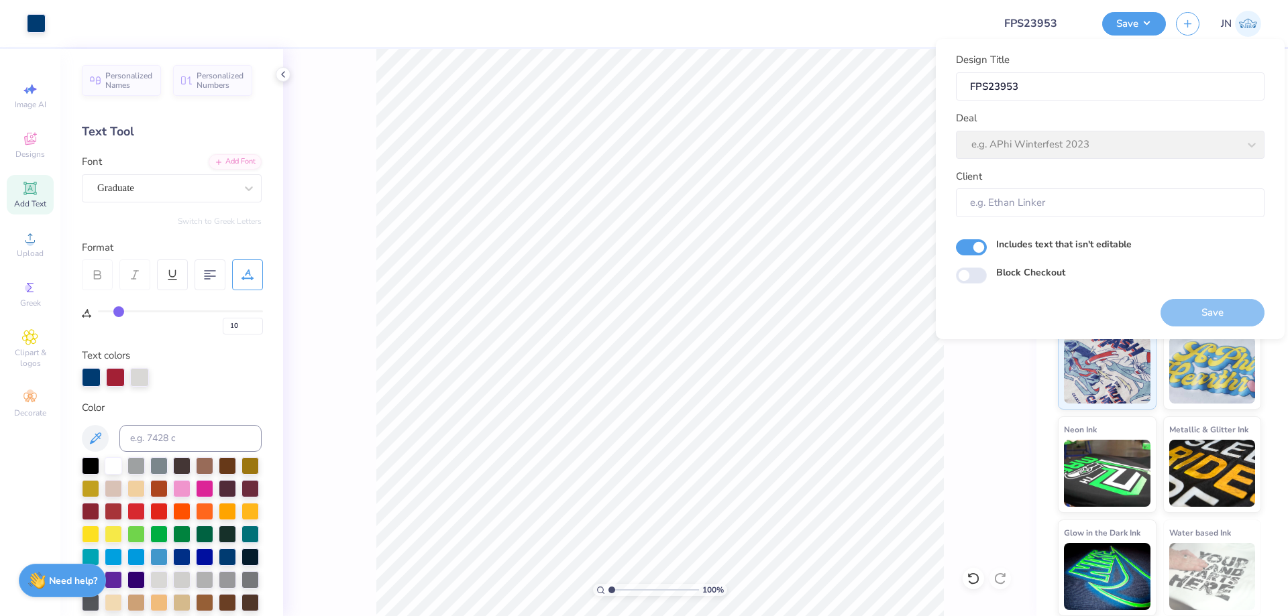
drag, startPoint x: 1085, startPoint y: 138, endPoint x: 1083, endPoint y: 129, distance: 9.6
click at [1084, 136] on div "Deal e.g. APhi Winterfest 2023" at bounding box center [1110, 135] width 309 height 48
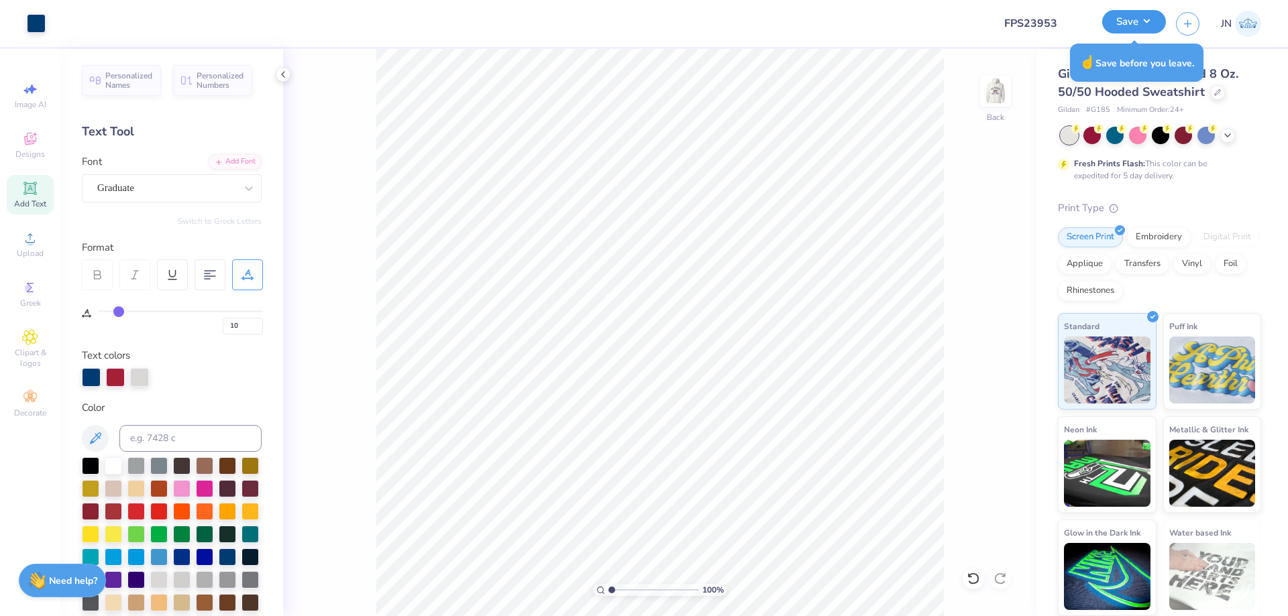
click at [1116, 25] on button "Save" at bounding box center [1134, 21] width 64 height 23
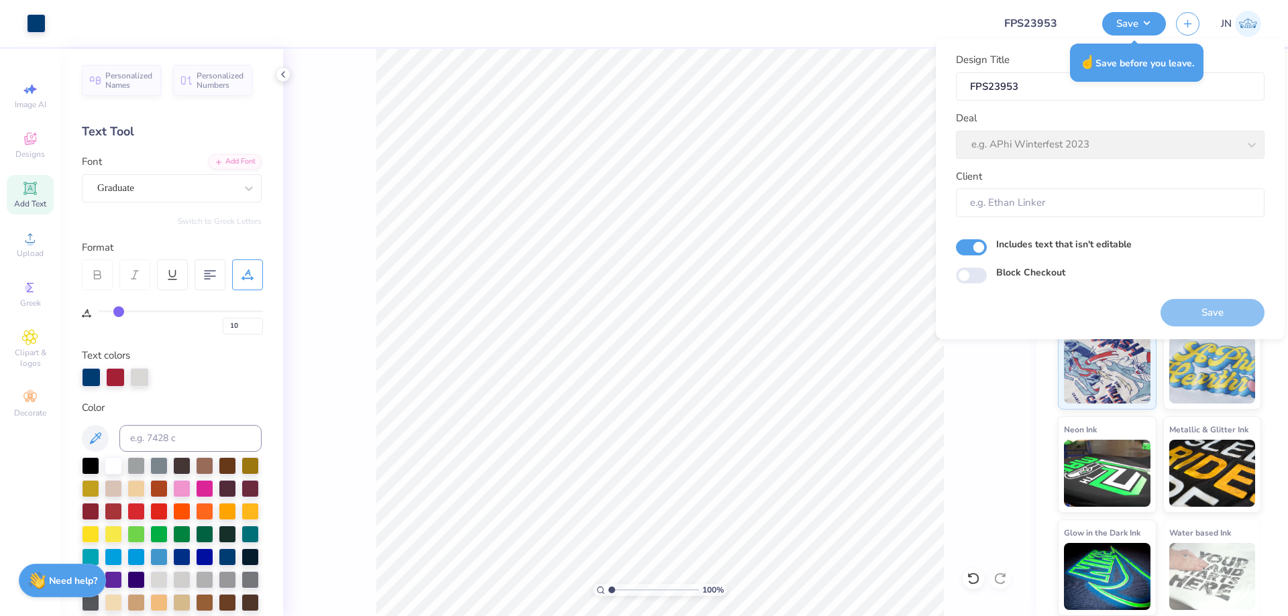
click at [1095, 131] on div "Deal e.g. APhi Winterfest 2023" at bounding box center [1110, 135] width 309 height 48
click at [1251, 151] on div "Deal e.g. APhi Winterfest 2023" at bounding box center [1110, 135] width 309 height 48
click at [1192, 198] on input "Client" at bounding box center [1110, 203] width 309 height 29
click at [1189, 203] on input "Client" at bounding box center [1110, 203] width 309 height 29
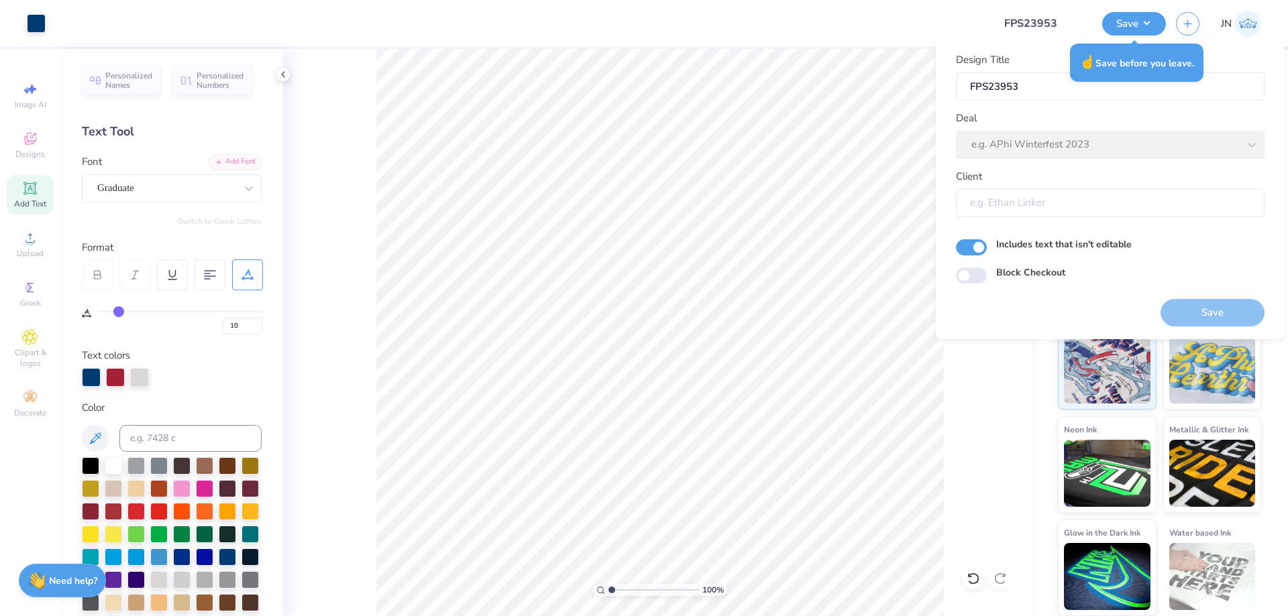
click at [1188, 203] on input "Client" at bounding box center [1110, 203] width 309 height 29
click at [1187, 200] on input "Client" at bounding box center [1110, 203] width 309 height 29
click at [1071, 142] on div "Deal e.g. APhi Winterfest 2023" at bounding box center [1110, 135] width 309 height 48
click at [1031, 57] on div "Design Title FPS23953" at bounding box center [1110, 76] width 309 height 48
click at [1030, 85] on input "FPS23953" at bounding box center [1110, 86] width 309 height 29
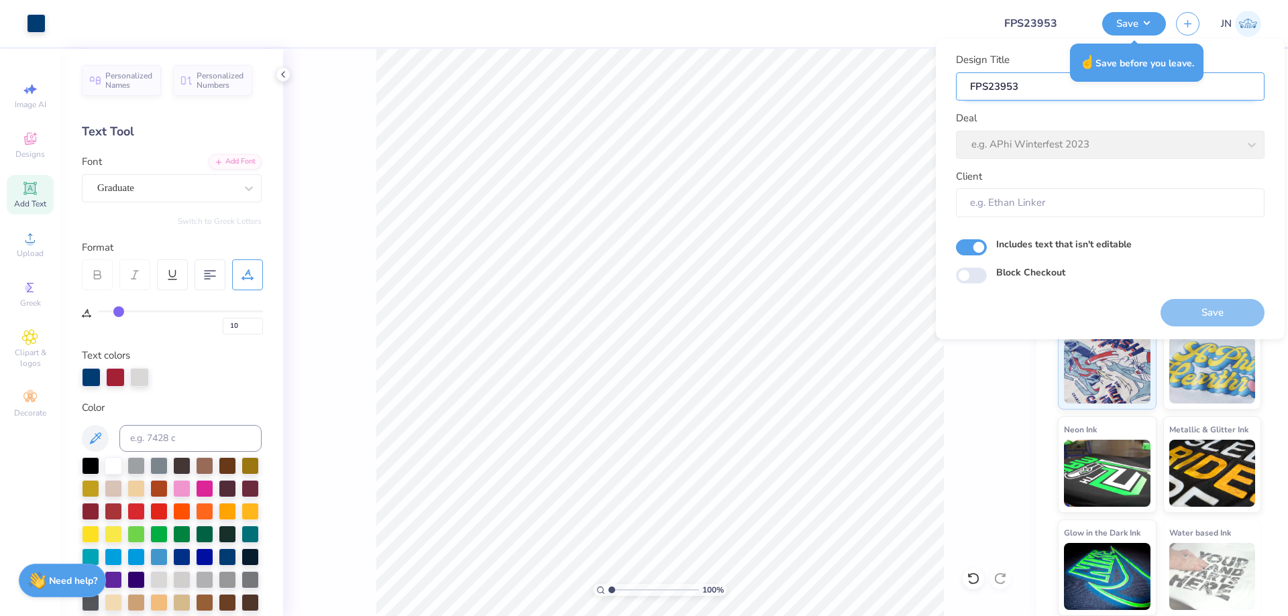
type input "FPS23953f"
type input "FPS23953ff"
type input "FPS23953fff"
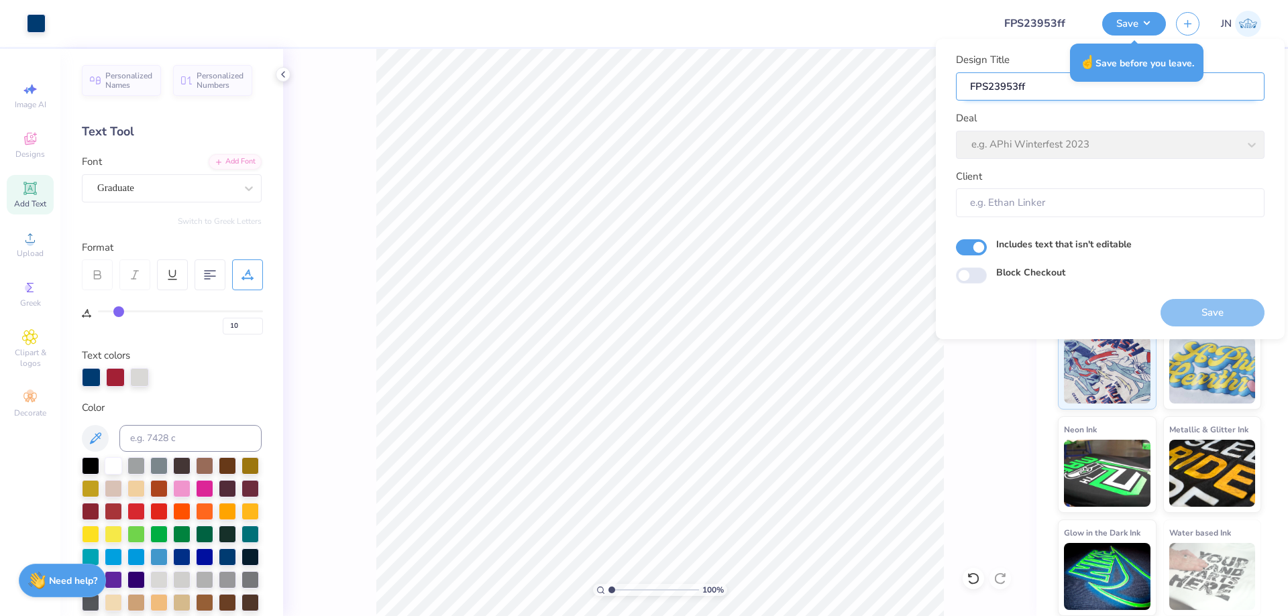
type input "FPS23953fff"
click at [1030, 85] on input "FPS23953fff" at bounding box center [1110, 86] width 309 height 29
type input "FPS23953ff"
type input "FPS23953f"
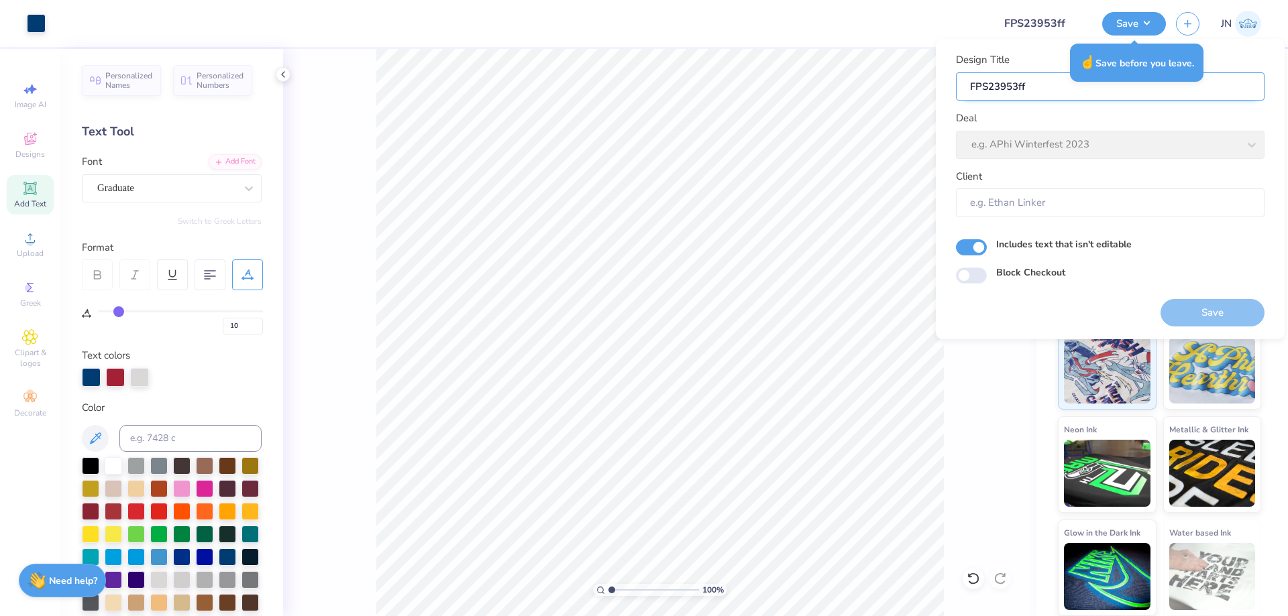
type input "FPS23953f"
type input "FPS23953"
type input "FPS2395"
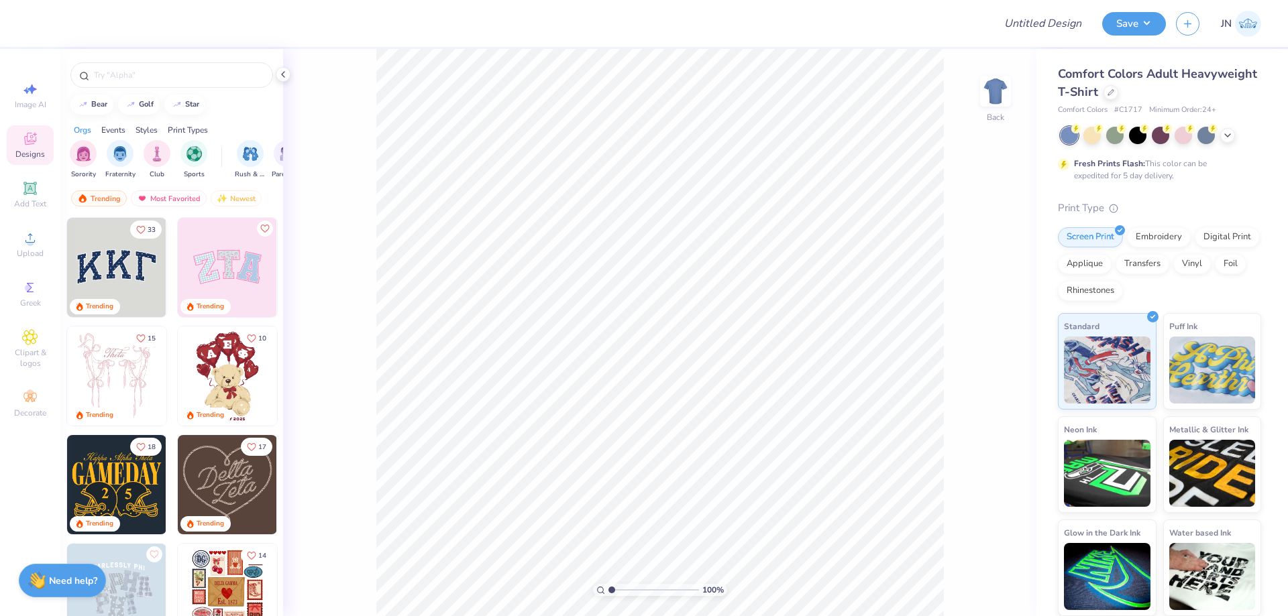
click at [1108, 89] on icon at bounding box center [1111, 92] width 7 height 7
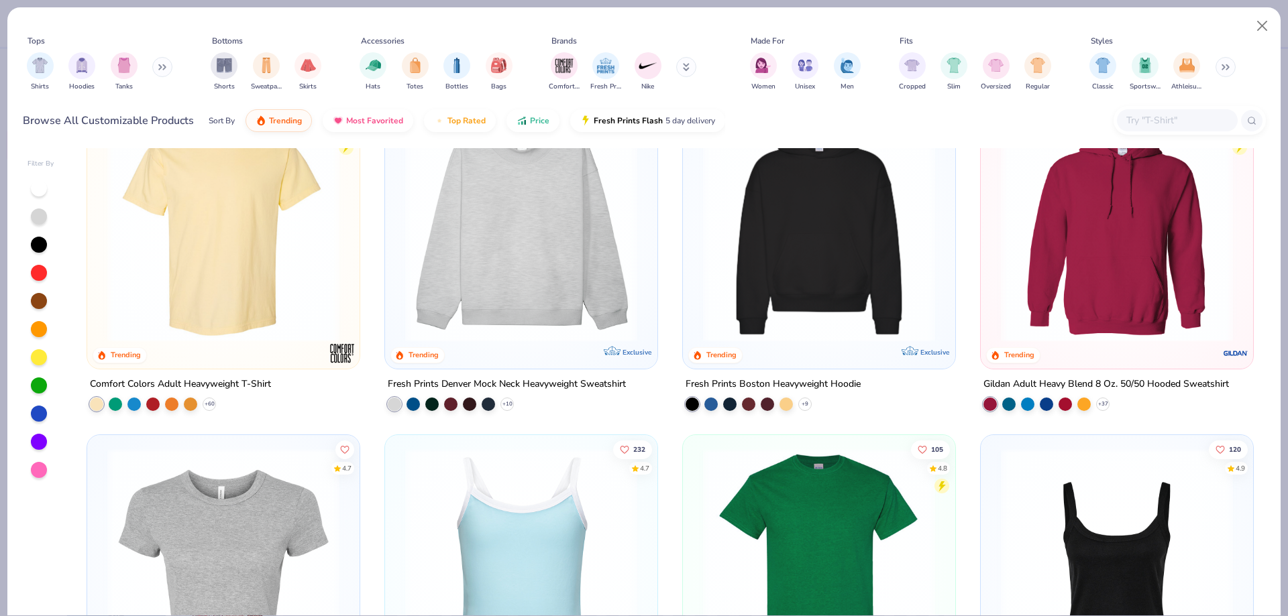
scroll to position [67, 0]
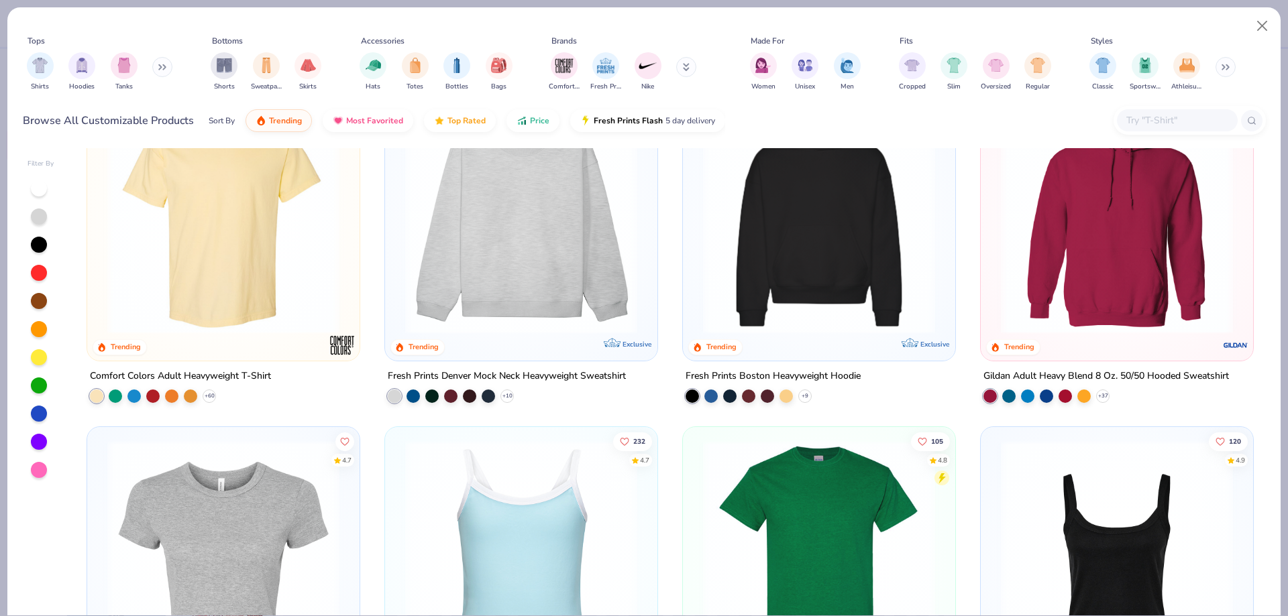
click at [1060, 271] on img at bounding box center [1117, 218] width 246 height 232
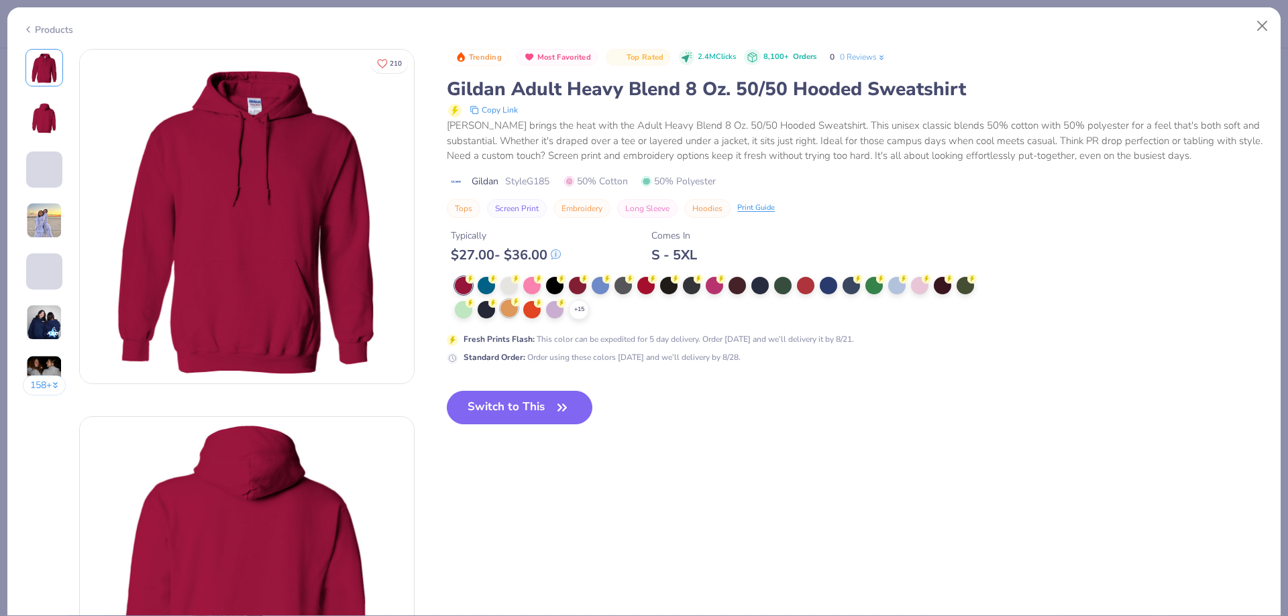
click at [515, 283] on icon at bounding box center [515, 278] width 9 height 9
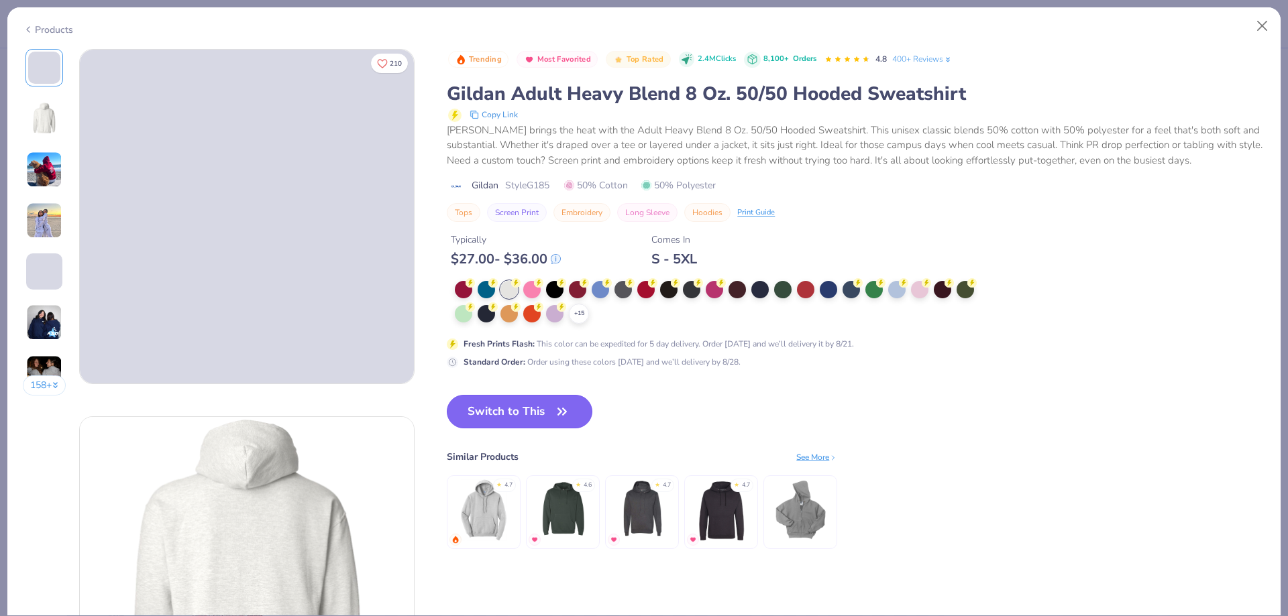
click at [543, 415] on button "Switch to This" at bounding box center [520, 412] width 146 height 34
click at [551, 402] on button "Switch to This" at bounding box center [520, 412] width 146 height 34
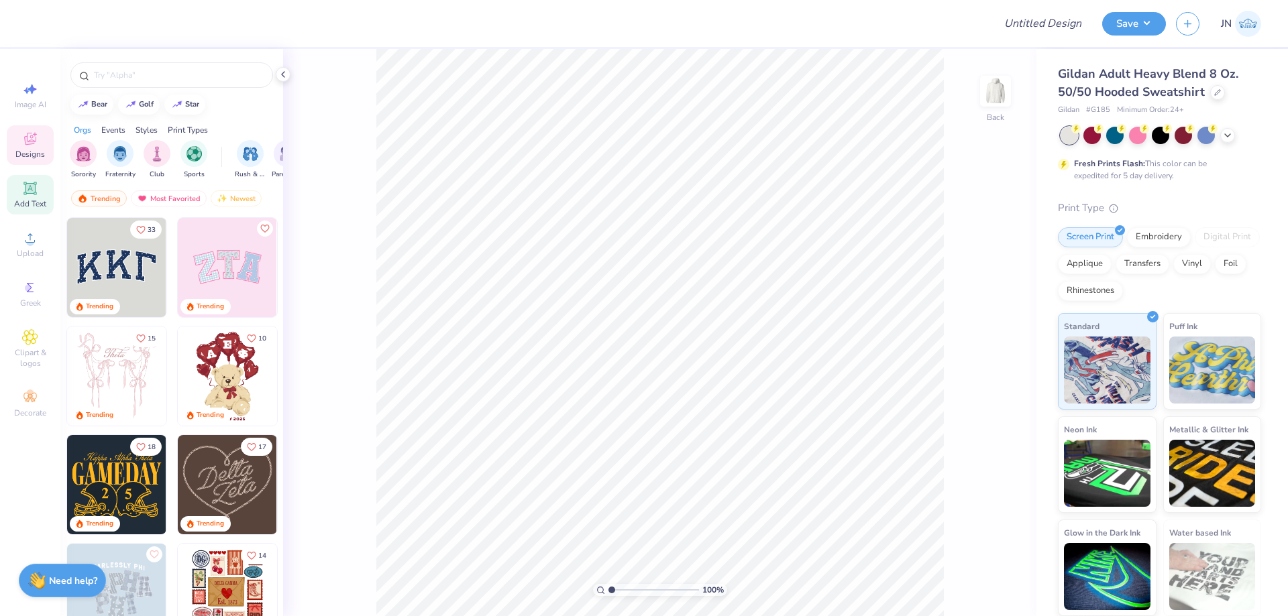
click at [27, 205] on span "Add Text" at bounding box center [30, 204] width 32 height 11
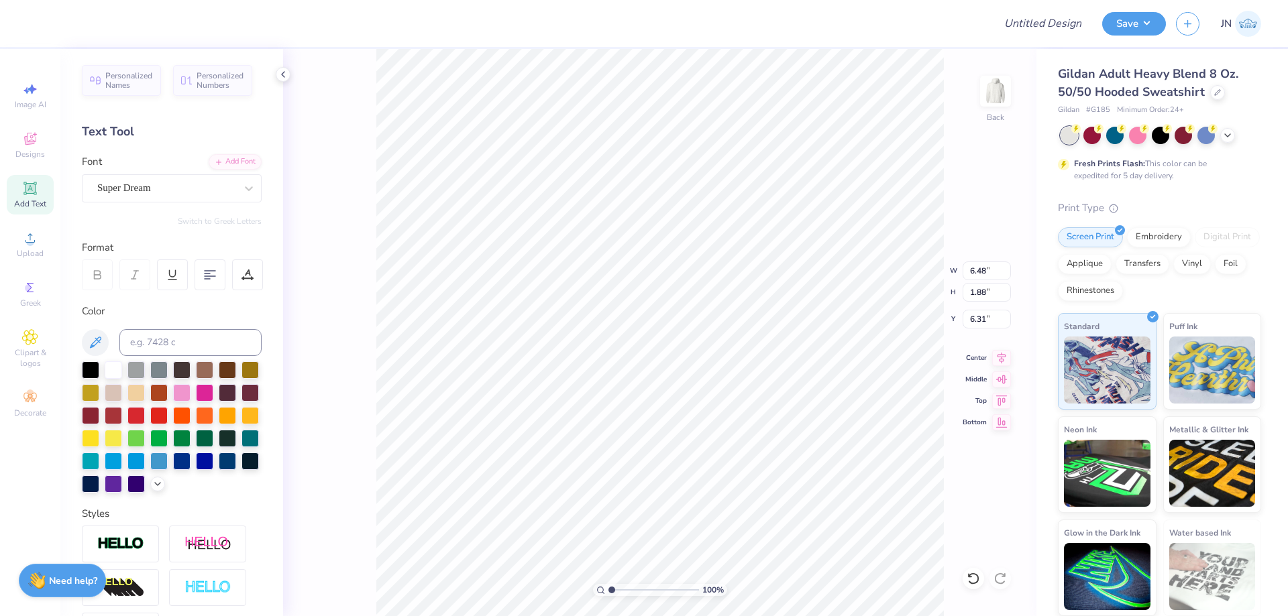
paste textarea "Exceptional Leaders. Uncommon Opportunities."
type textarea "Exceptional Leaders. Uncommon Opportunities."
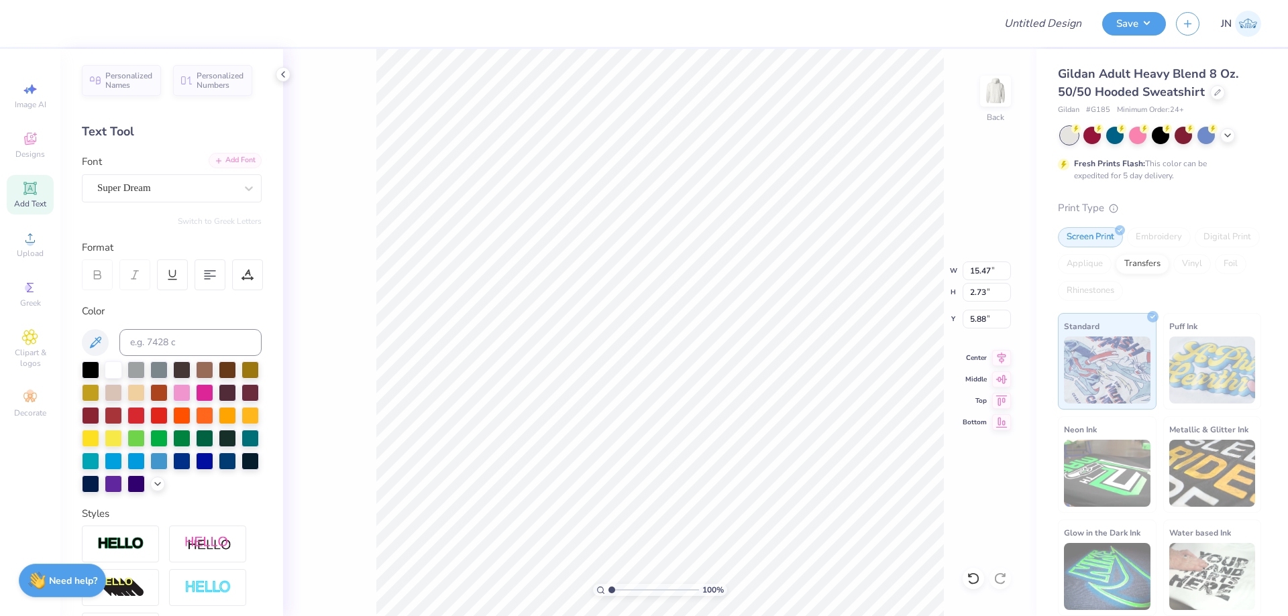
type input "15.47"
type input "2.73"
type input "5.88"
click at [226, 167] on div "Add Font" at bounding box center [235, 160] width 53 height 15
click at [348, 161] on div "100 % Back W 15.47 15.47 " H 2.73 2.73 " Y 5.88 5.88 " Center Middle Top Bottom" at bounding box center [659, 333] width 753 height 568
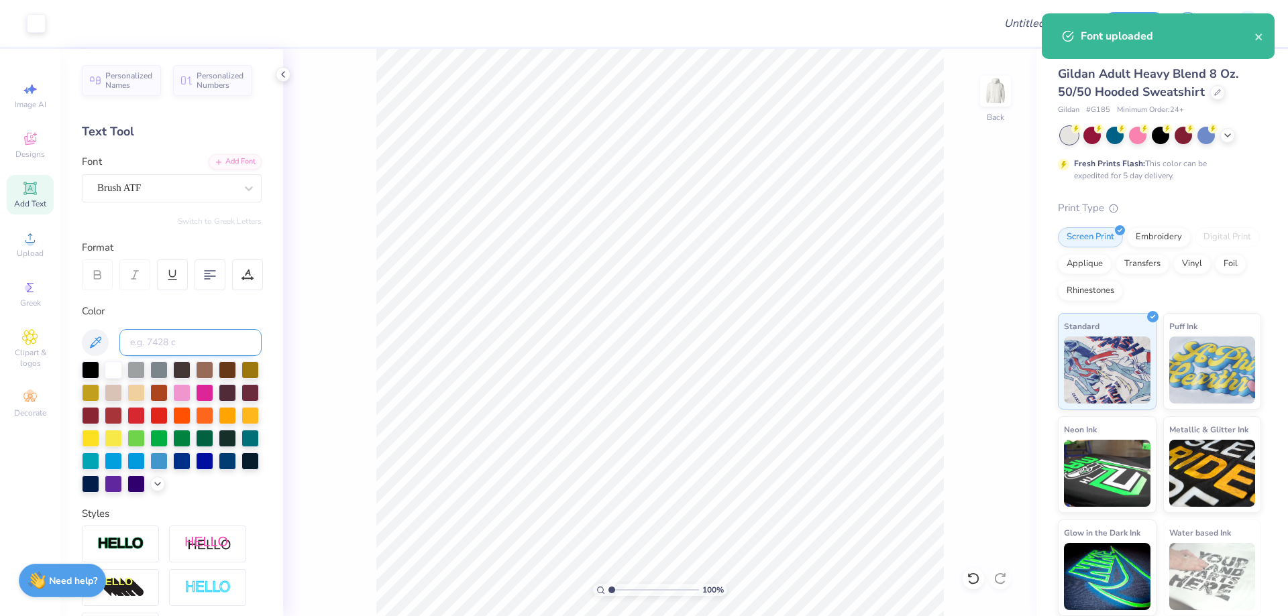
click at [223, 345] on input at bounding box center [190, 342] width 142 height 27
type input "541"
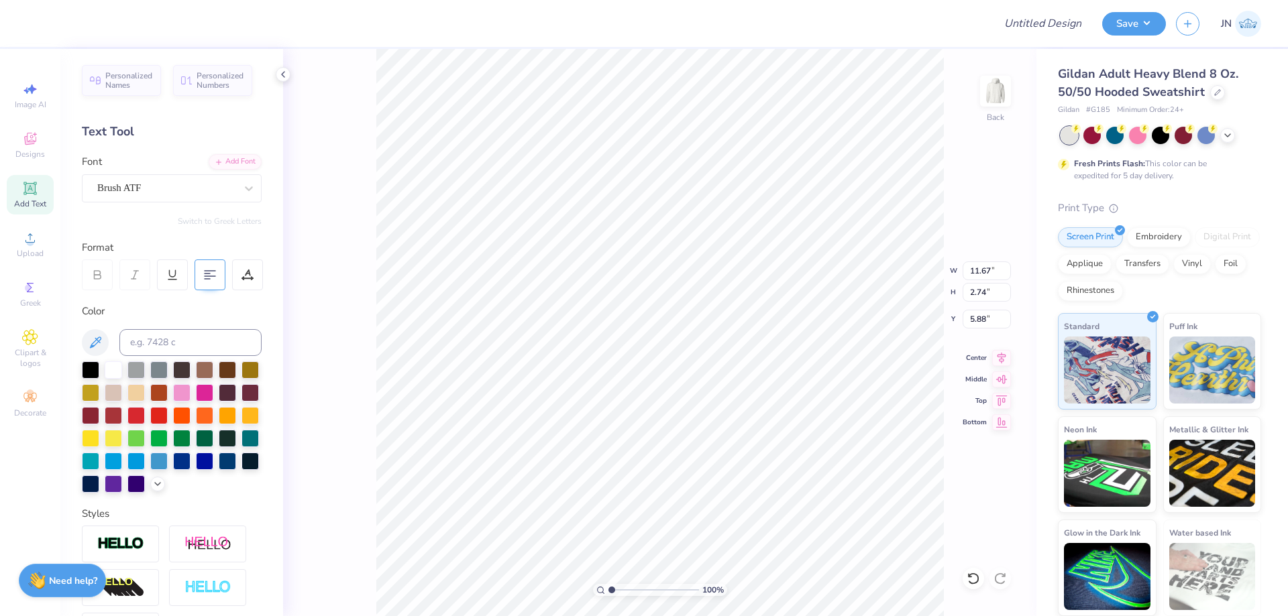
click at [211, 284] on div at bounding box center [210, 275] width 31 height 31
click at [1002, 359] on icon at bounding box center [1001, 356] width 19 height 16
type input "5.53"
type input "1.30"
click at [985, 270] on input "5.53" at bounding box center [987, 271] width 48 height 19
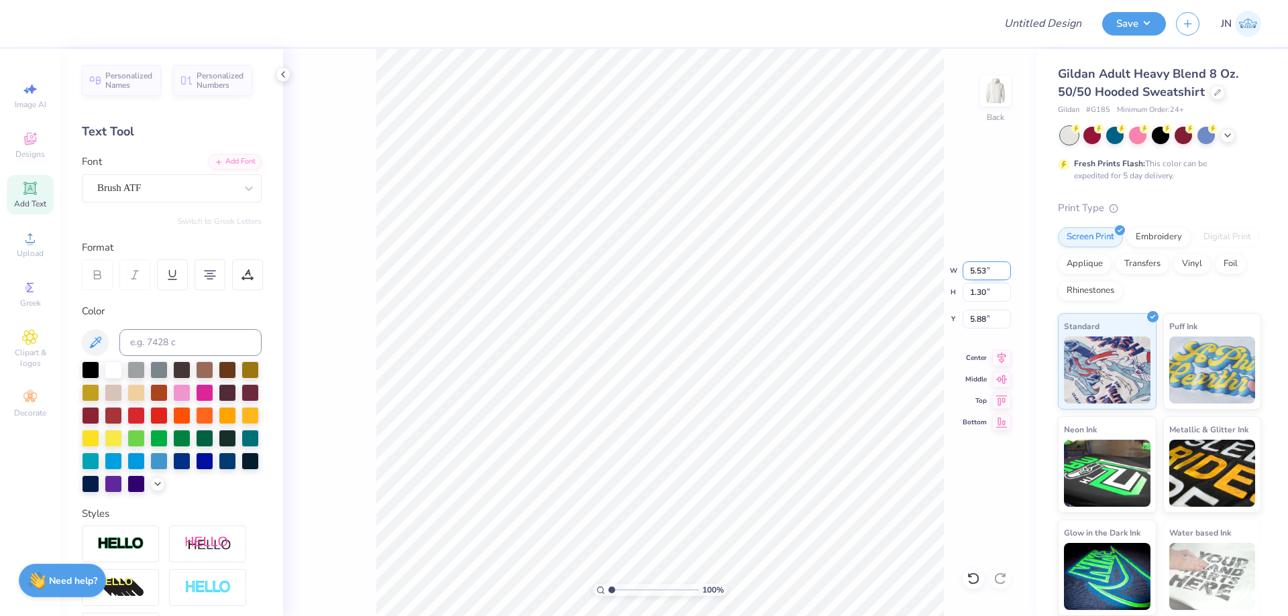
click at [985, 270] on input "5.53" at bounding box center [987, 271] width 48 height 19
type input "5.00"
type input "1.17"
click at [976, 319] on input "5.94" at bounding box center [987, 319] width 48 height 19
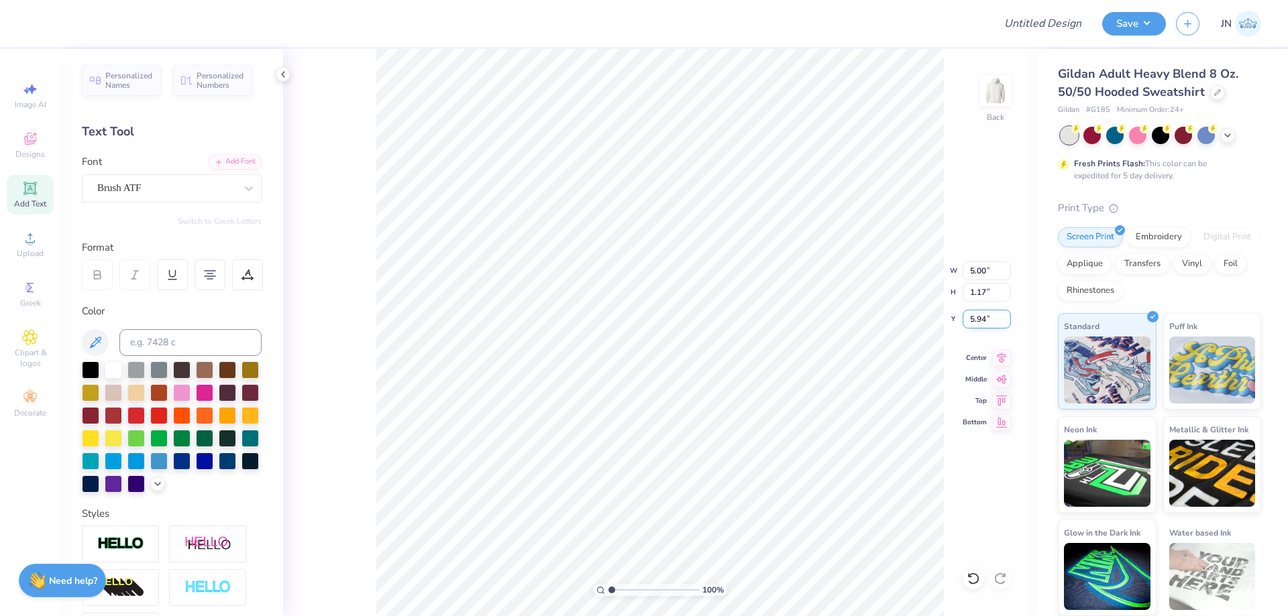
click at [976, 319] on input "5.94" at bounding box center [987, 319] width 48 height 19
click at [986, 311] on input "1.83" at bounding box center [987, 319] width 48 height 19
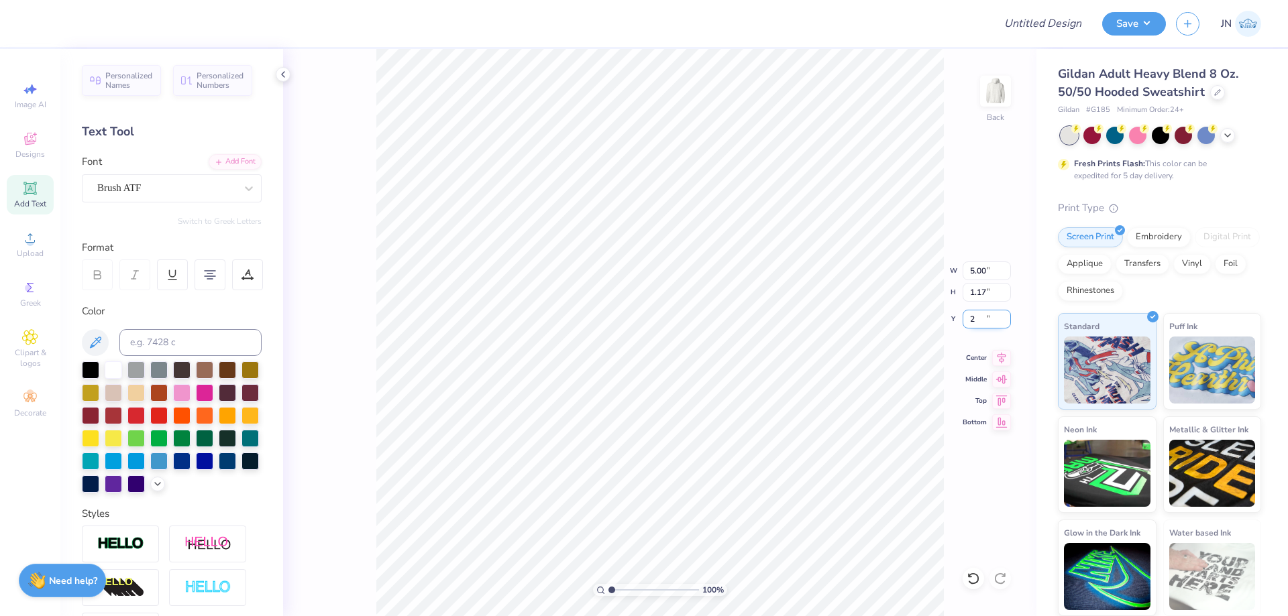
type input "2.00"
click at [28, 197] on div "Add Text" at bounding box center [30, 195] width 47 height 40
type input "6.48"
type input "1.88"
type input "6.31"
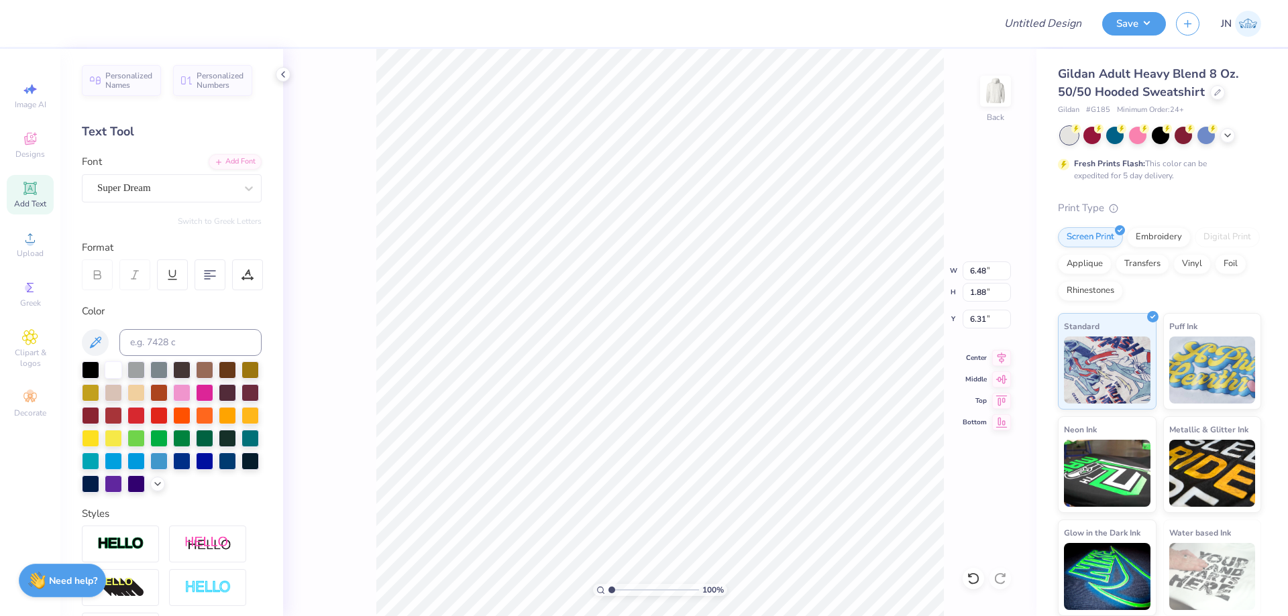
scroll to position [11, 1]
type textarea "pkf"
type input "4.14"
type input "2.48"
type input "6.01"
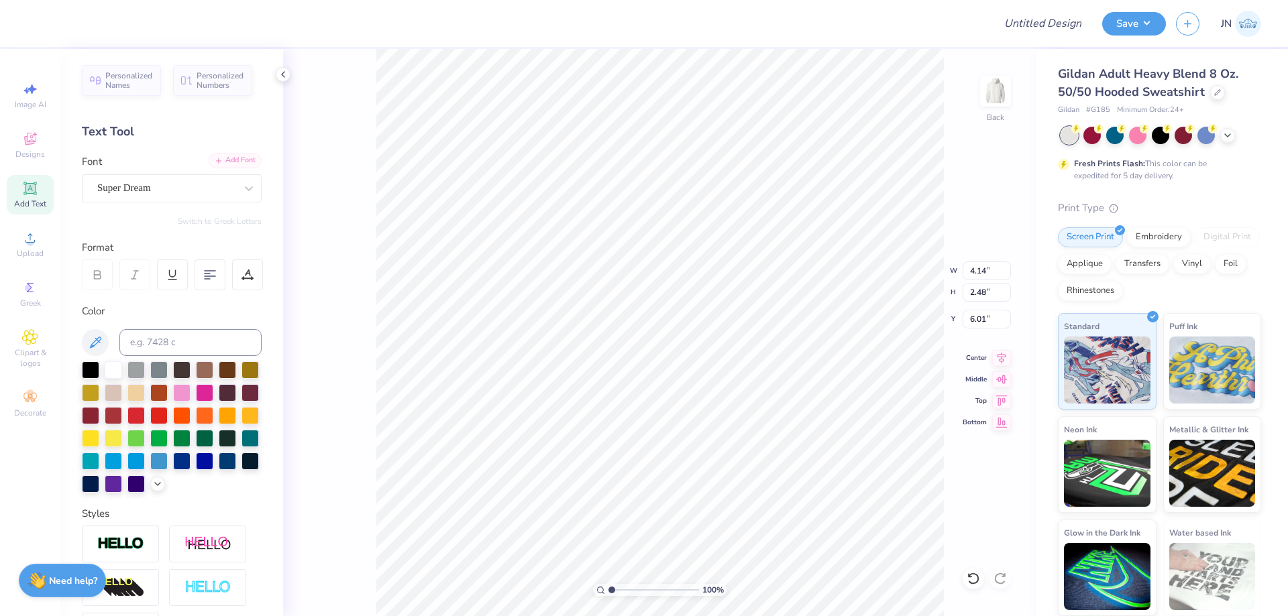
click at [230, 167] on div "Add Font" at bounding box center [235, 160] width 53 height 15
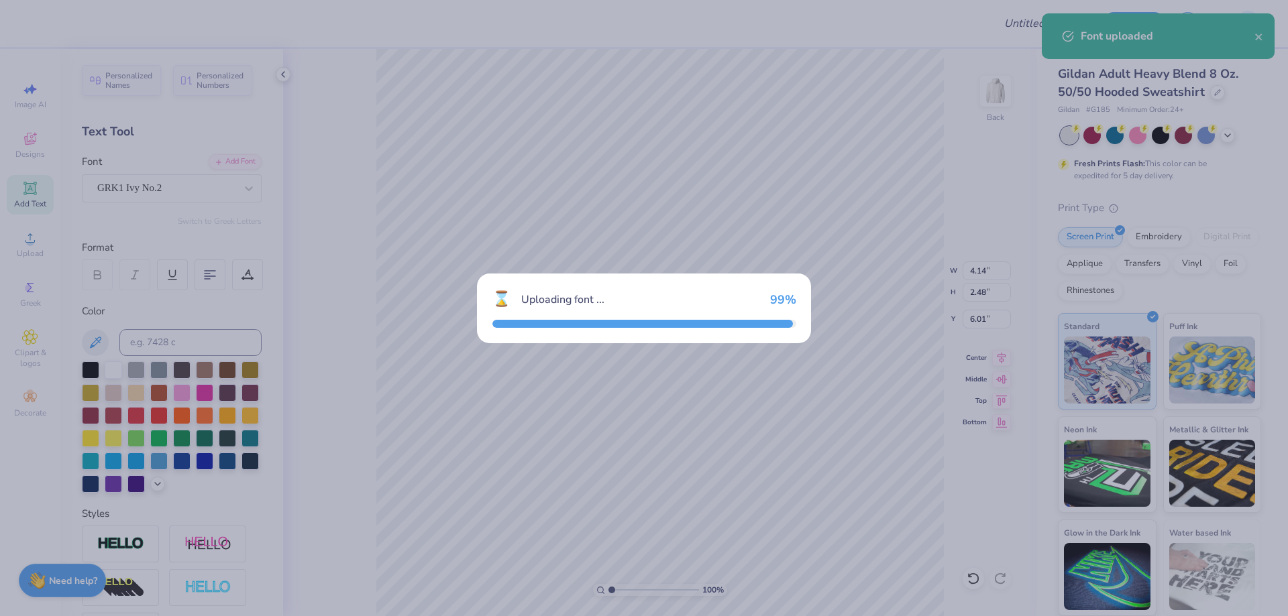
type input "4.95"
type input "1.95"
type input "6.28"
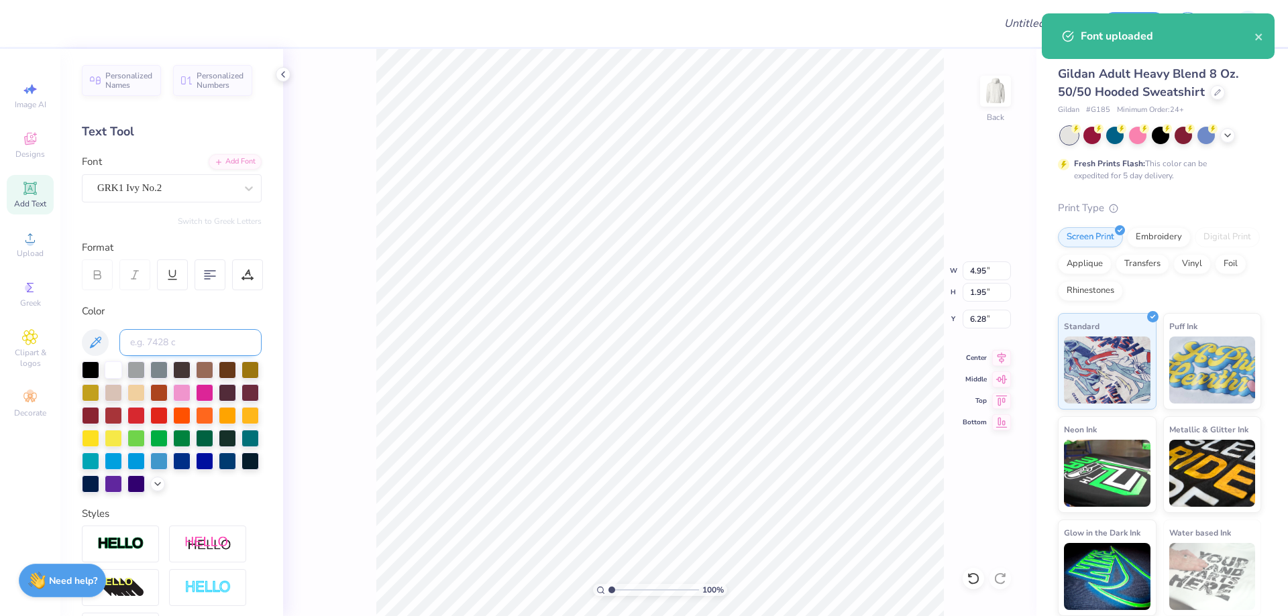
click at [234, 330] on input at bounding box center [190, 342] width 142 height 27
type input "541"
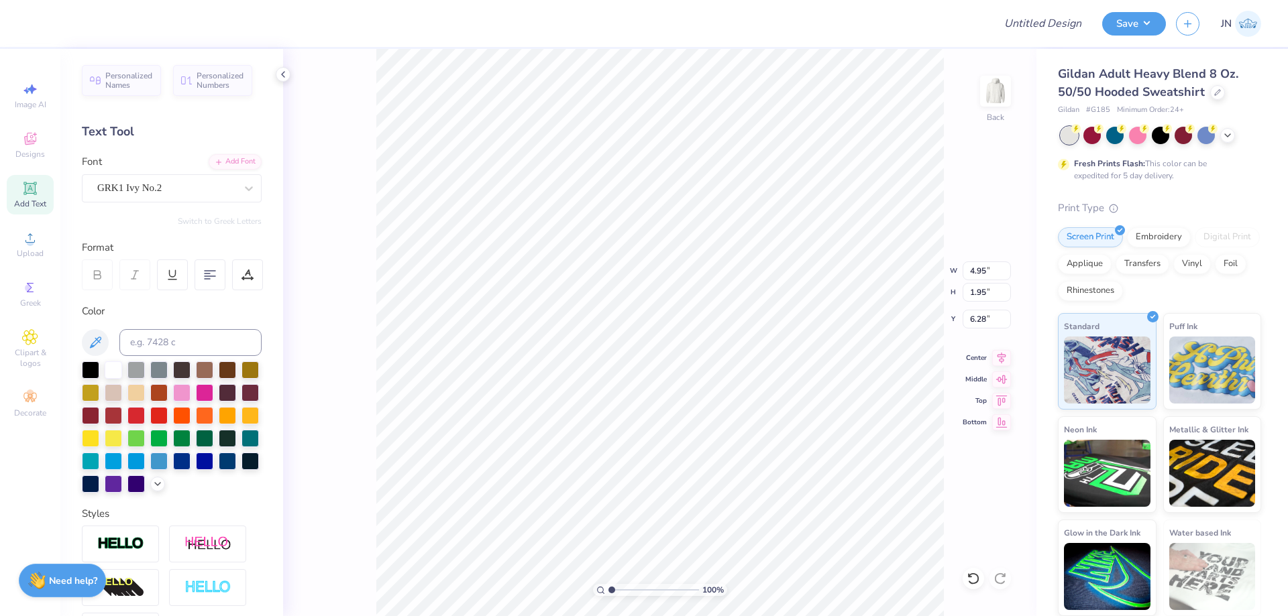
type textarea "PKF"
click at [980, 271] on input "5.68" at bounding box center [987, 271] width 48 height 19
click at [967, 276] on input "5" at bounding box center [987, 271] width 48 height 19
click at [975, 312] on input "6.28" at bounding box center [987, 319] width 48 height 19
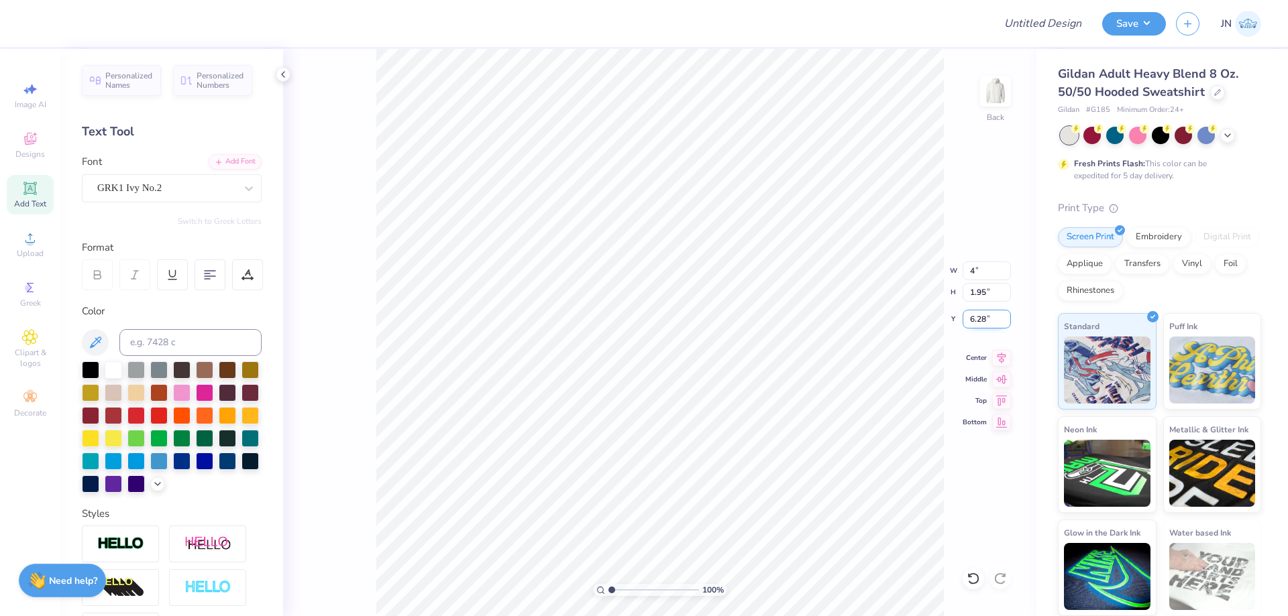
click at [975, 312] on input "6.28" at bounding box center [987, 319] width 48 height 19
type input "4.00"
type input "1.37"
click at [984, 321] on input "6.56" at bounding box center [987, 319] width 48 height 19
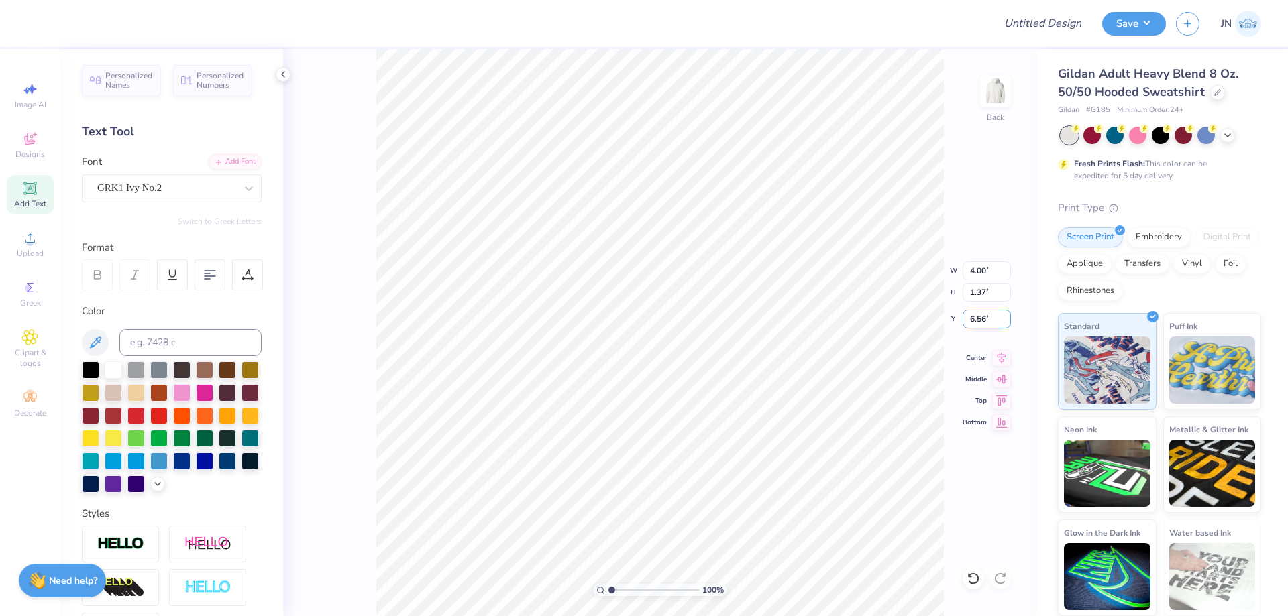
click at [984, 321] on input "6.56" at bounding box center [987, 319] width 48 height 19
click at [977, 315] on input "3.00" at bounding box center [987, 319] width 48 height 19
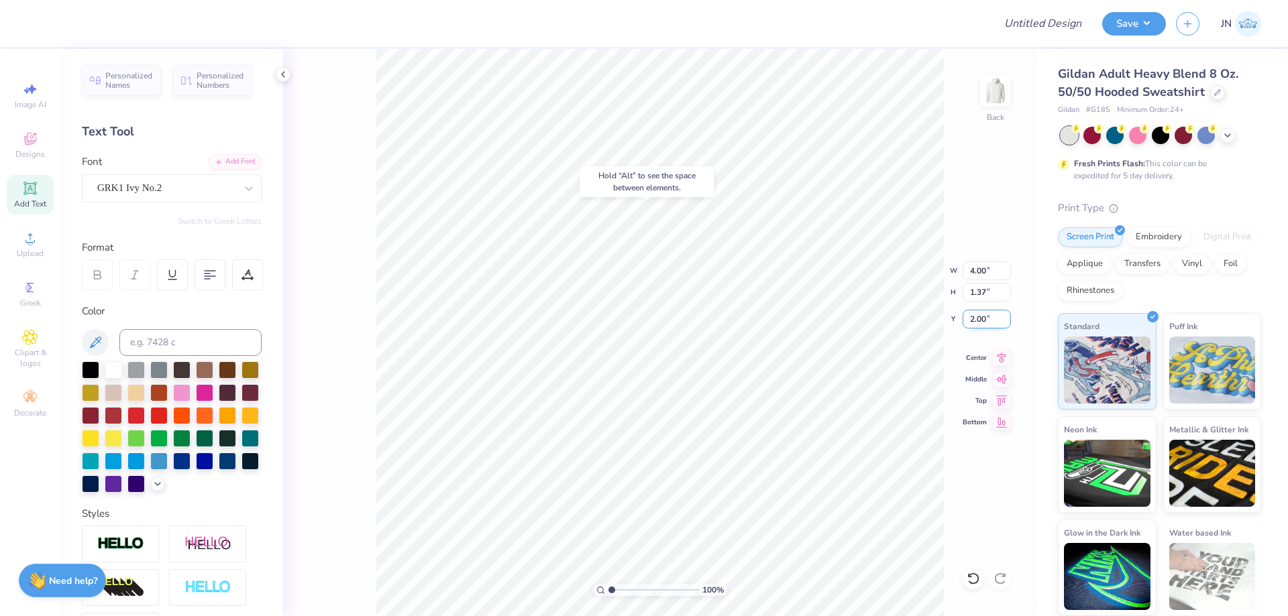
click at [978, 312] on input "2.00" at bounding box center [987, 319] width 48 height 19
type input "2.50"
type input "5.00"
type input "1.17"
click at [981, 322] on input "2.00" at bounding box center [987, 319] width 48 height 19
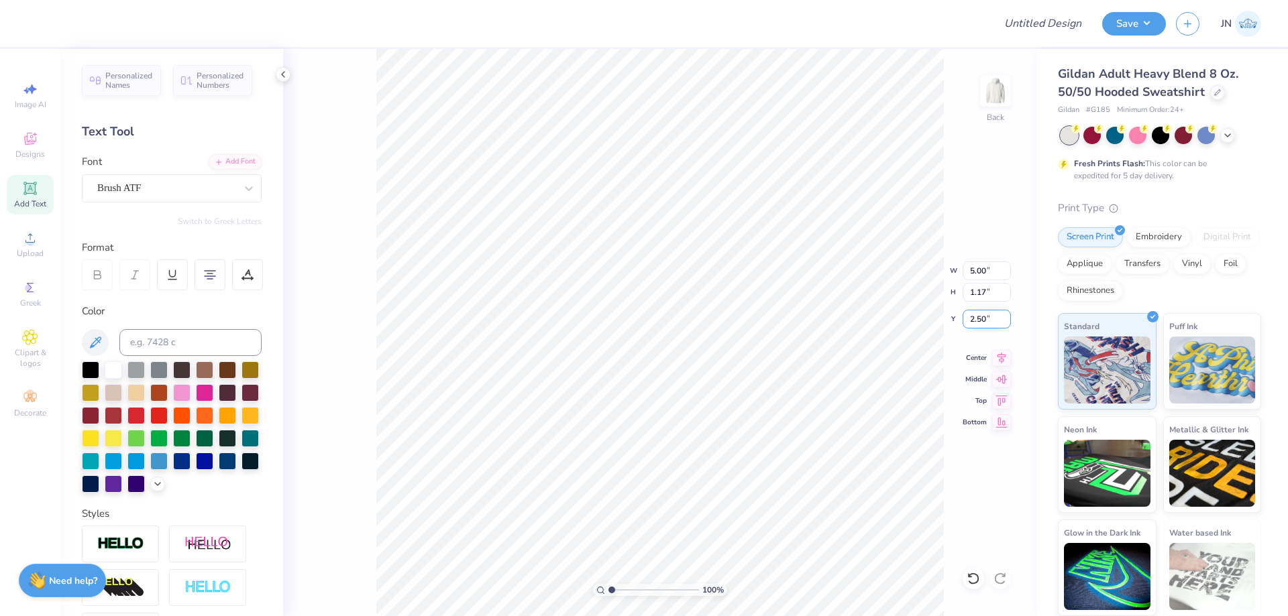
type input "2.50"
click at [994, 98] on img at bounding box center [996, 91] width 54 height 54
click at [23, 239] on icon at bounding box center [30, 238] width 16 height 16
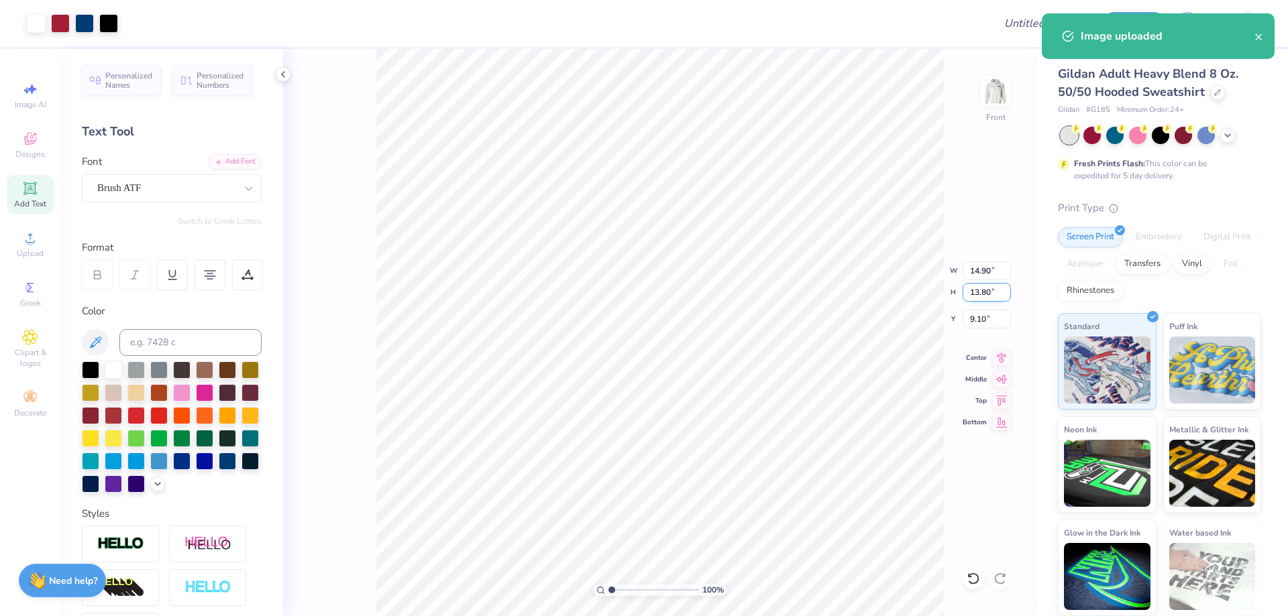
click at [990, 283] on input "13.80" at bounding box center [987, 292] width 48 height 19
click at [984, 266] on input "14.90" at bounding box center [987, 271] width 48 height 19
drag, startPoint x: 967, startPoint y: 270, endPoint x: 955, endPoint y: 273, distance: 13.0
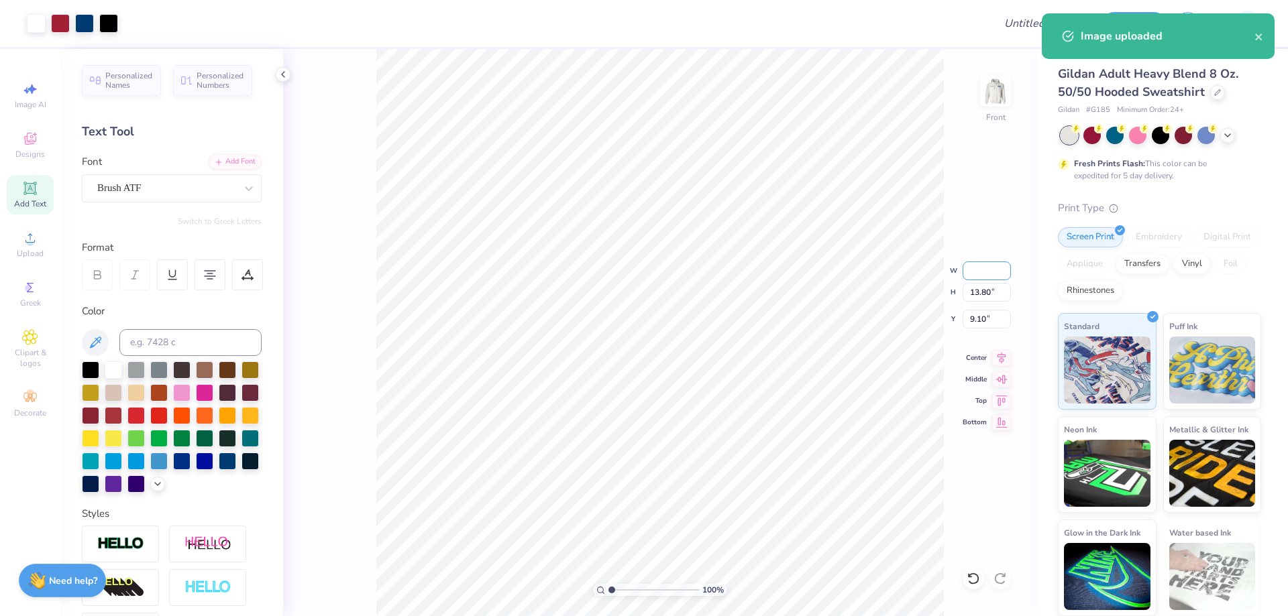
click at [955, 273] on div "100 % Front W H 13.80 13.80 " Y 9.10 9.10 " Center Middle Top Bottom" at bounding box center [659, 333] width 753 height 568
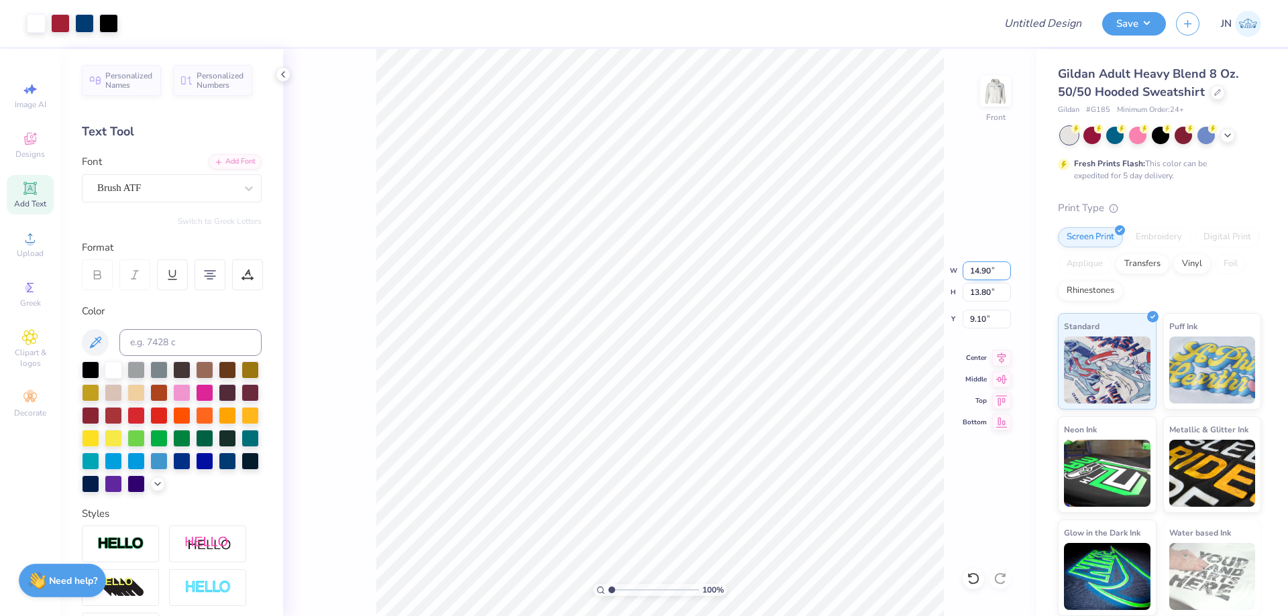
click at [975, 268] on input "14.90" at bounding box center [987, 271] width 48 height 19
type input "6.00"
type input "5.56"
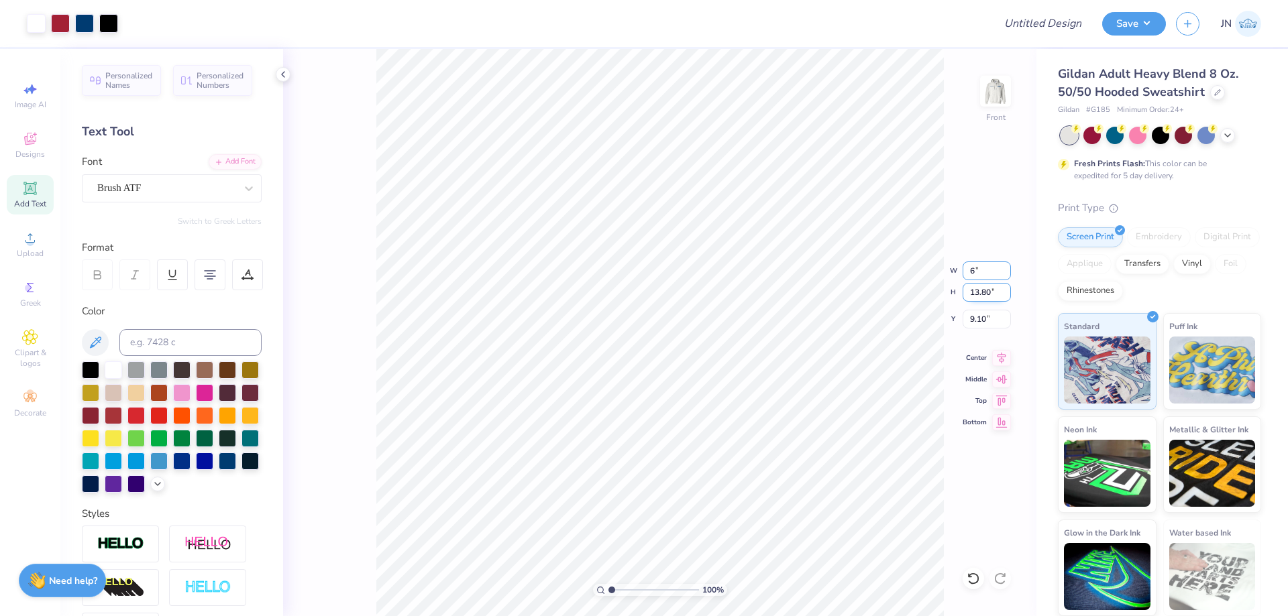
type input "13.22"
click at [973, 323] on input "13.22" at bounding box center [987, 319] width 48 height 19
drag, startPoint x: 979, startPoint y: 315, endPoint x: 951, endPoint y: 315, distance: 28.8
click at [951, 315] on div "100 % Front W 6.00 6.00 " H 5.56 5.56 " Y Center Middle Top Bottom" at bounding box center [659, 333] width 753 height 568
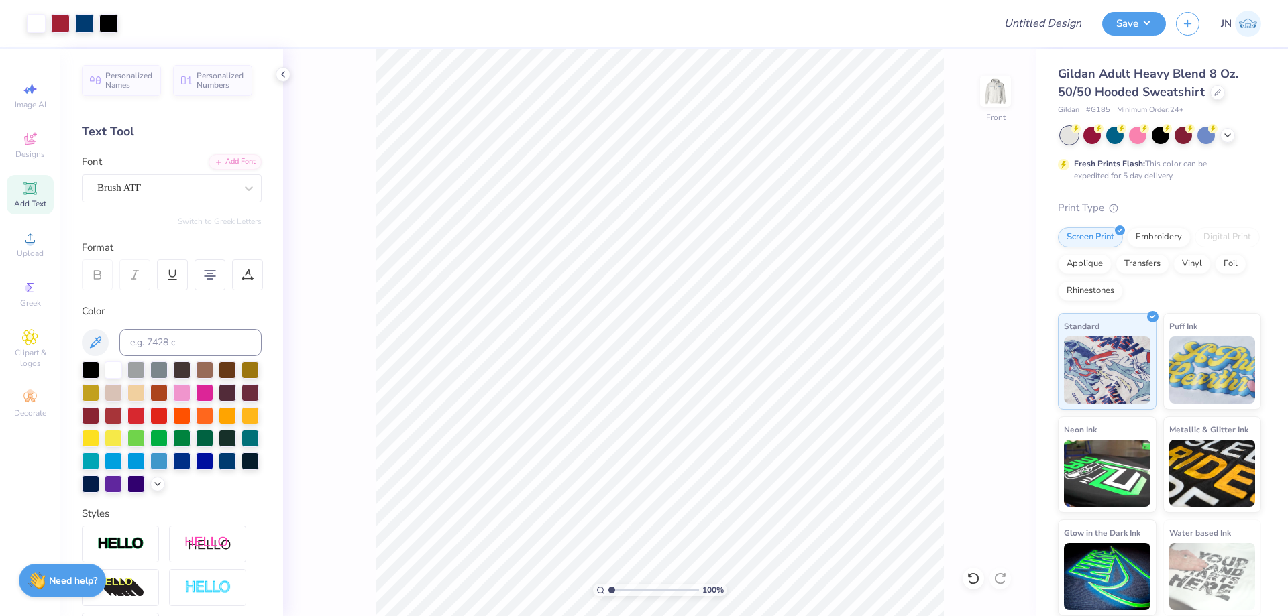
click at [29, 211] on div "Add Text" at bounding box center [30, 195] width 47 height 40
click at [40, 244] on div "Upload" at bounding box center [30, 245] width 47 height 40
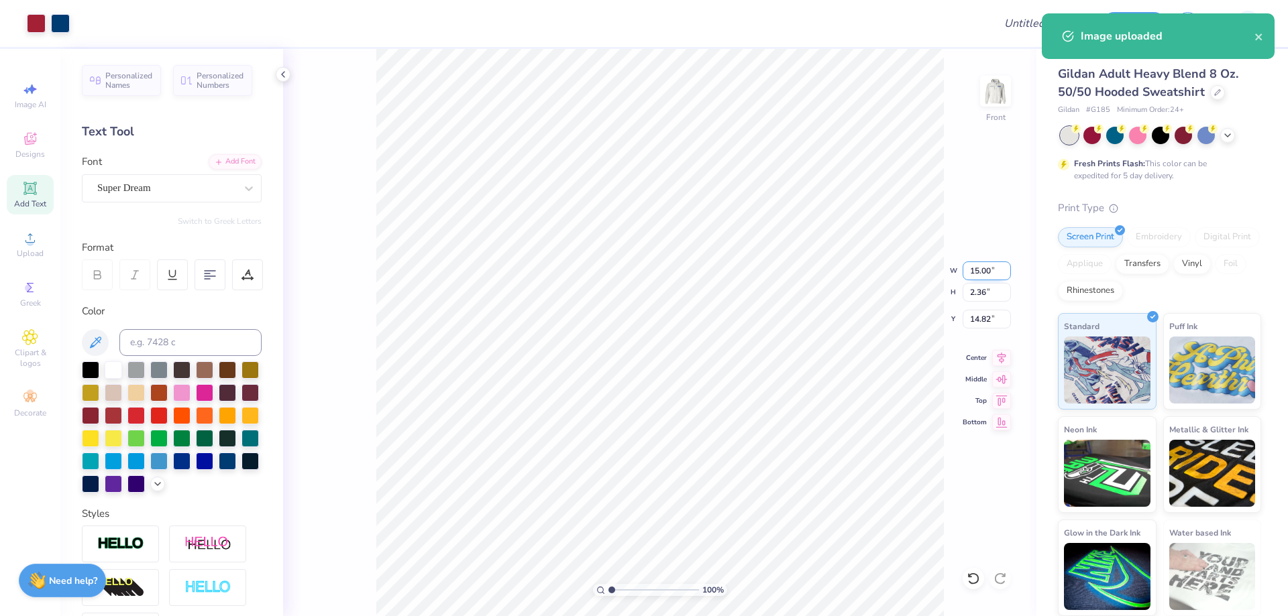
click at [977, 265] on input "15.00" at bounding box center [987, 271] width 48 height 19
type input "12.00"
type input "1.89"
type input "15.06"
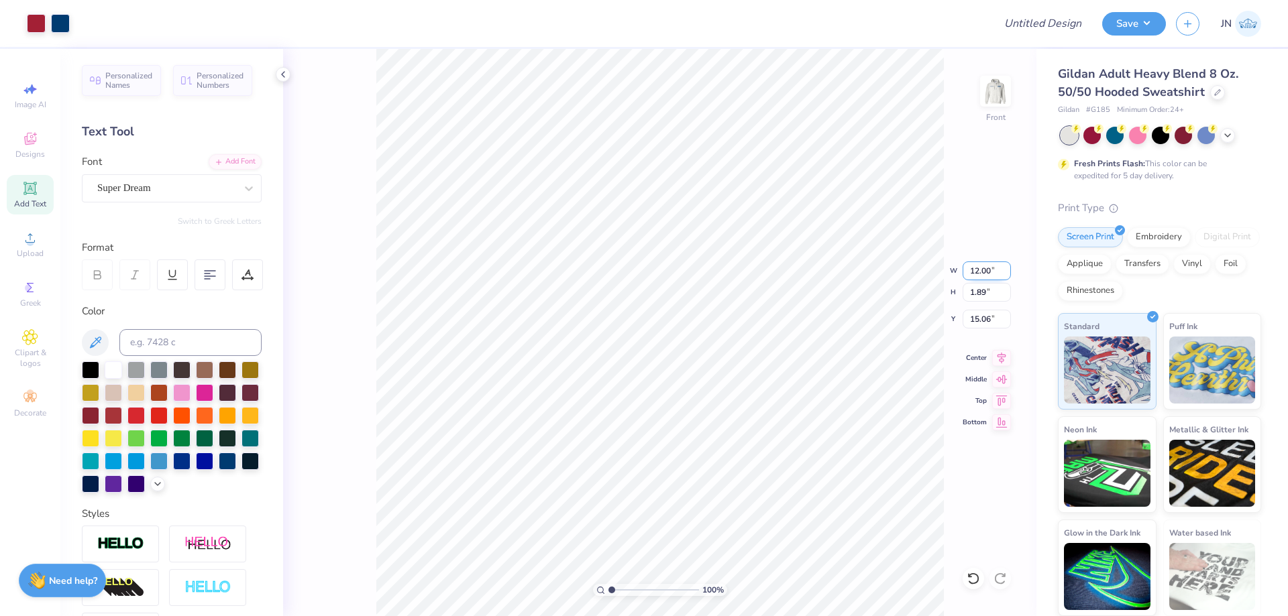
click at [971, 278] on input "12.00" at bounding box center [987, 271] width 48 height 19
type input "10.00"
type input "1.57"
type input "15.21"
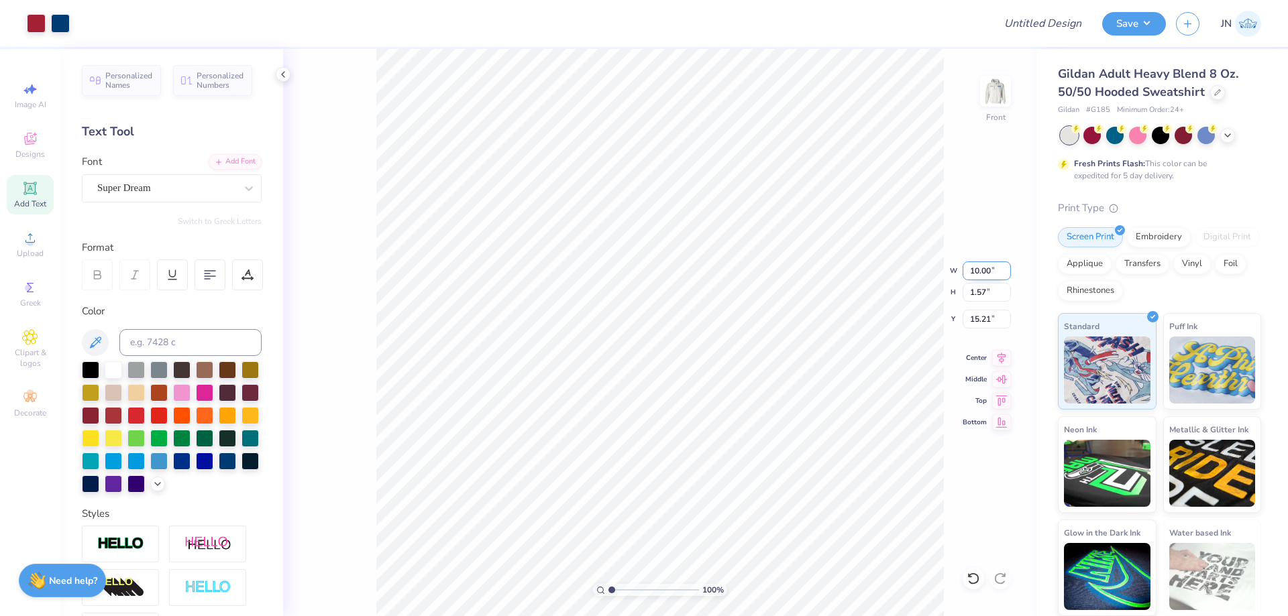
click at [971, 278] on input "10.00" at bounding box center [987, 271] width 48 height 19
type input "11.00"
type input "1.73"
type input "15.14"
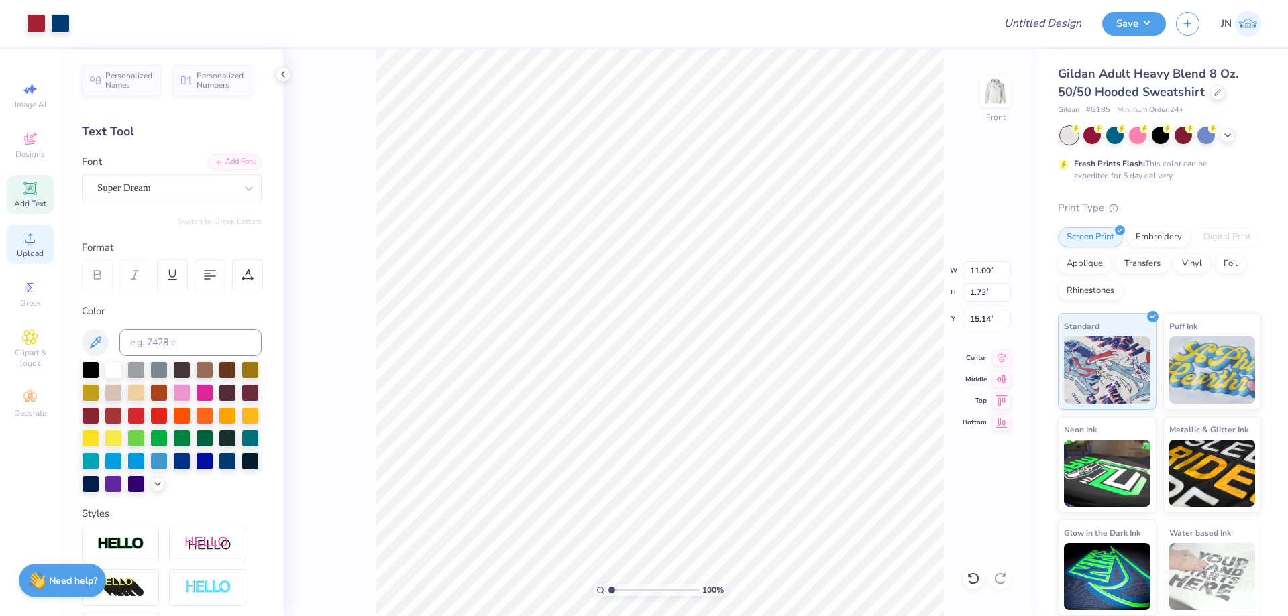
click at [38, 249] on span "Upload" at bounding box center [30, 253] width 27 height 11
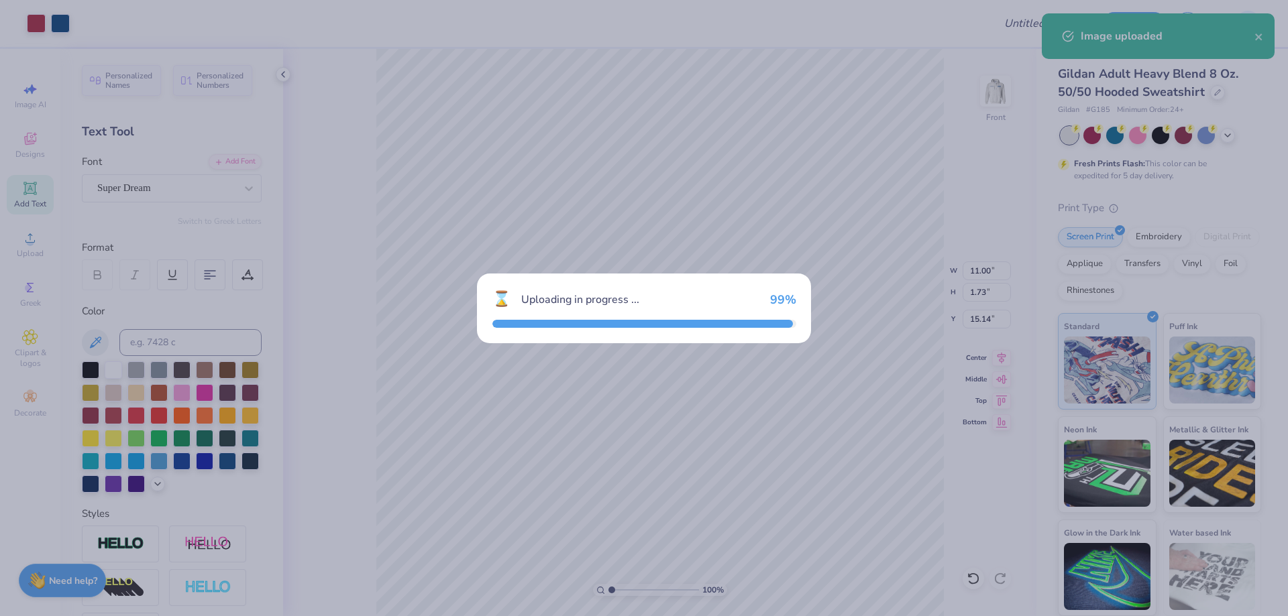
type input "15.00"
type input "5.51"
type input "13.24"
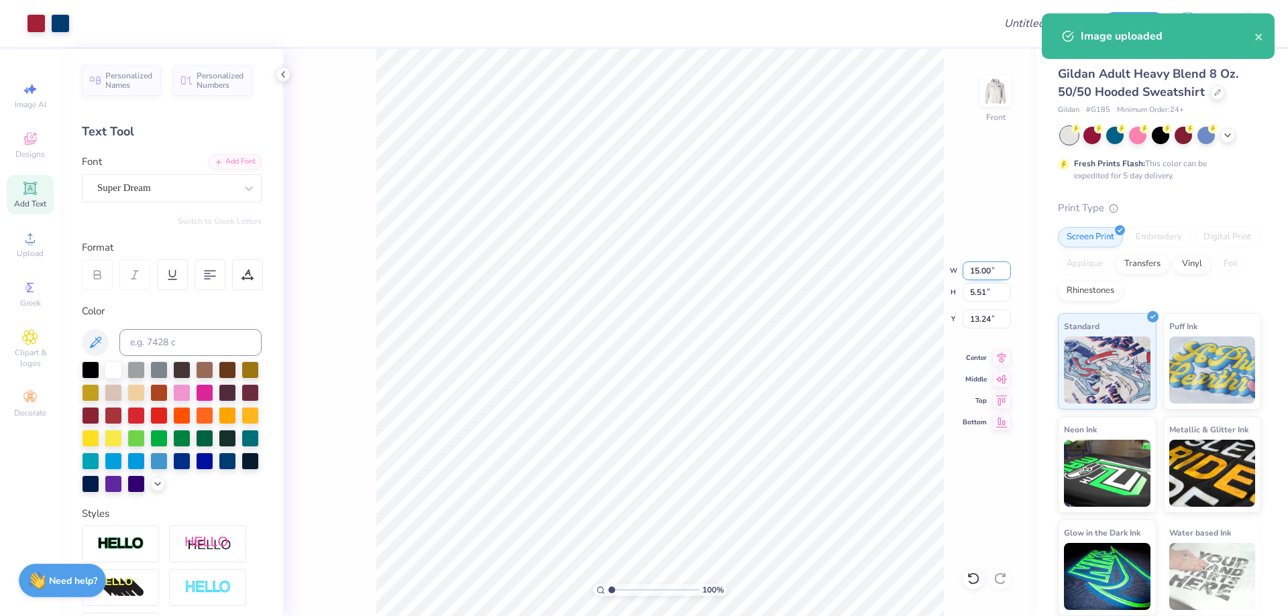
click at [983, 270] on input "15.00" at bounding box center [987, 271] width 48 height 19
type input "12.00"
type input "4.41"
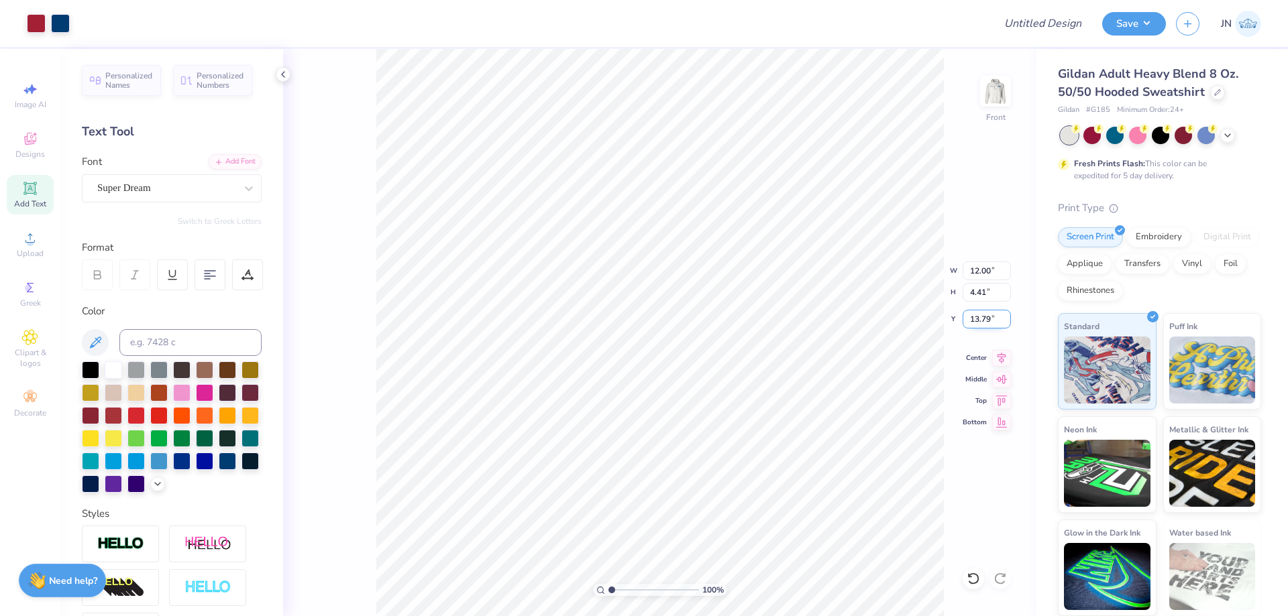
click at [979, 315] on input "13.79" at bounding box center [987, 319] width 48 height 19
type input "6.00"
type input "11.00"
type input "1.73"
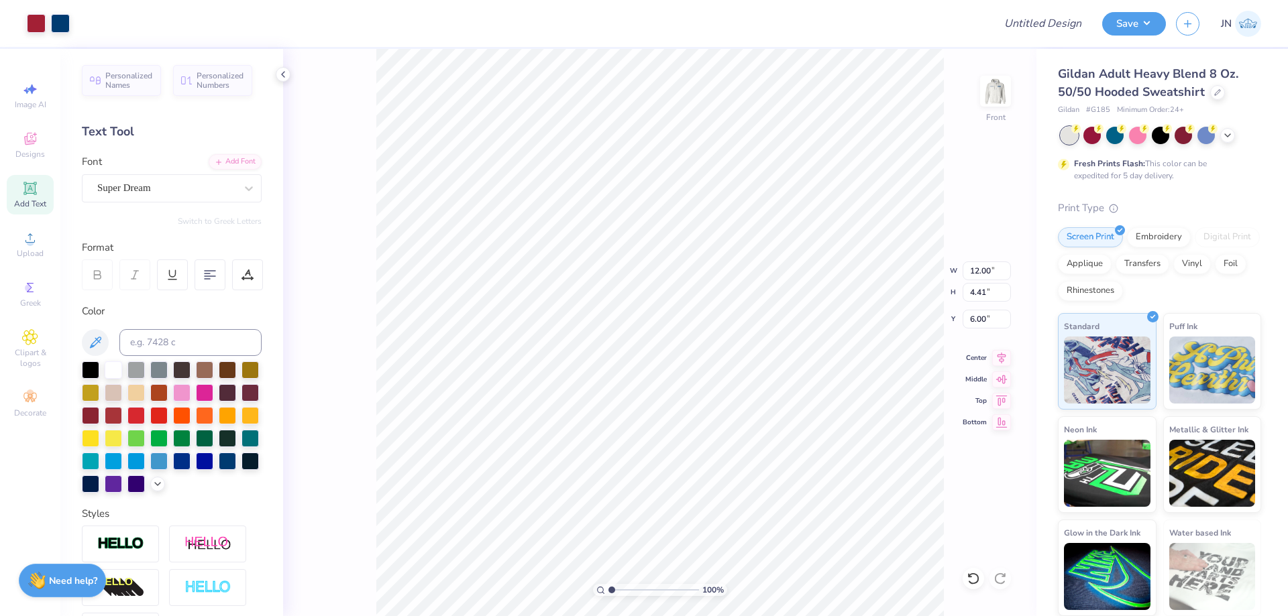
type input "15.14"
type input "6.00"
type input "5.56"
type input "8.21"
type input "14.27"
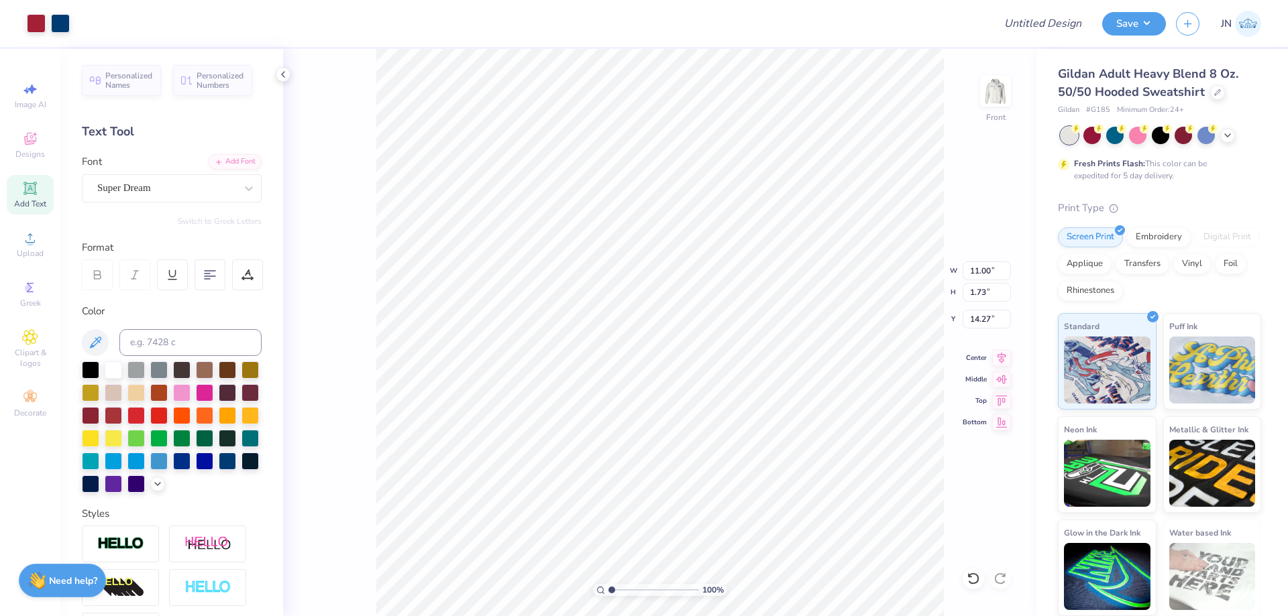
type input "14.02"
click at [1020, 21] on input "Design Title" at bounding box center [1026, 23] width 131 height 27
paste input "FPS239353"
type input "FPS239353"
click at [1130, 23] on button "Save" at bounding box center [1134, 21] width 64 height 23
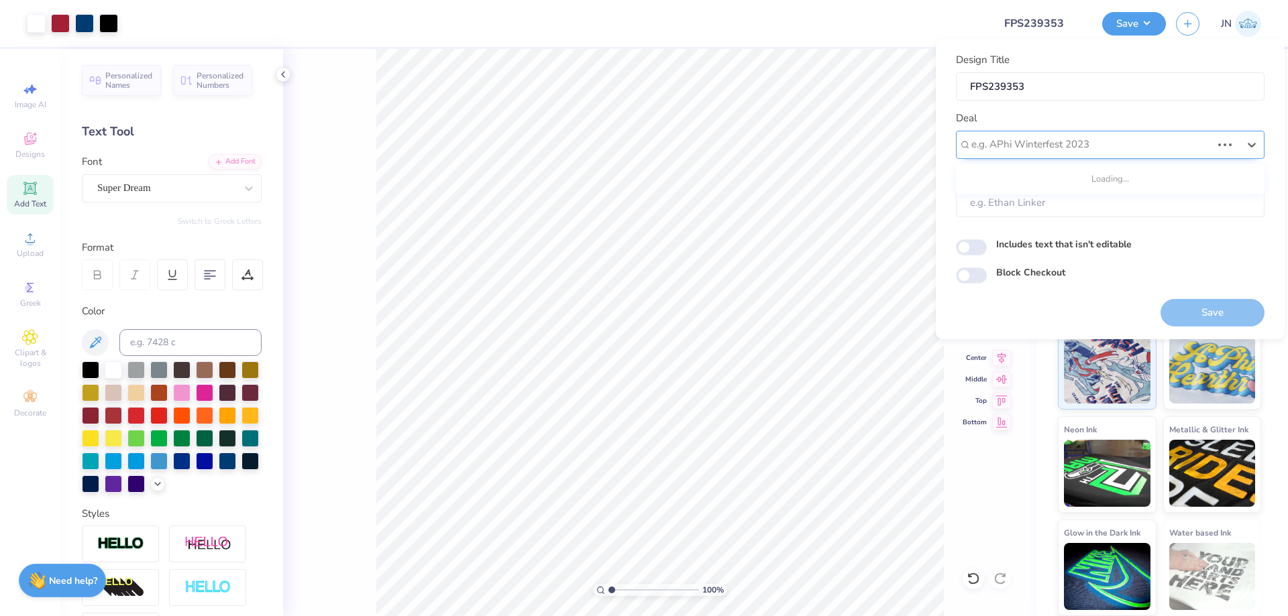
click at [1072, 139] on div at bounding box center [1091, 145] width 240 height 18
click at [1053, 225] on div "Design Tool Gallery" at bounding box center [1110, 229] width 298 height 22
type input "DESIGN TOOL"
type input "Design Tool Gallery User"
click at [1203, 310] on button "Save" at bounding box center [1213, 313] width 104 height 28
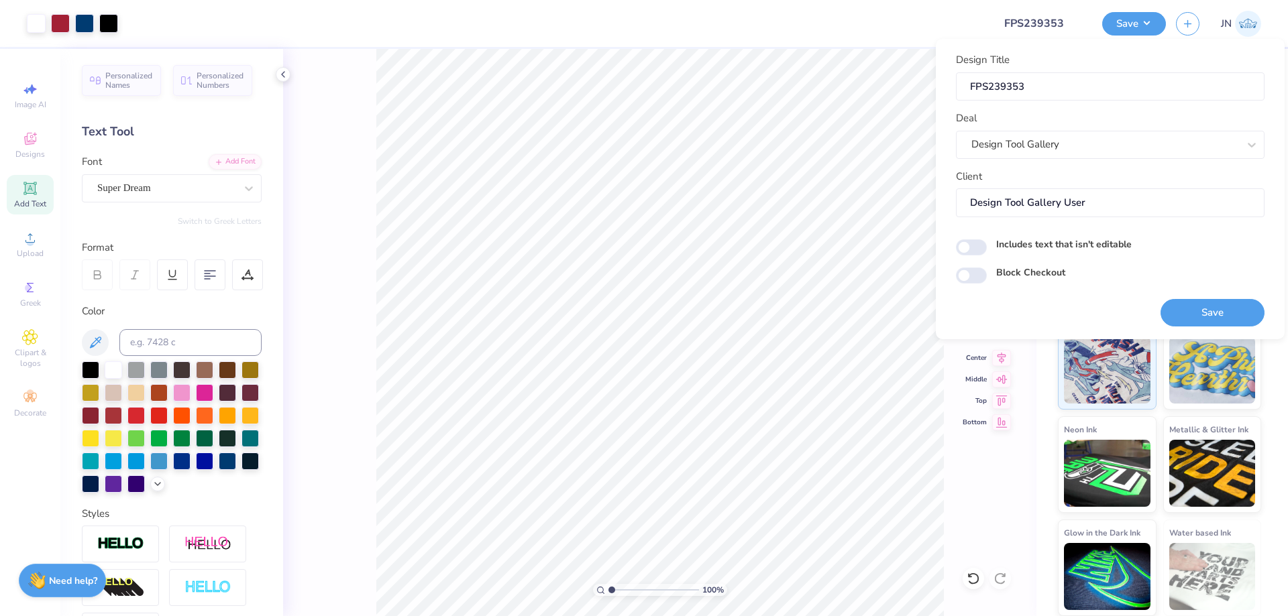
click at [1083, 249] on label "Includes text that isn't editable" at bounding box center [1064, 244] width 136 height 14
click at [987, 249] on input "Includes text that isn't editable" at bounding box center [971, 247] width 31 height 16
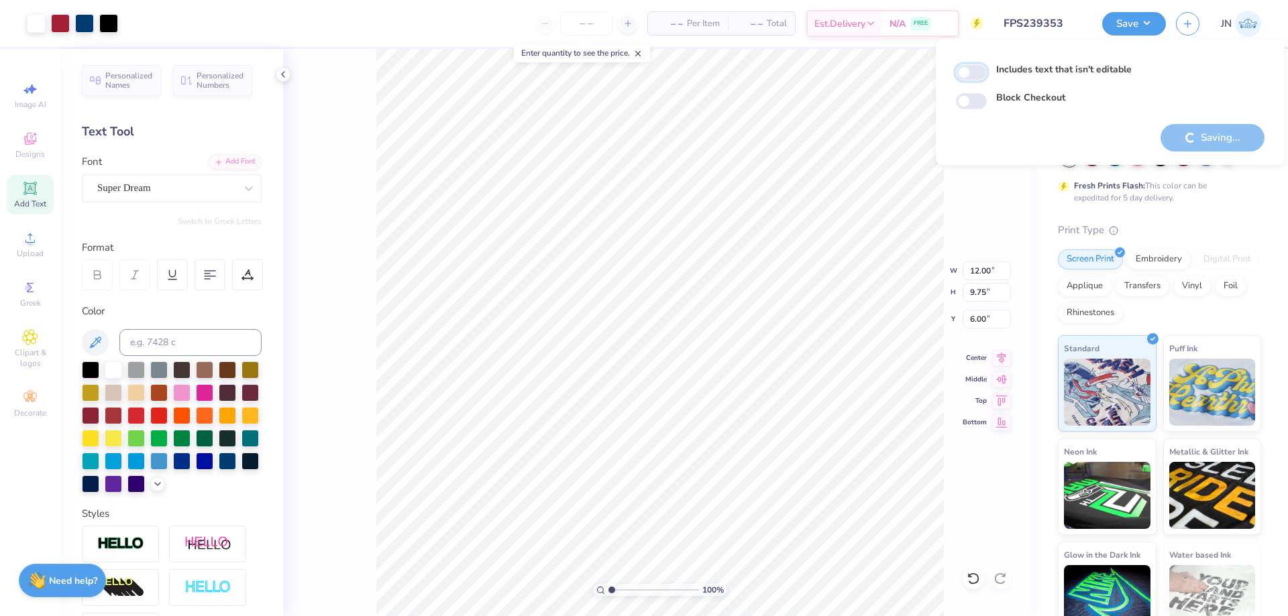
checkbox input "false"
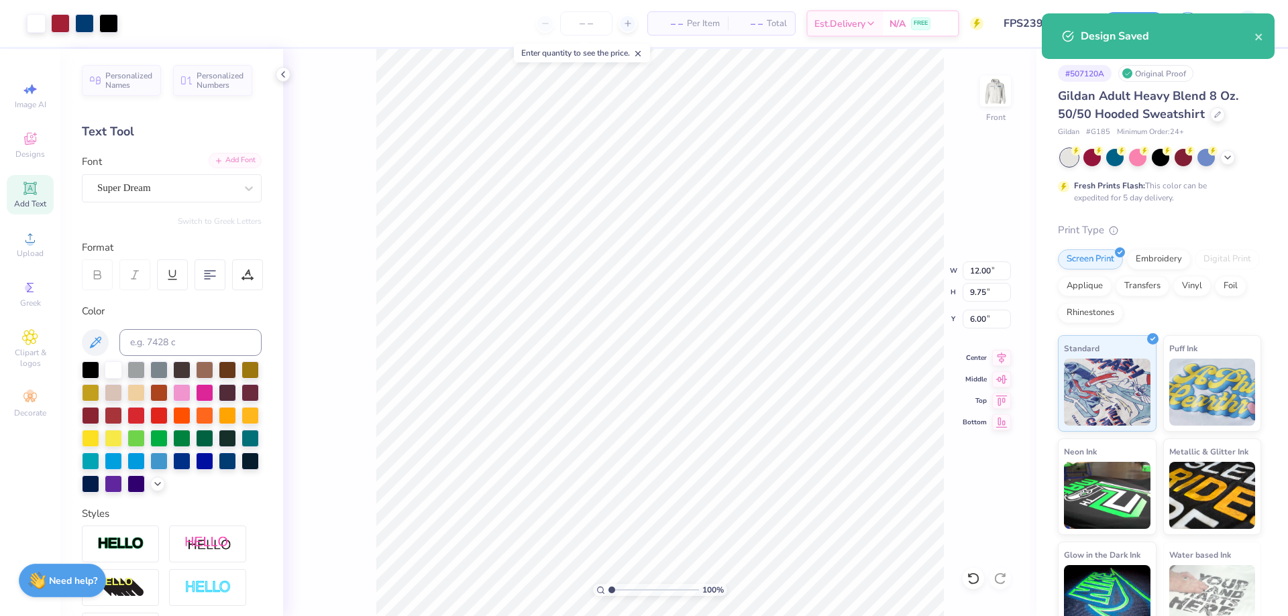
click at [225, 158] on div "Add Font" at bounding box center [235, 160] width 53 height 15
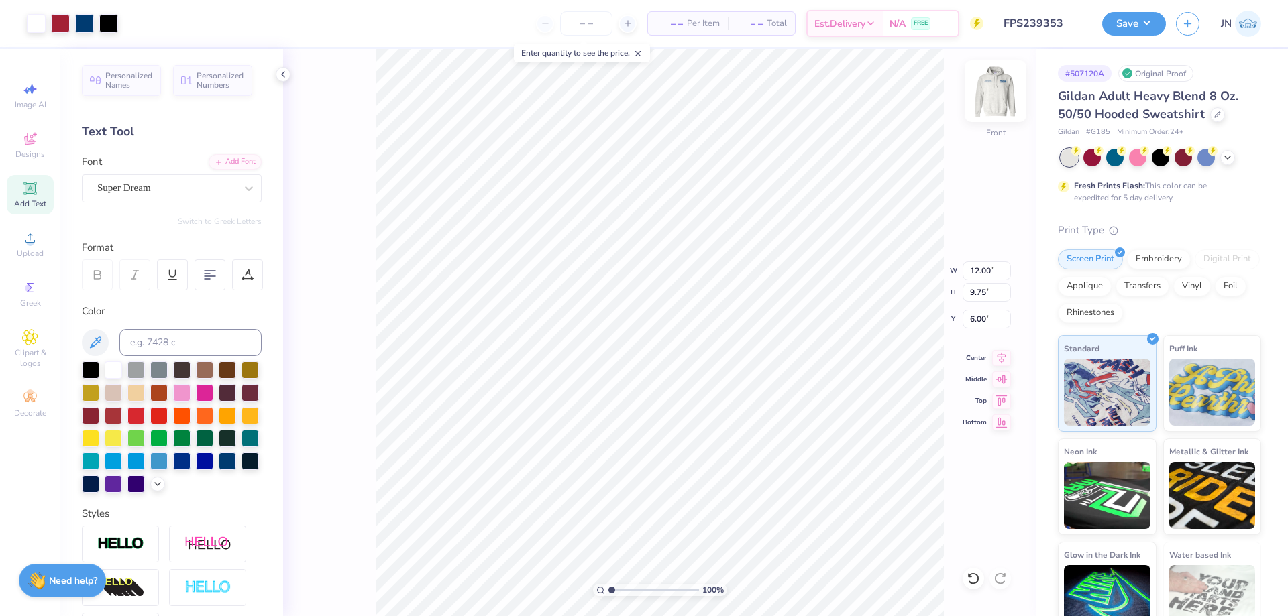
click at [1000, 108] on img at bounding box center [996, 91] width 54 height 54
click at [759, 260] on li "Copy" at bounding box center [774, 268] width 105 height 26
click at [990, 86] on img at bounding box center [996, 91] width 54 height 54
click at [737, 309] on li "Paste" at bounding box center [747, 312] width 105 height 26
type input "4.06"
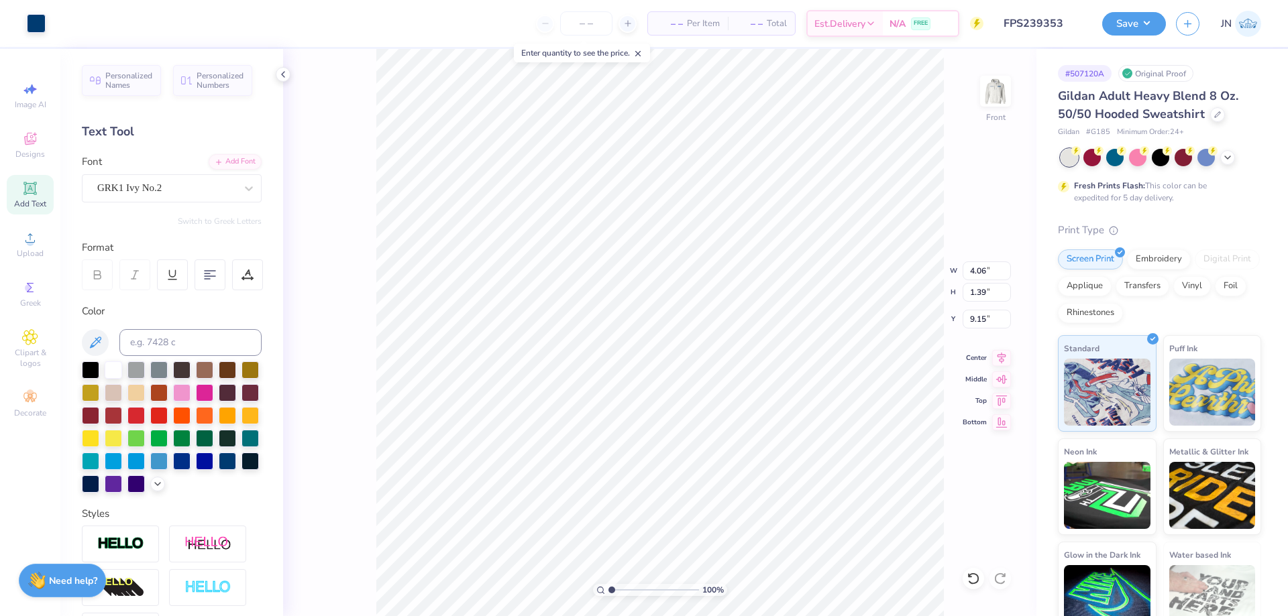
type input "1.39"
type input "9.15"
type input "1.50"
type input "0.52"
type input "9.06"
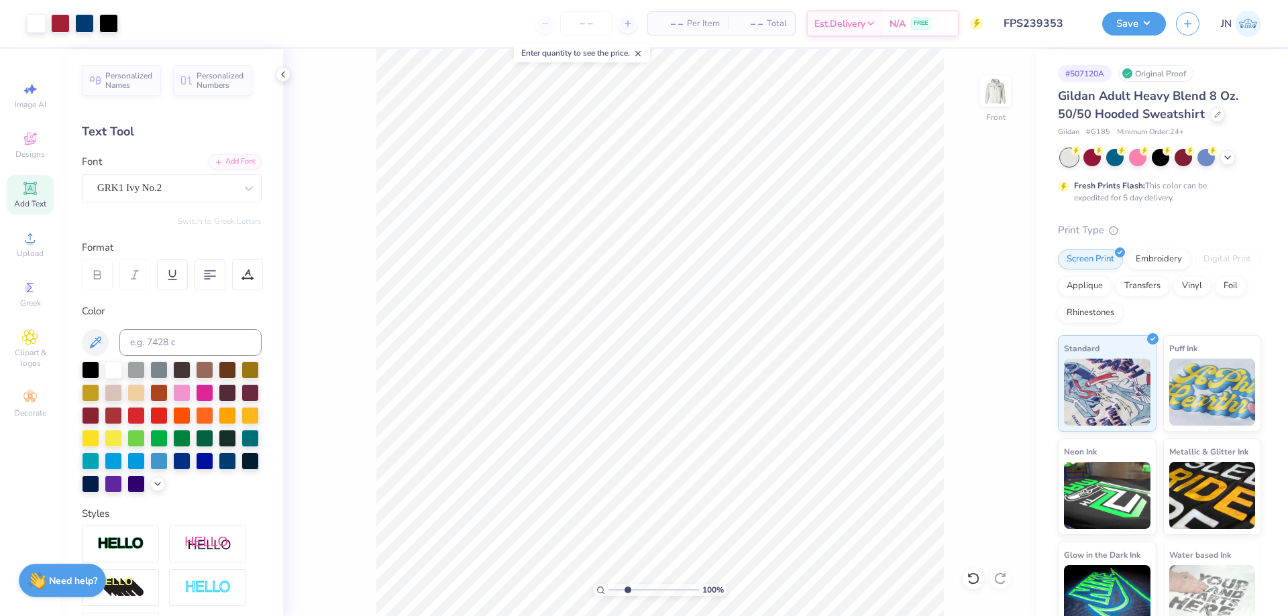
type input "2.75"
click at [627, 585] on input "range" at bounding box center [653, 590] width 91 height 12
type input "1.30"
type input "0.45"
type input "9.13"
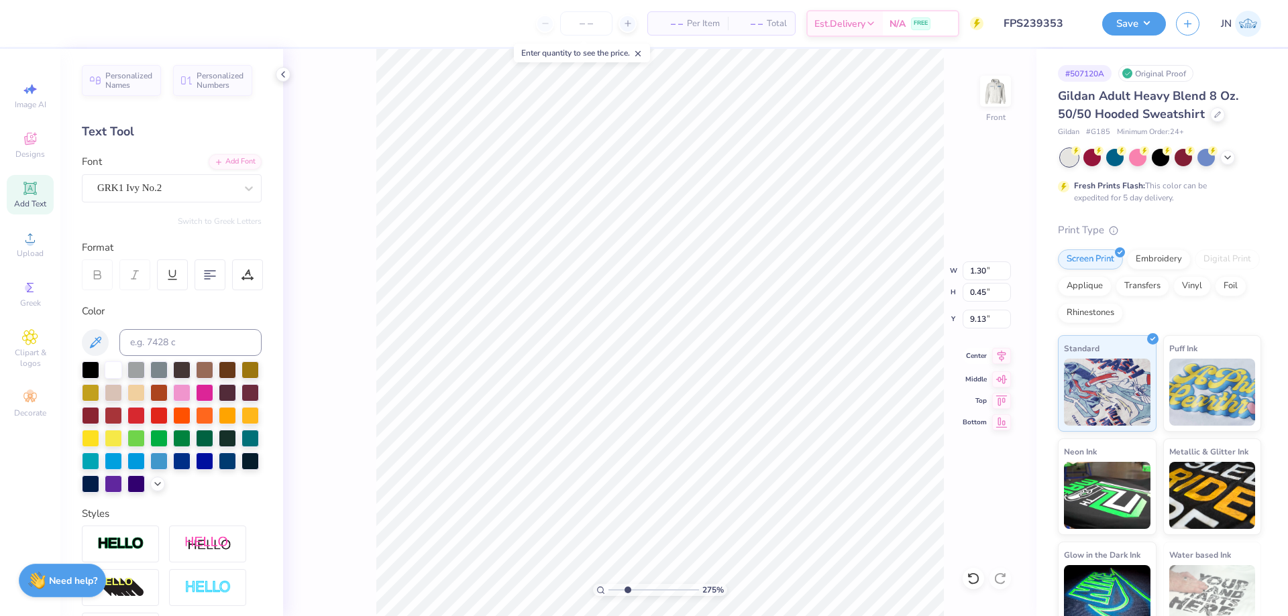
click at [1006, 359] on icon at bounding box center [1001, 356] width 19 height 16
click at [1136, 21] on button "Save" at bounding box center [1134, 21] width 64 height 23
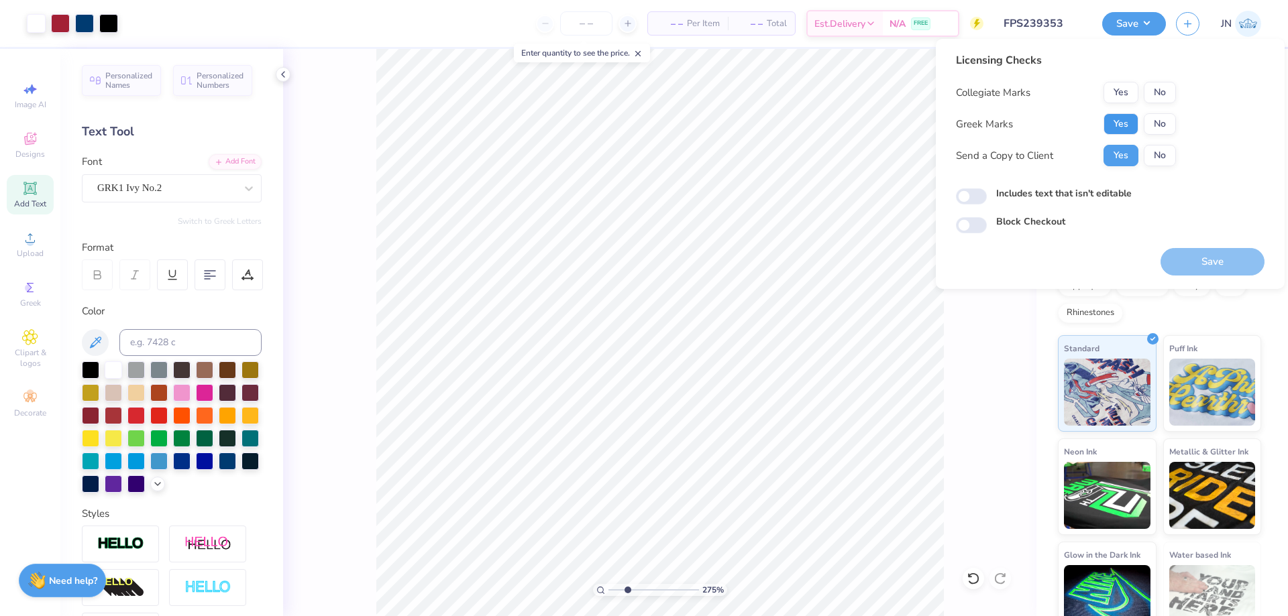
click at [1122, 123] on button "Yes" at bounding box center [1121, 123] width 35 height 21
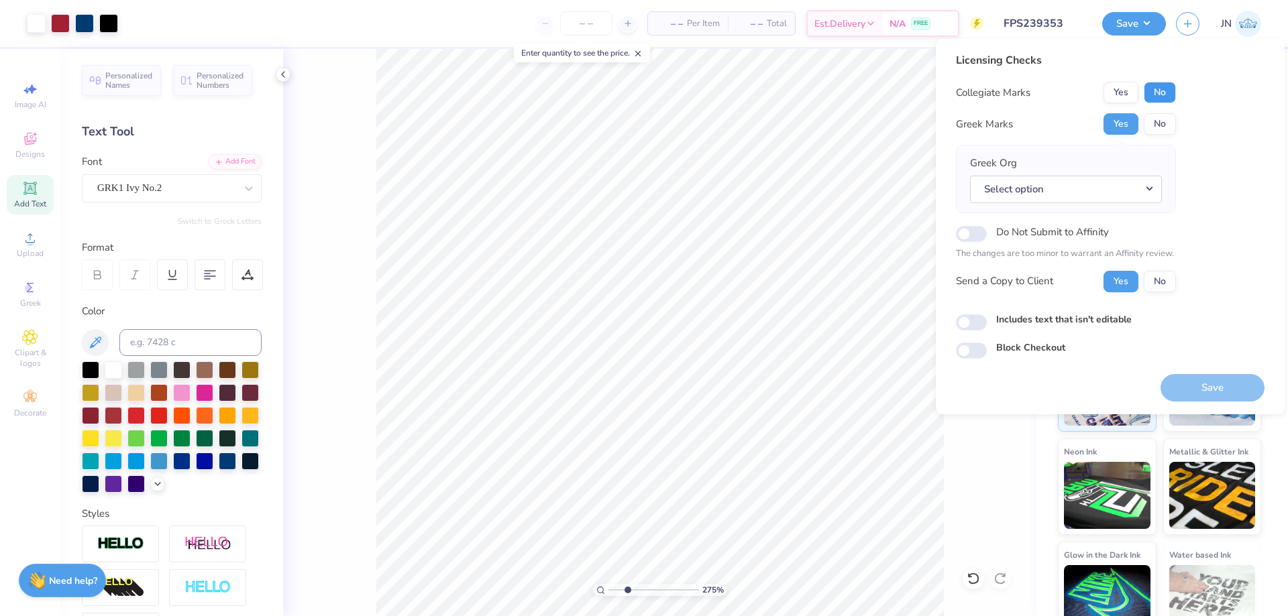
click at [1148, 92] on button "No" at bounding box center [1160, 92] width 32 height 21
click at [1118, 189] on button "Select option" at bounding box center [1066, 190] width 192 height 28
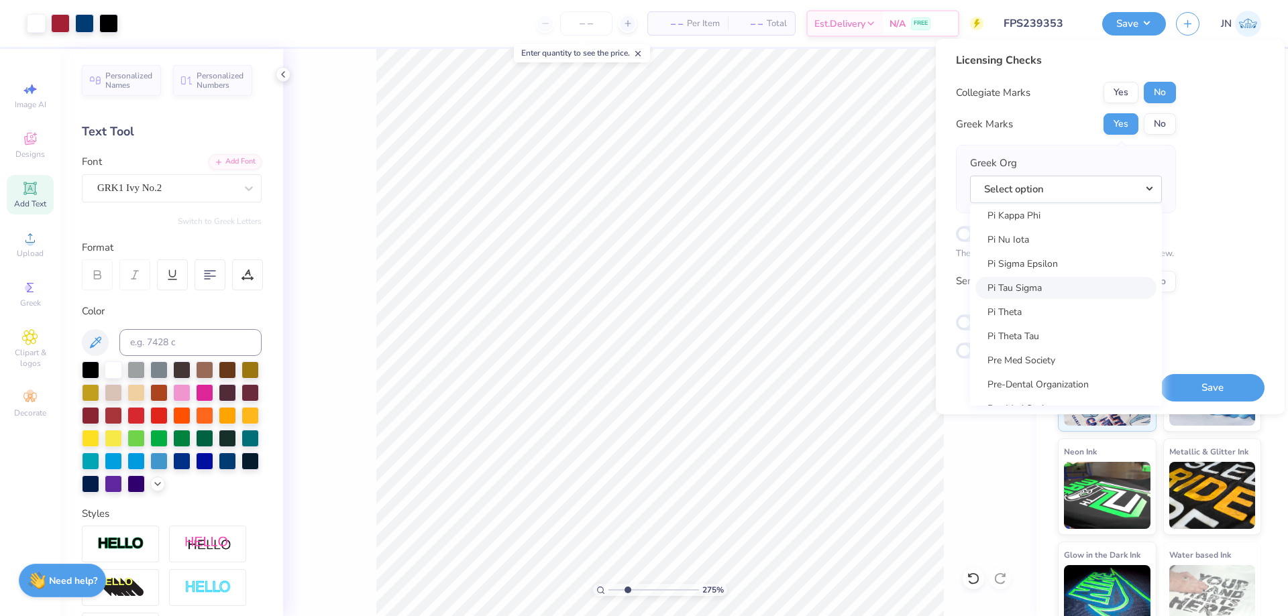
scroll to position [7714, 0]
click at [1040, 276] on link "Pi Kappa Phi" at bounding box center [1065, 283] width 181 height 22
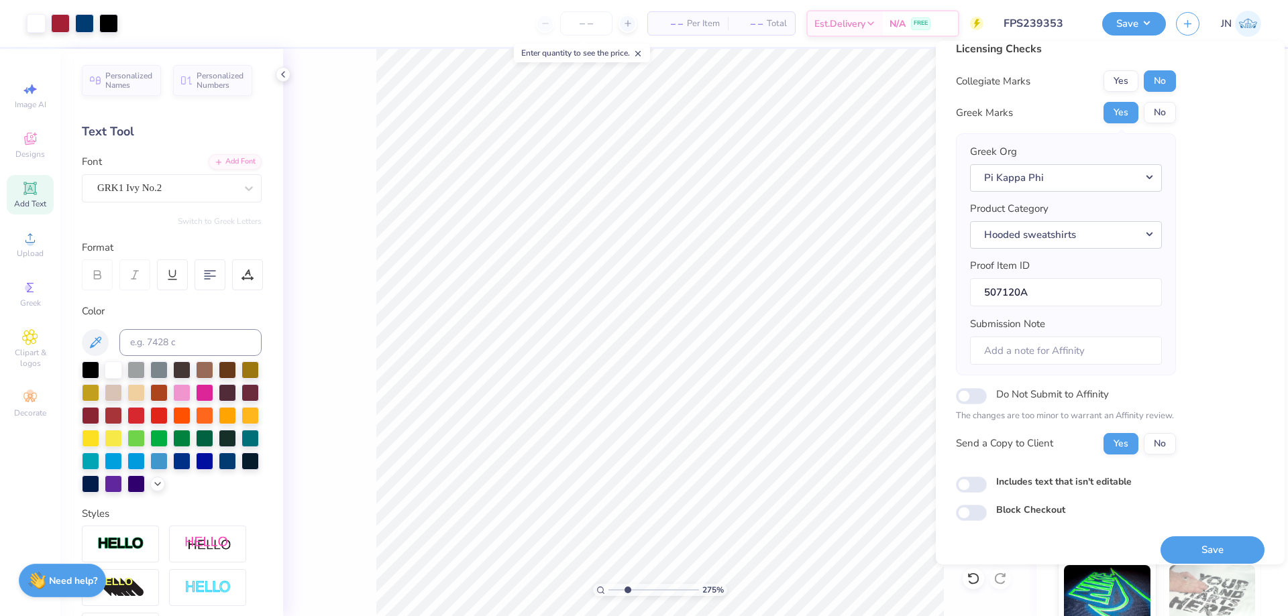
scroll to position [25, 0]
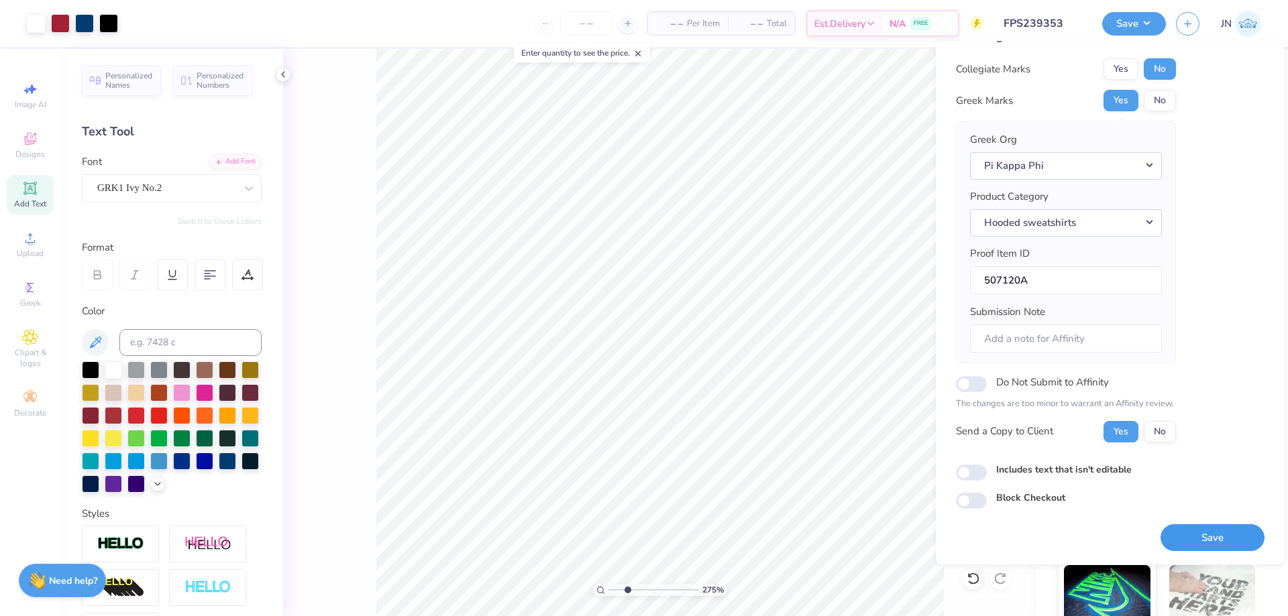
click at [1195, 536] on button "Save" at bounding box center [1213, 539] width 104 height 28
click at [1038, 25] on input "FPS239353" at bounding box center [1026, 23] width 131 height 27
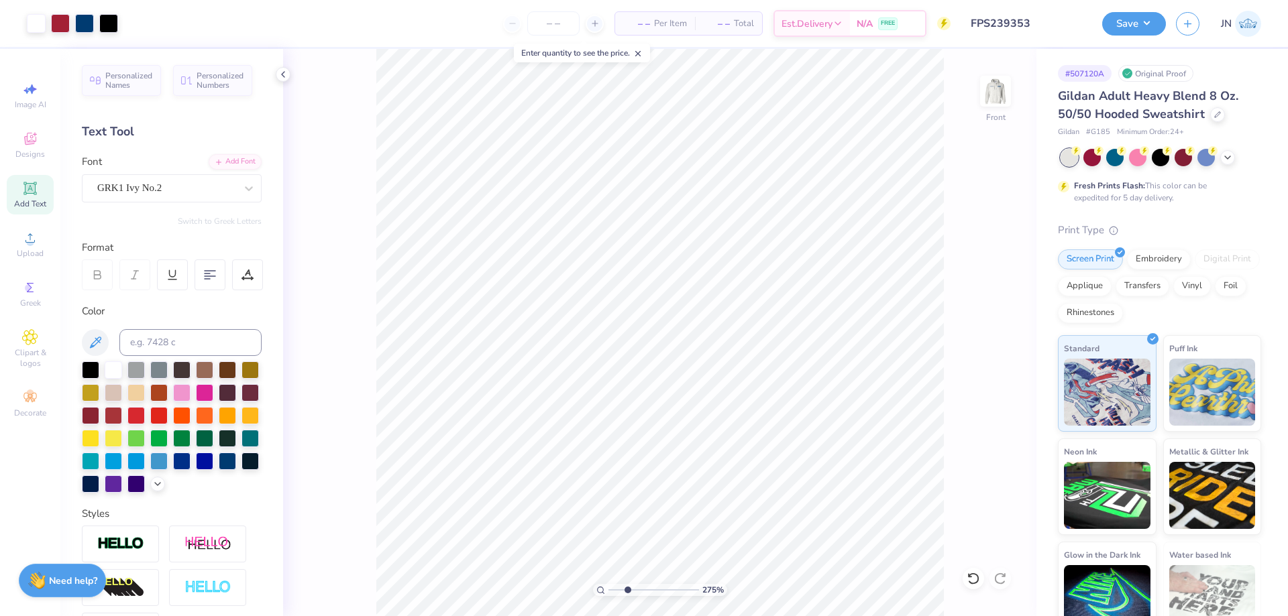
click at [1038, 25] on input "FPS239353" at bounding box center [1026, 23] width 131 height 27
